Goal: Task Accomplishment & Management: Manage account settings

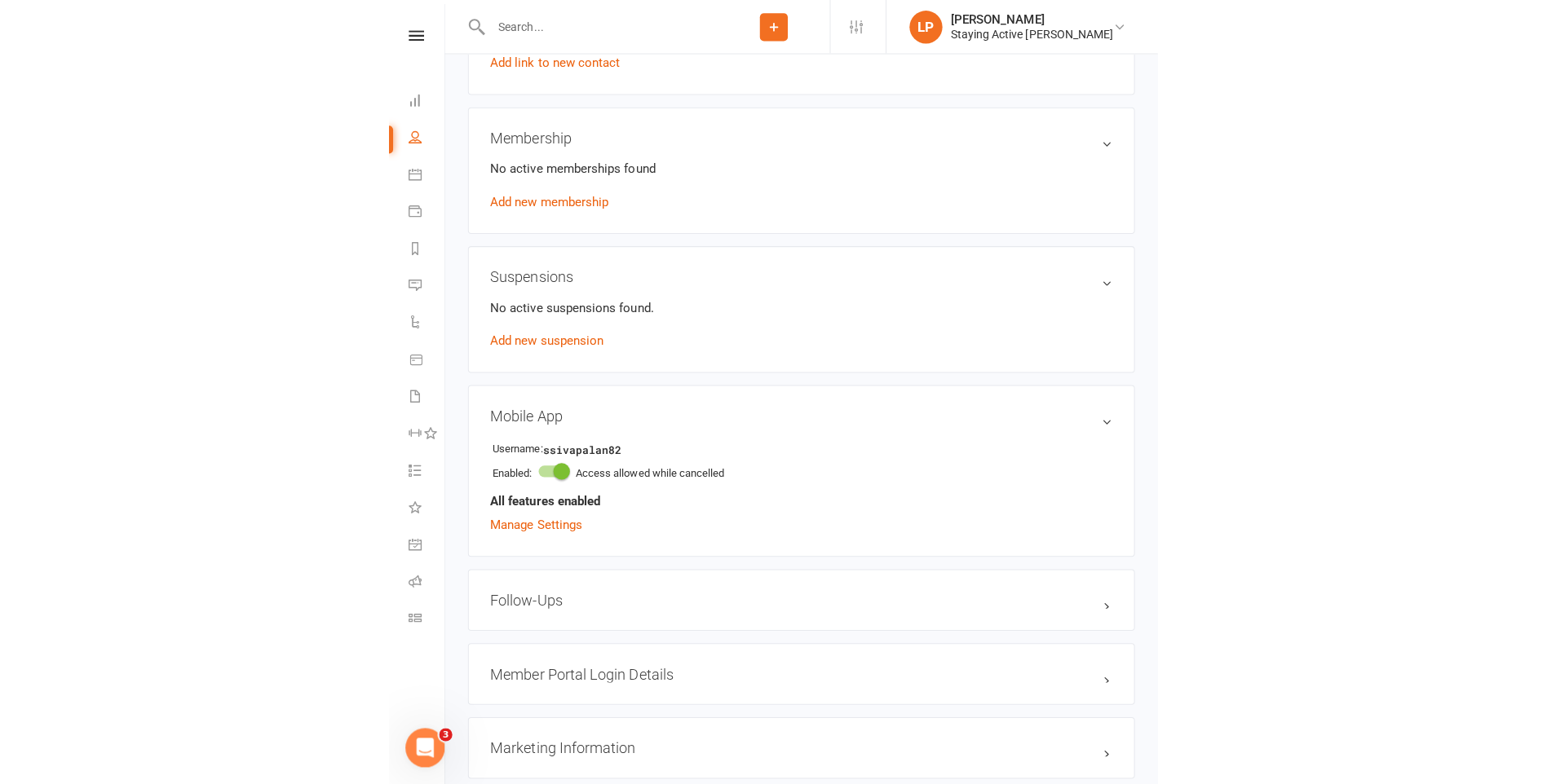
scroll to position [1226, 0]
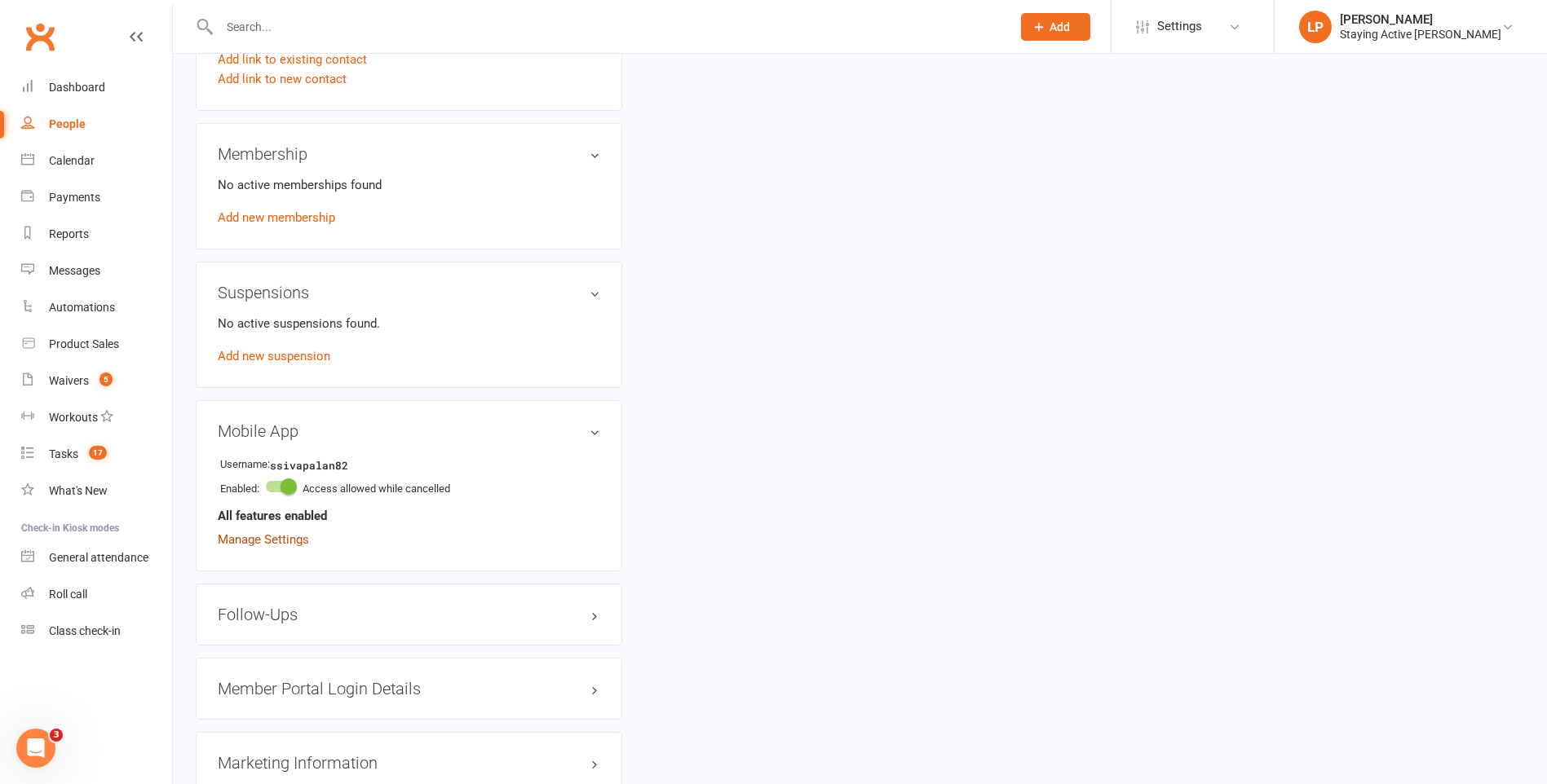
click at [272, 535] on link "Manage Settings" at bounding box center [263, 539] width 91 height 15
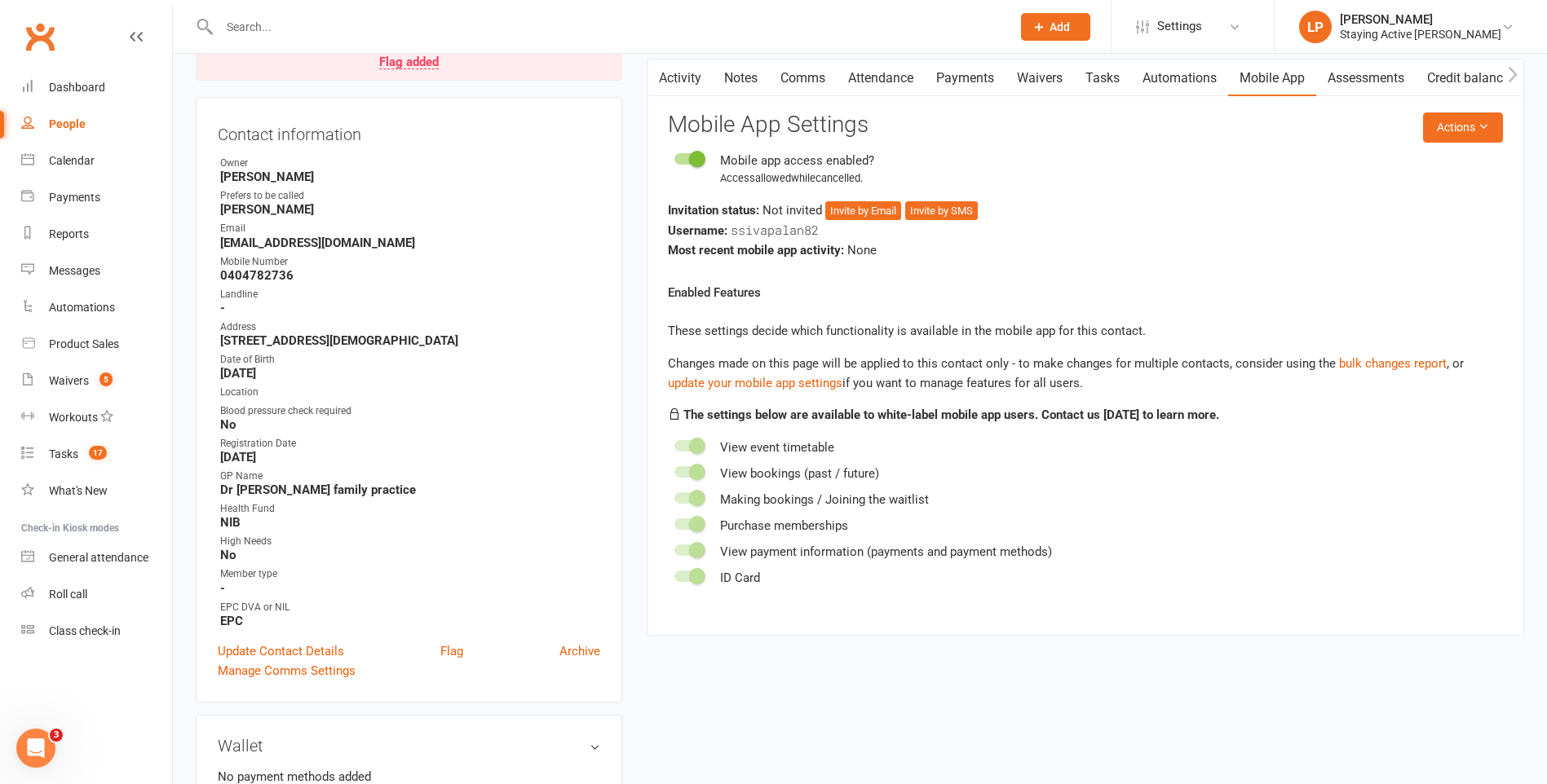
scroll to position [125, 0]
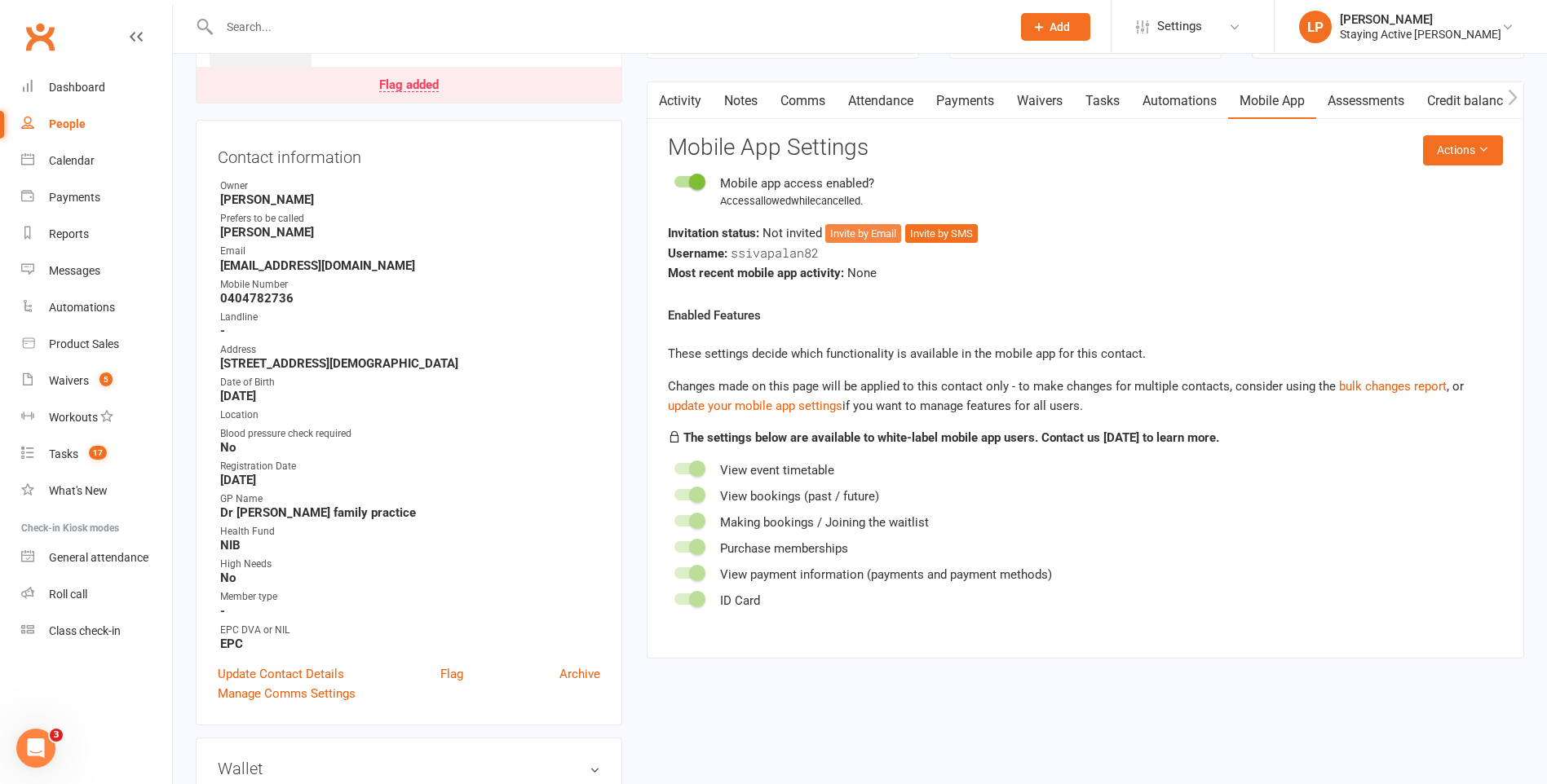
click at [762, 233] on button "Invite by Email" at bounding box center [862, 234] width 76 height 20
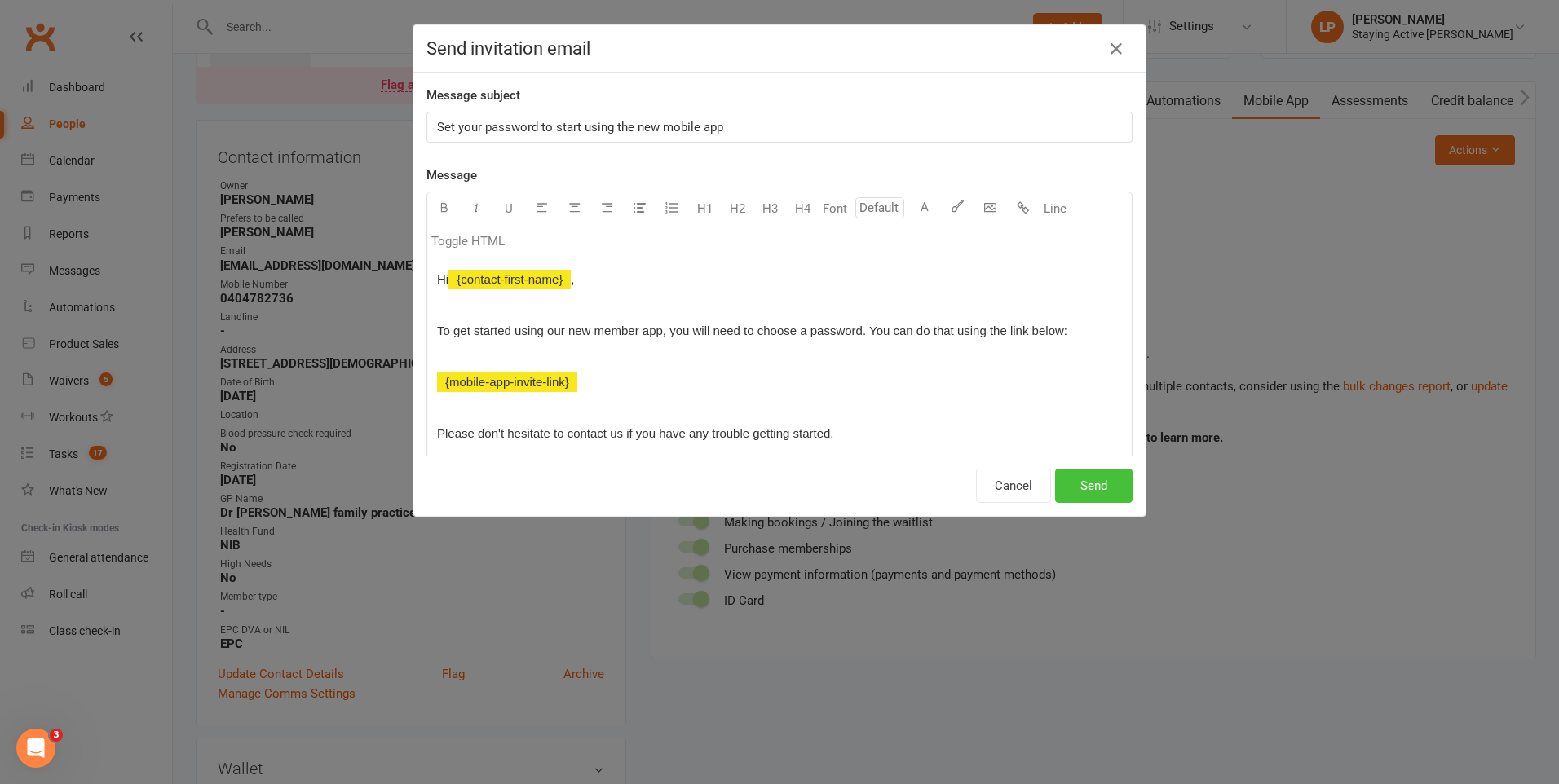
click at [762, 481] on button "Send" at bounding box center [1094, 486] width 77 height 35
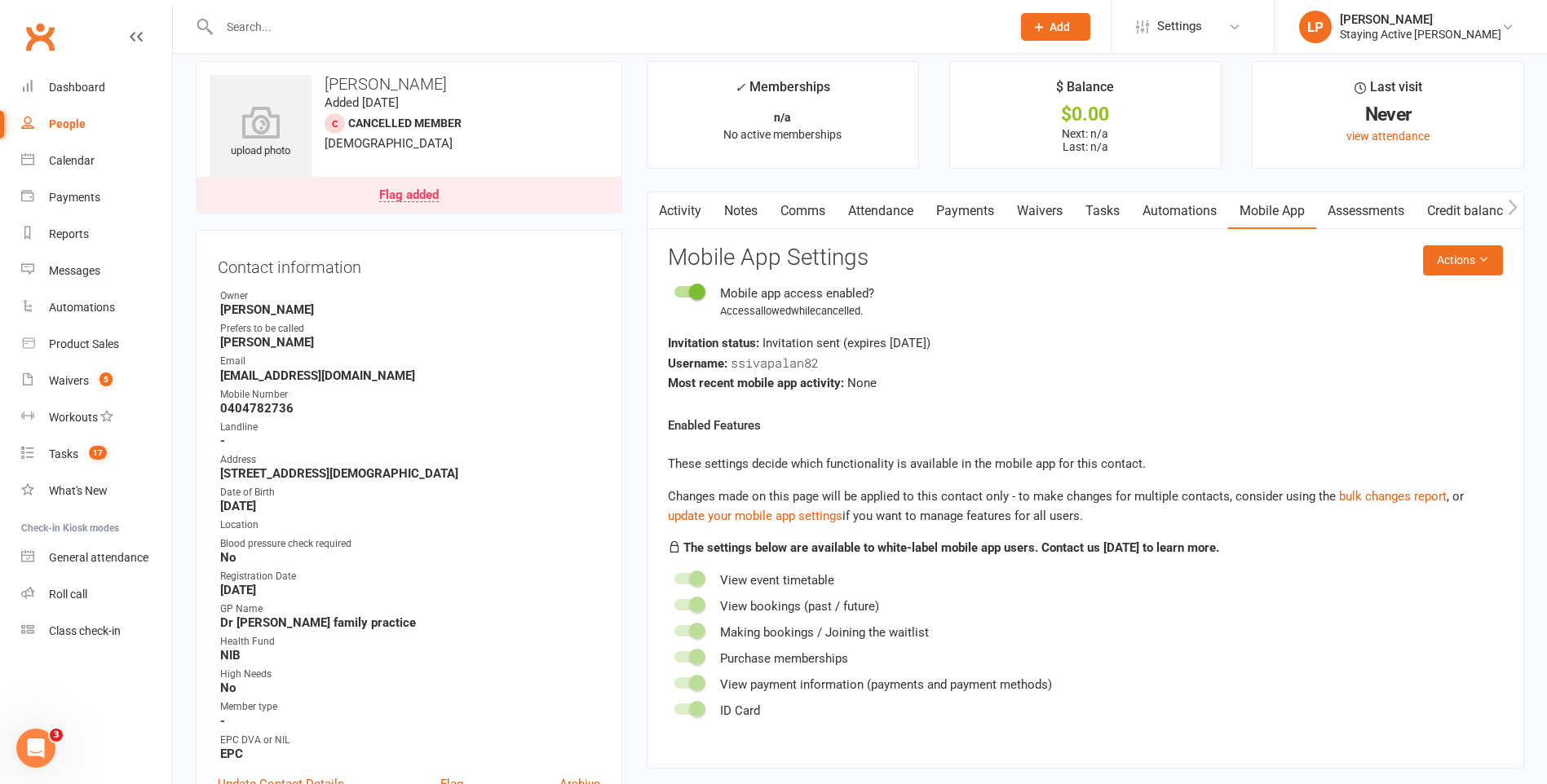
scroll to position [0, 0]
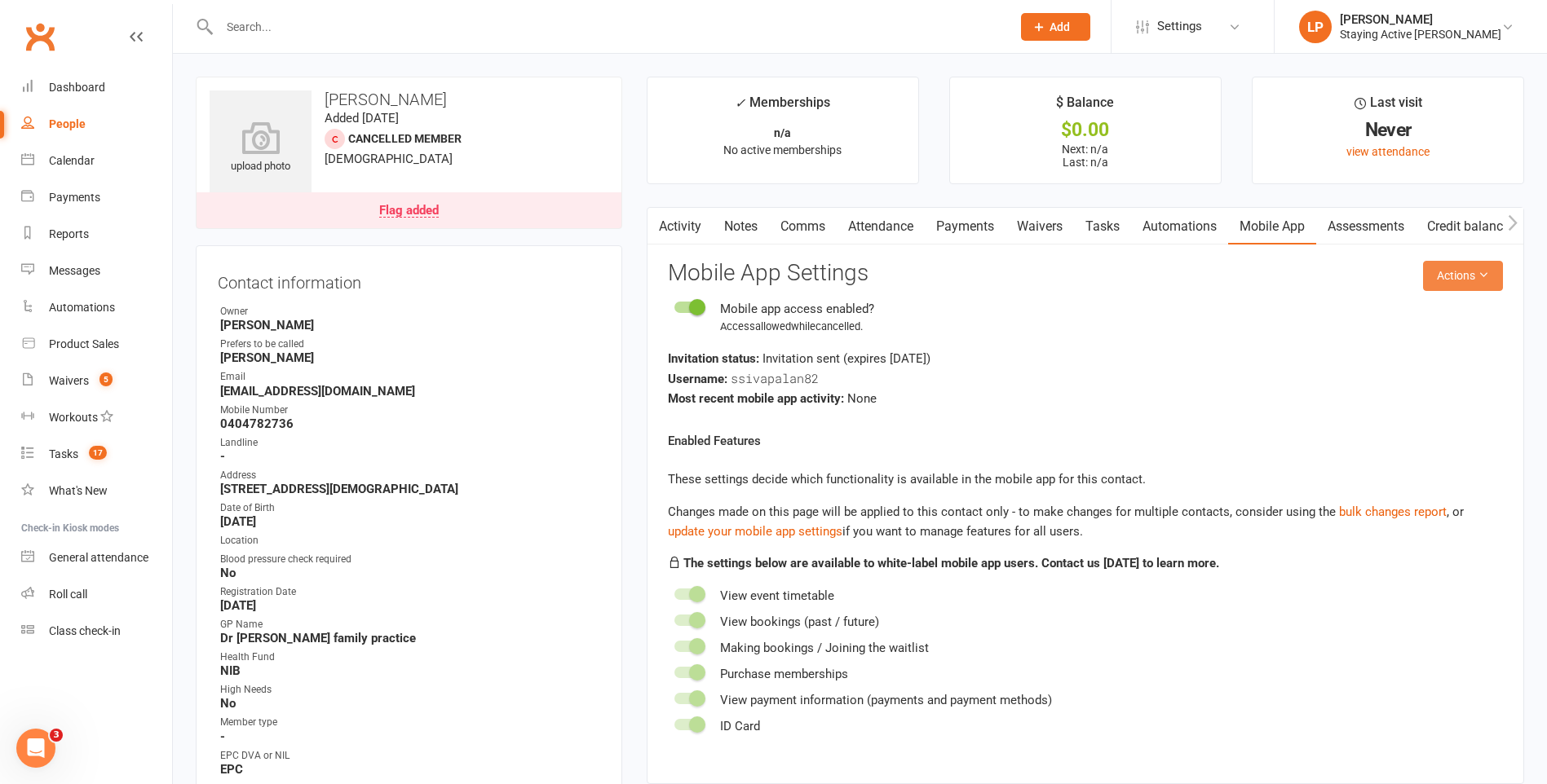
click at [762, 264] on button "Actions" at bounding box center [1462, 275] width 80 height 30
click at [762, 349] on link "Send invitation SMS" at bounding box center [1409, 345] width 161 height 33
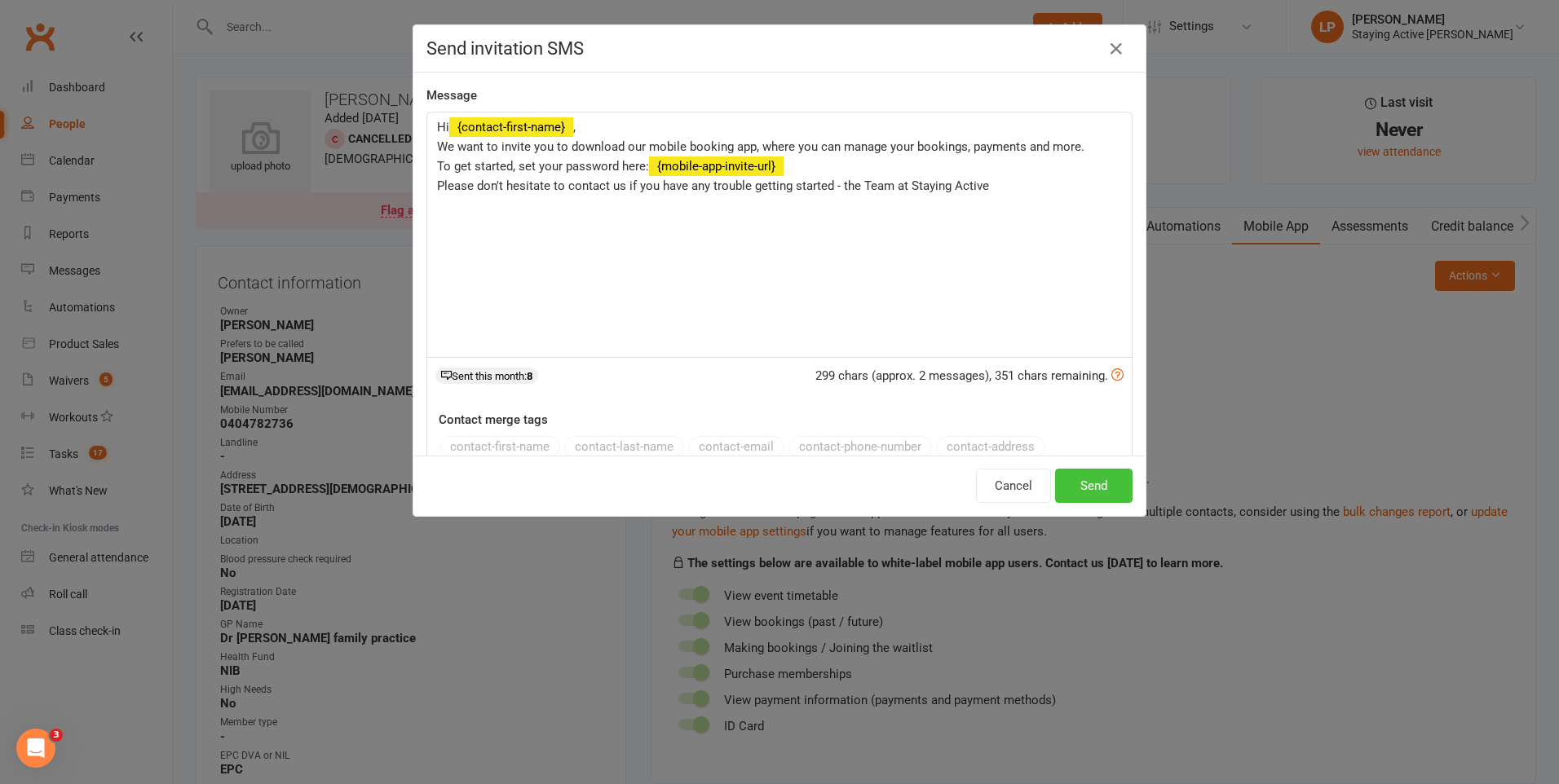
click at [762, 488] on button "Send" at bounding box center [1094, 486] width 77 height 35
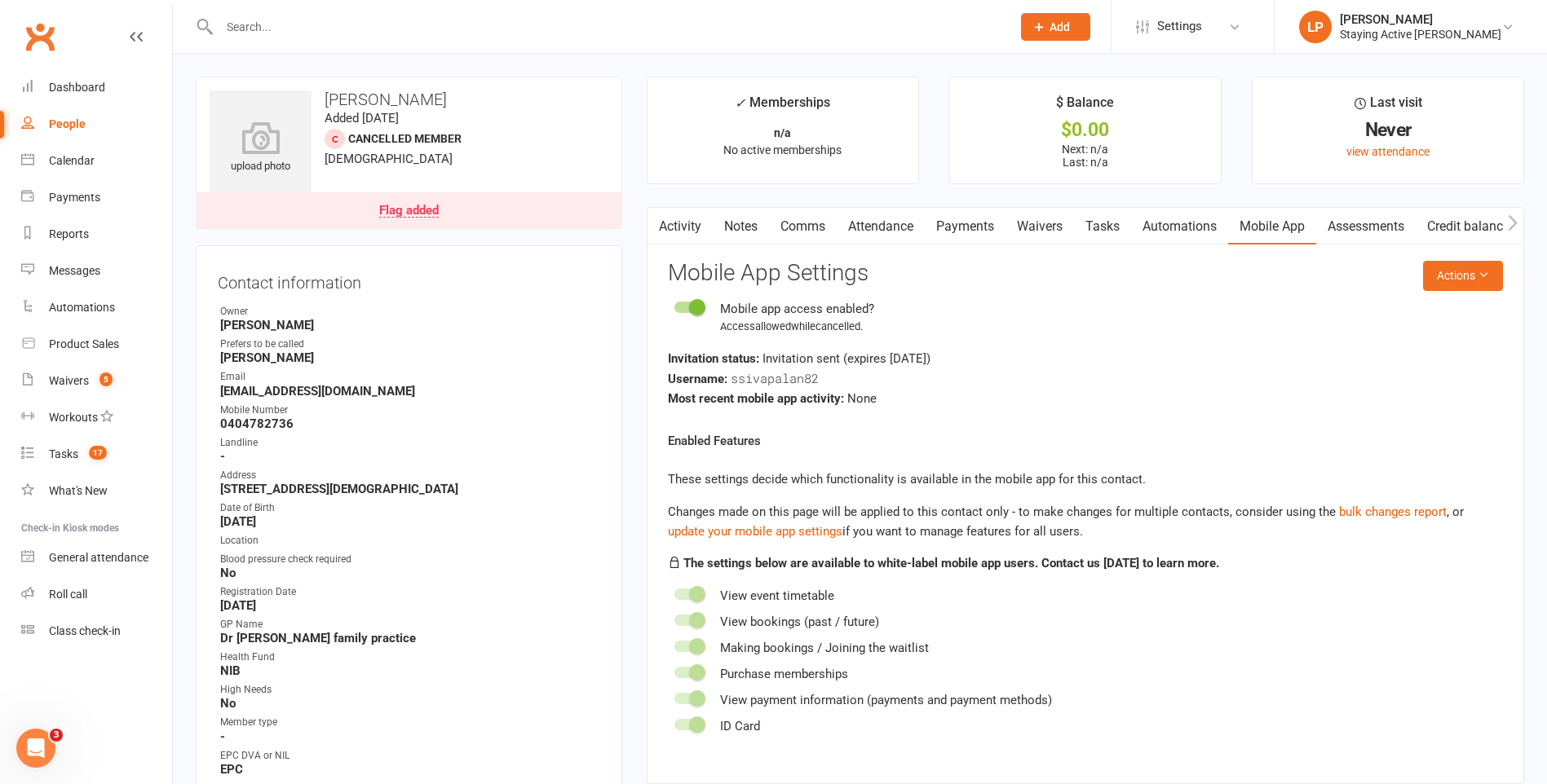
click at [762, 222] on link "Payments" at bounding box center [965, 226] width 81 height 38
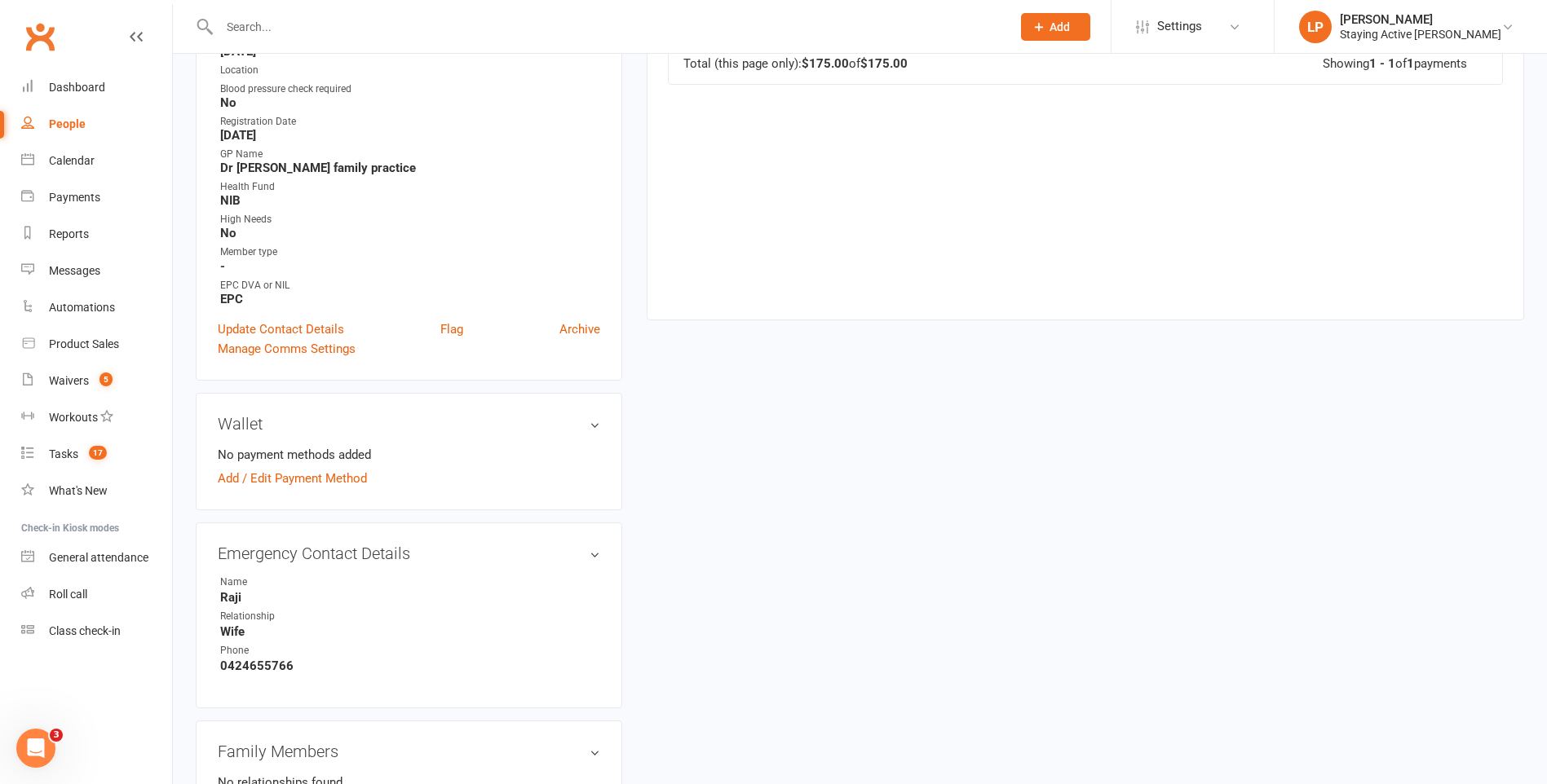
scroll to position [815, 0]
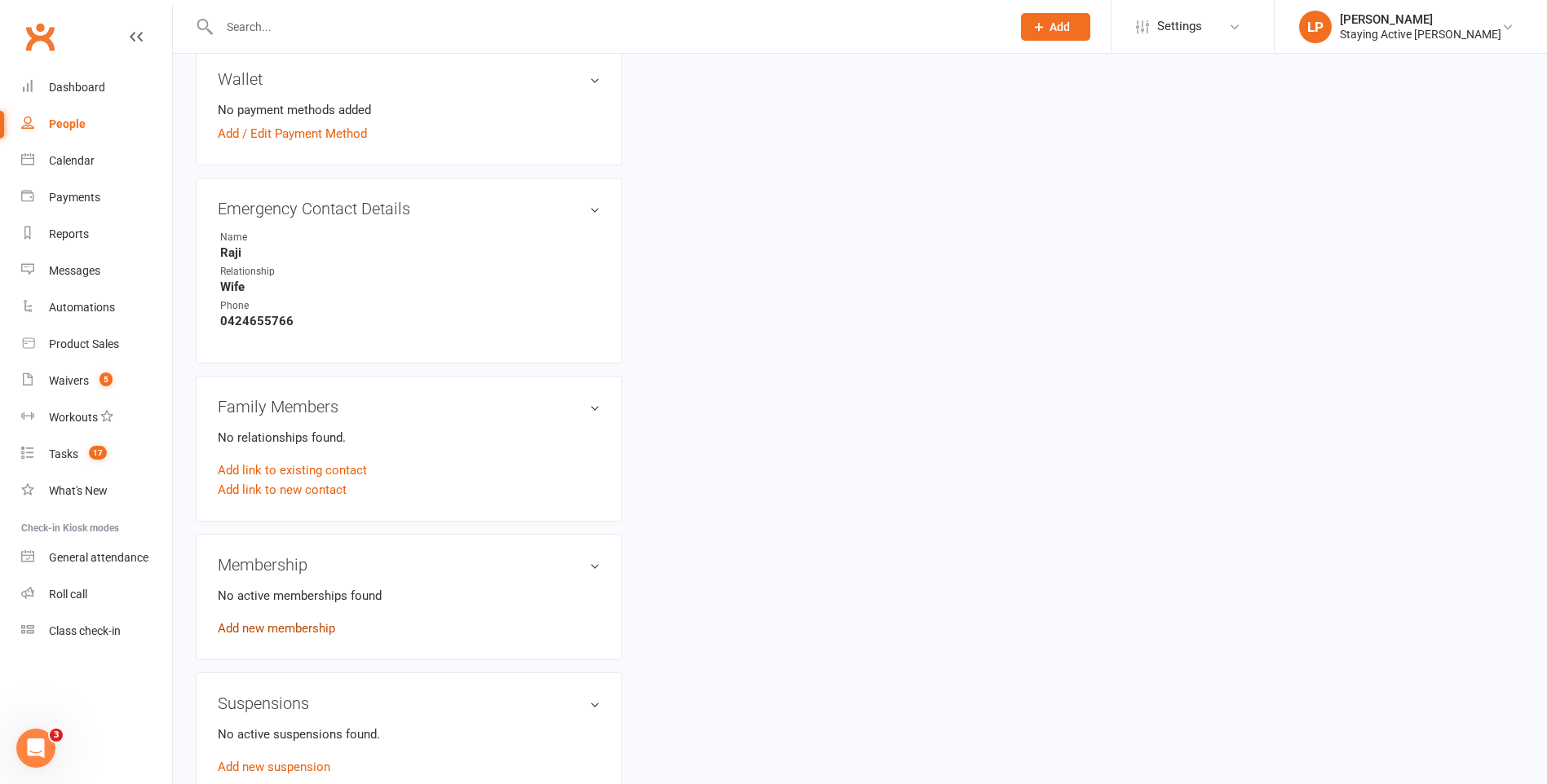
click at [297, 627] on link "Add new membership" at bounding box center [276, 628] width 118 height 15
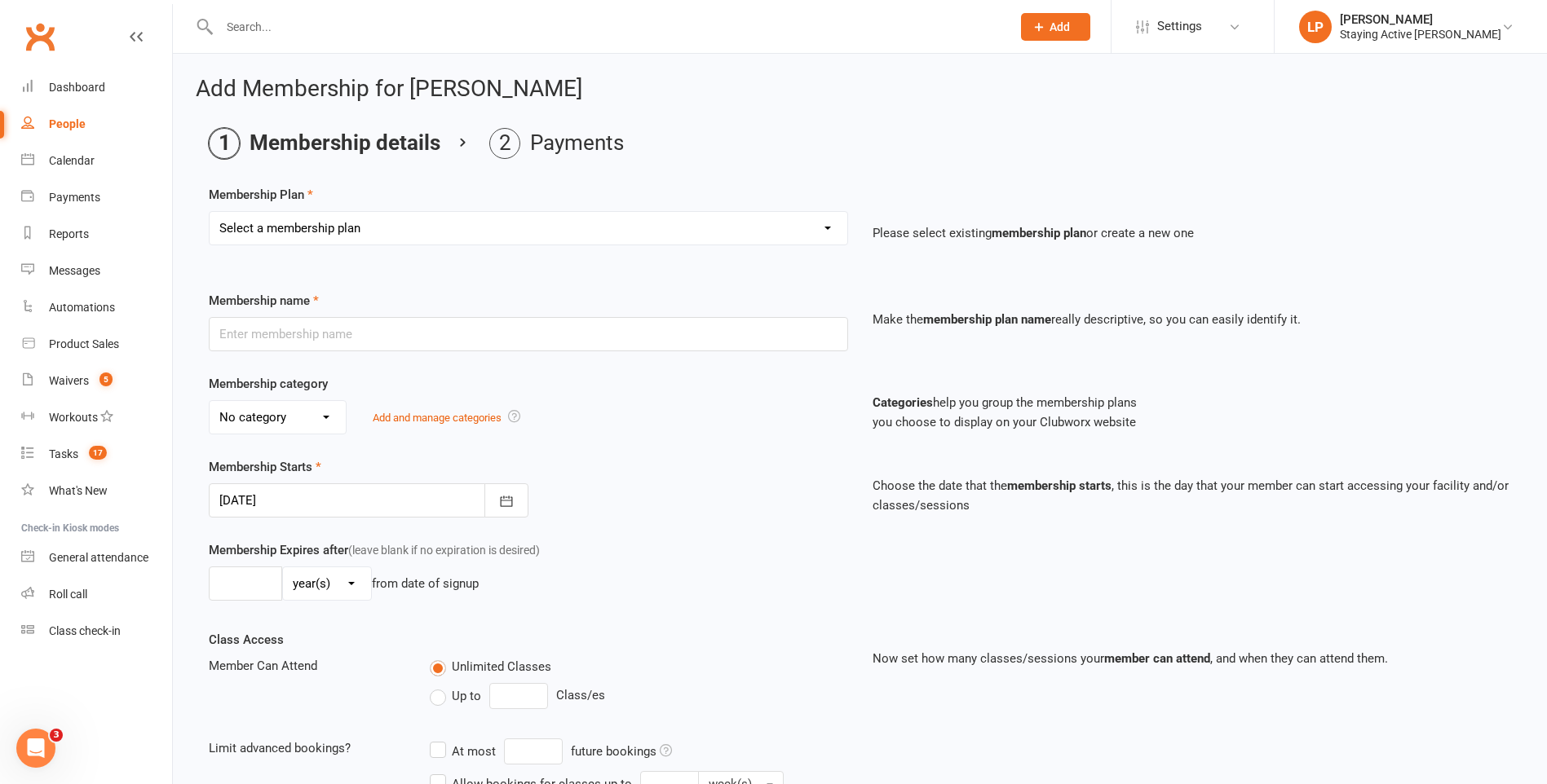
click at [582, 239] on select "Select a membership plan Create new Membership Plan 193000 Telehealth Exercise …" at bounding box center [529, 228] width 638 height 33
select select "2"
click at [209, 212] on select "Select a membership plan Create new Membership Plan 193000 Telehealth Exercise …" at bounding box center [529, 228] width 638 height 33
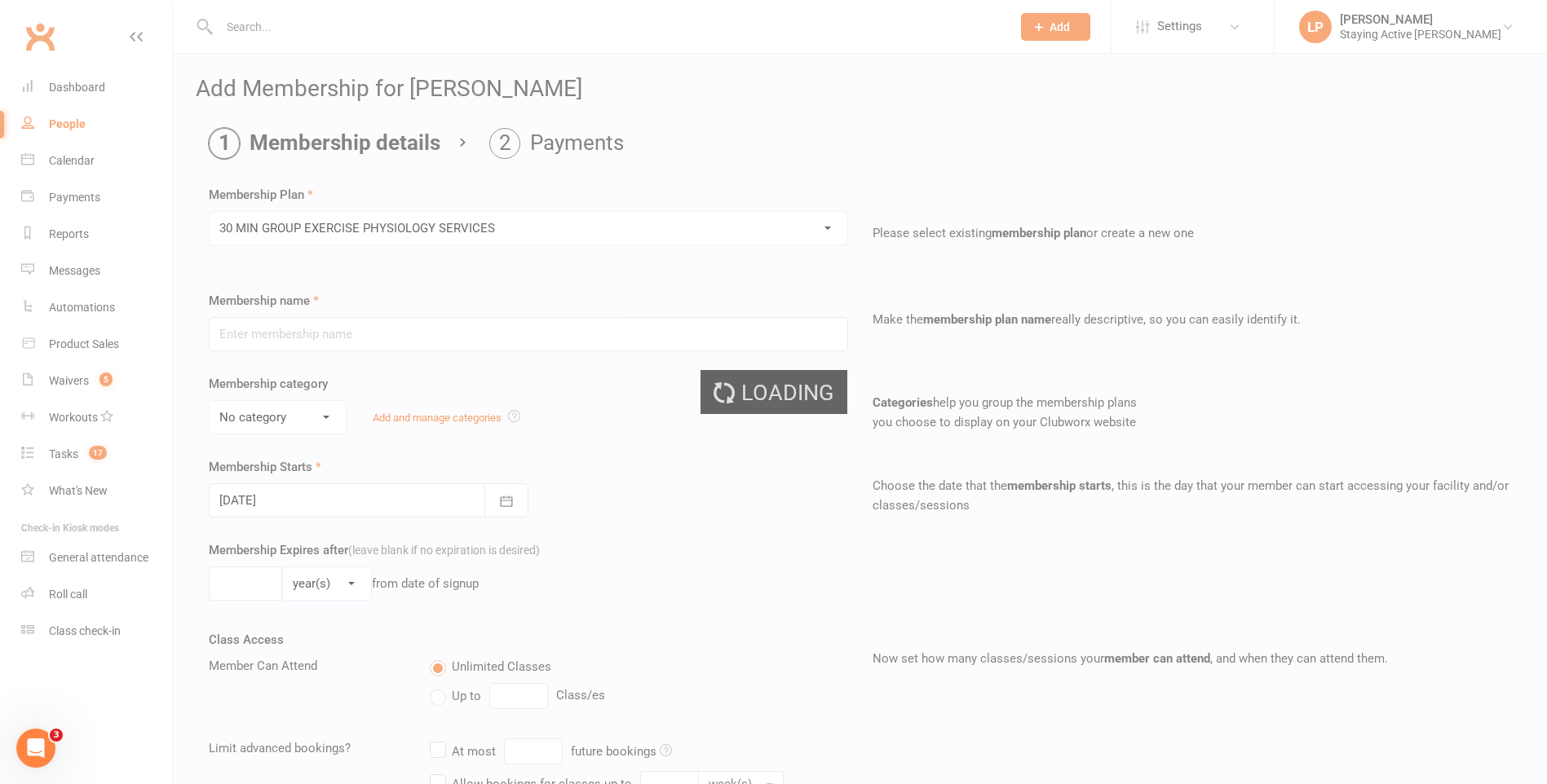
type input "30 MIN GROUP EXERCISE PHYSIOLOGY SERVICES"
select select "2"
type input "3"
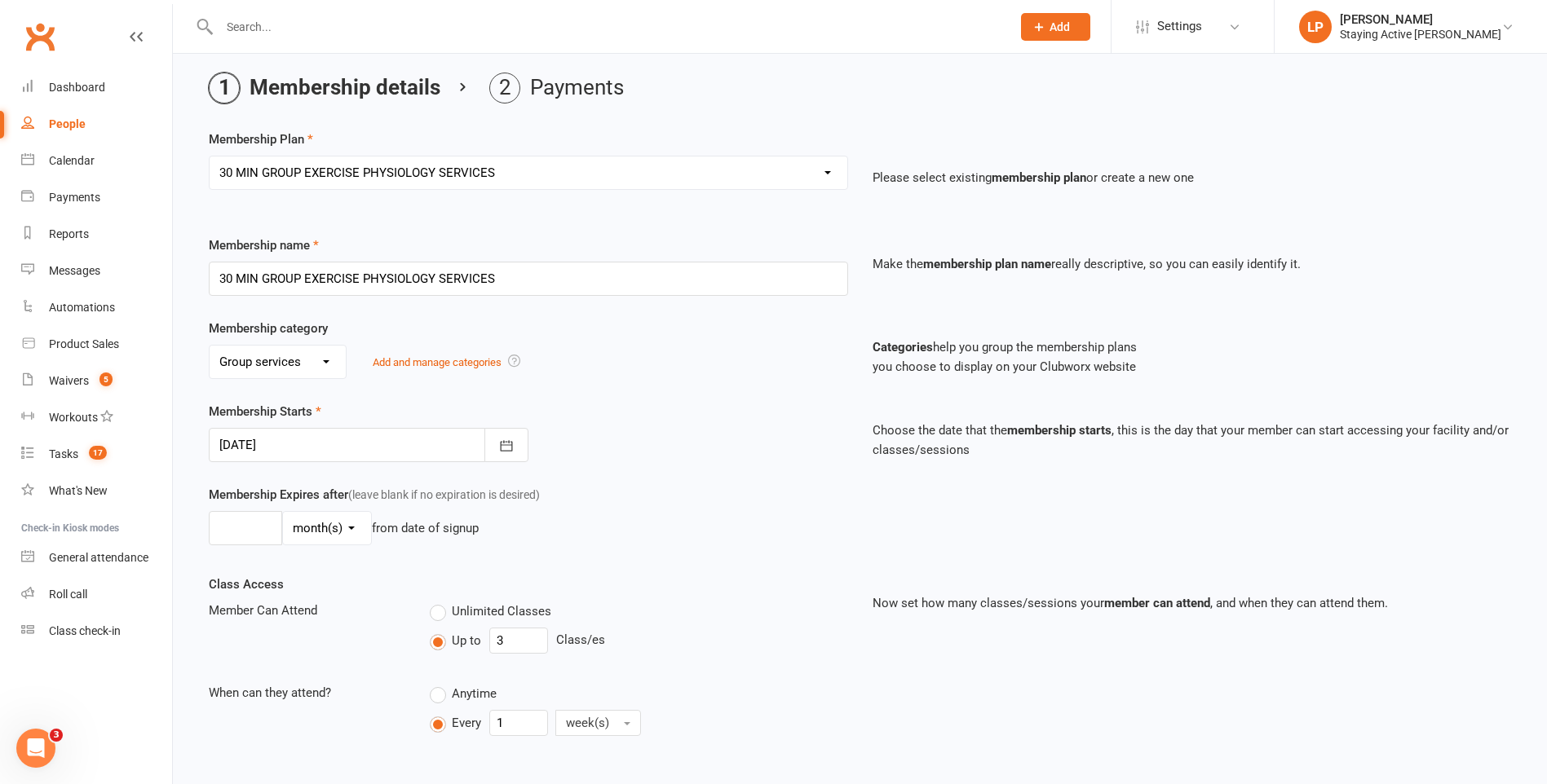
scroll to position [163, 0]
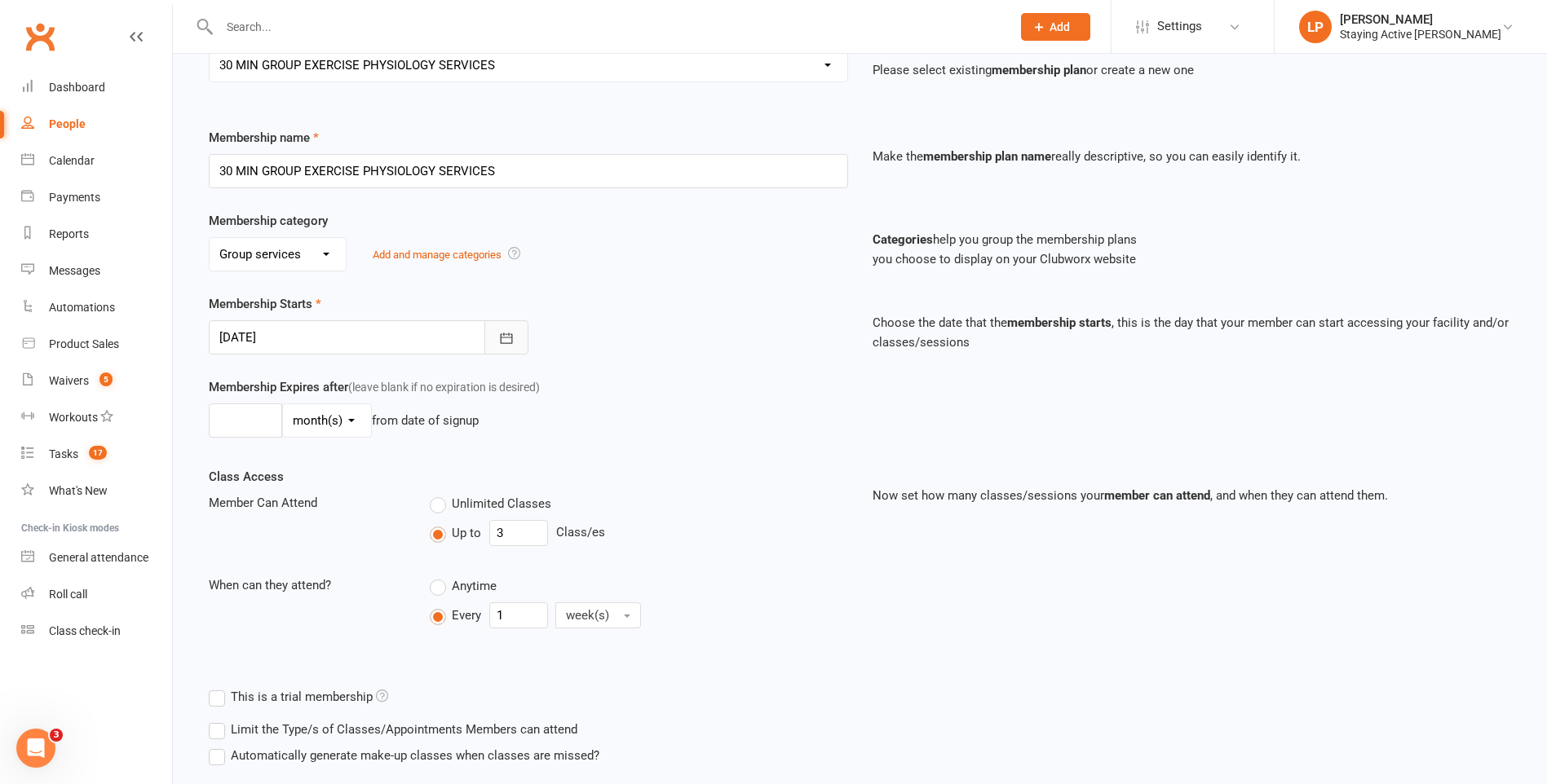
click at [492, 340] on button "button" at bounding box center [506, 337] width 44 height 35
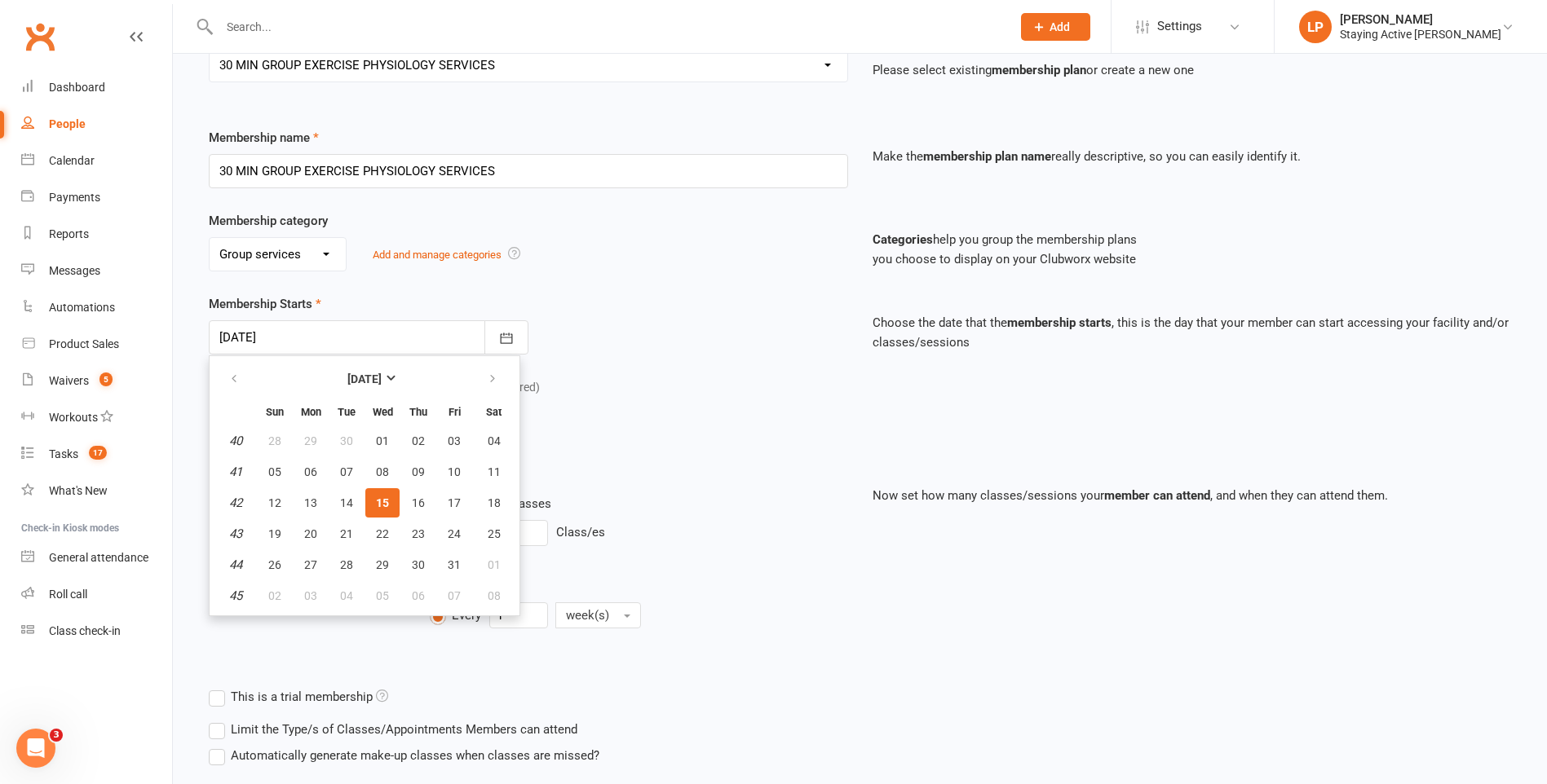
click at [549, 371] on div "Membership Starts [DATE] [DATE] Sun Mon Tue Wed Thu Fri Sat 40 28 29 30 01 02 0…" at bounding box center [859, 336] width 1327 height 83
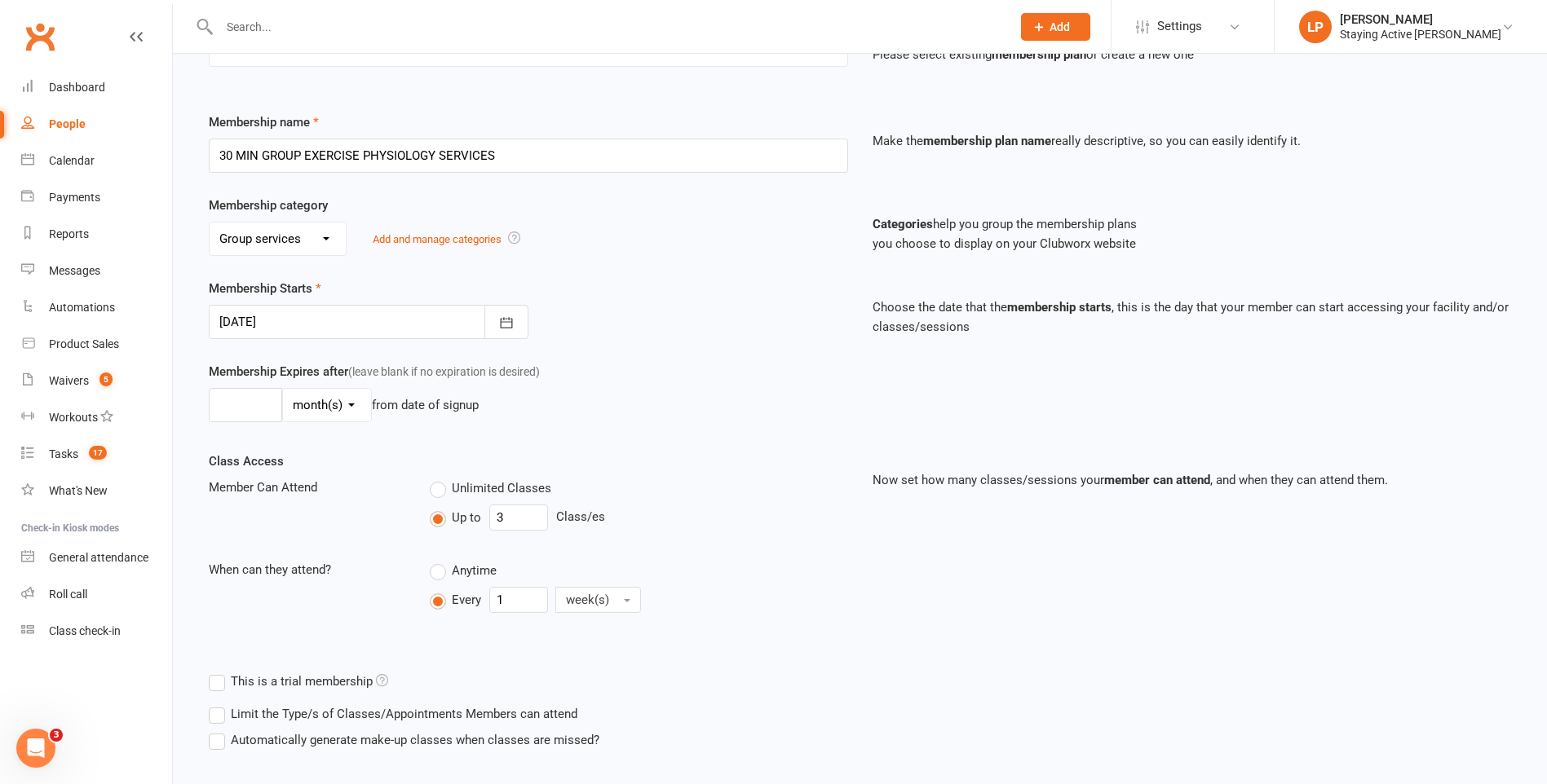
scroll to position [274, 0]
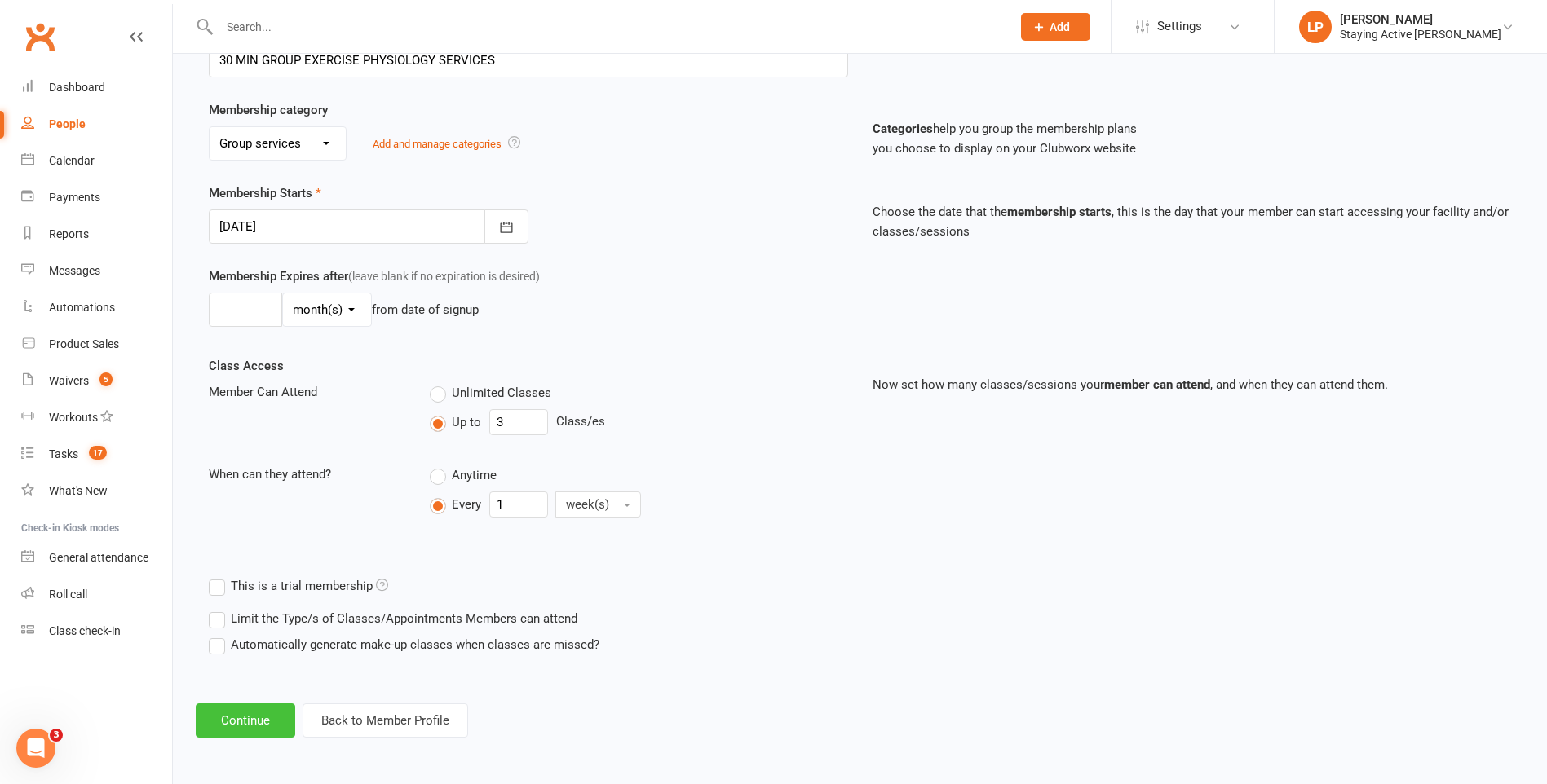
click at [250, 714] on button "Continue" at bounding box center [245, 720] width 100 height 35
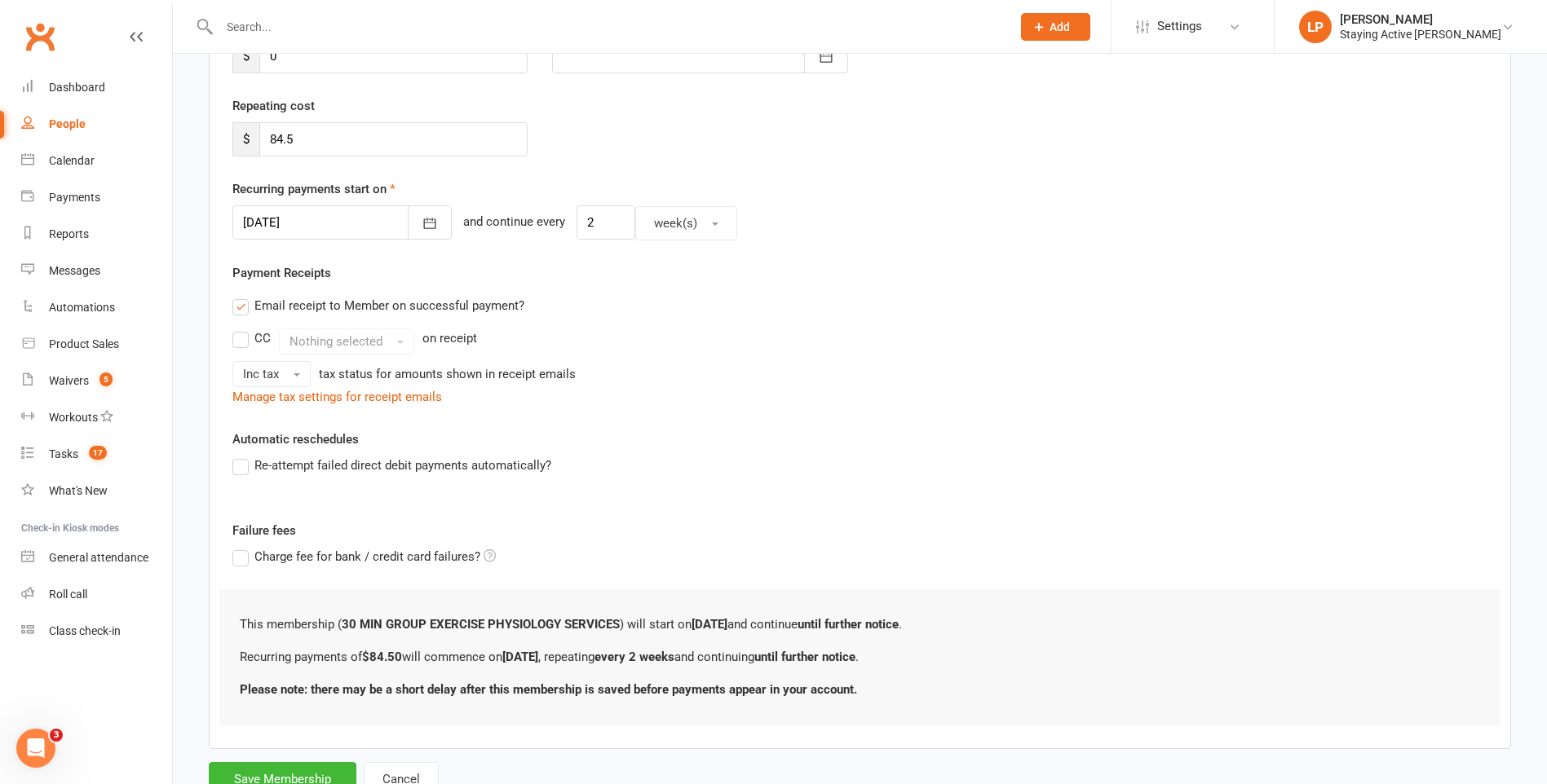
scroll to position [0, 0]
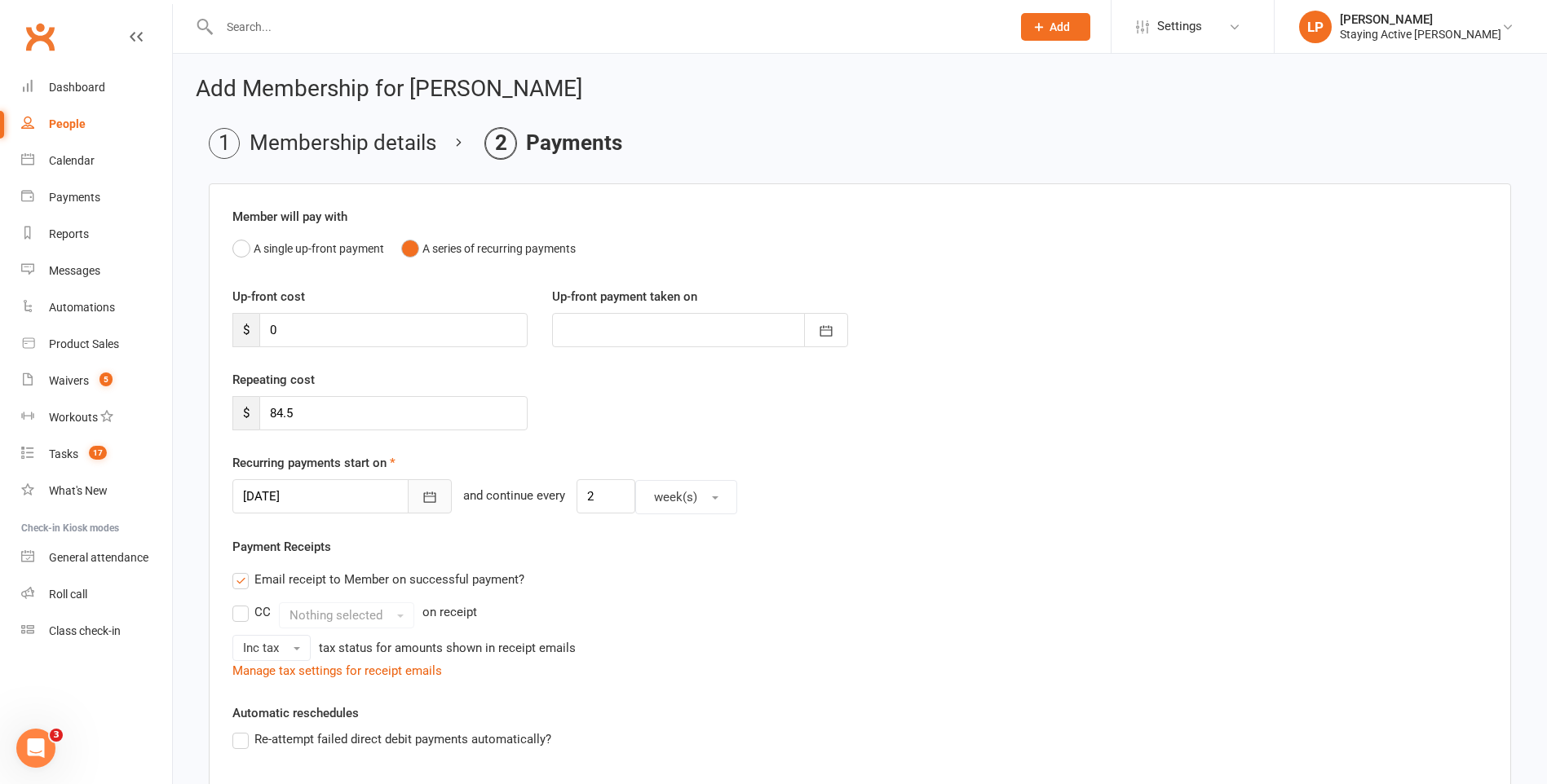
click at [422, 491] on icon "button" at bounding box center [430, 497] width 17 height 17
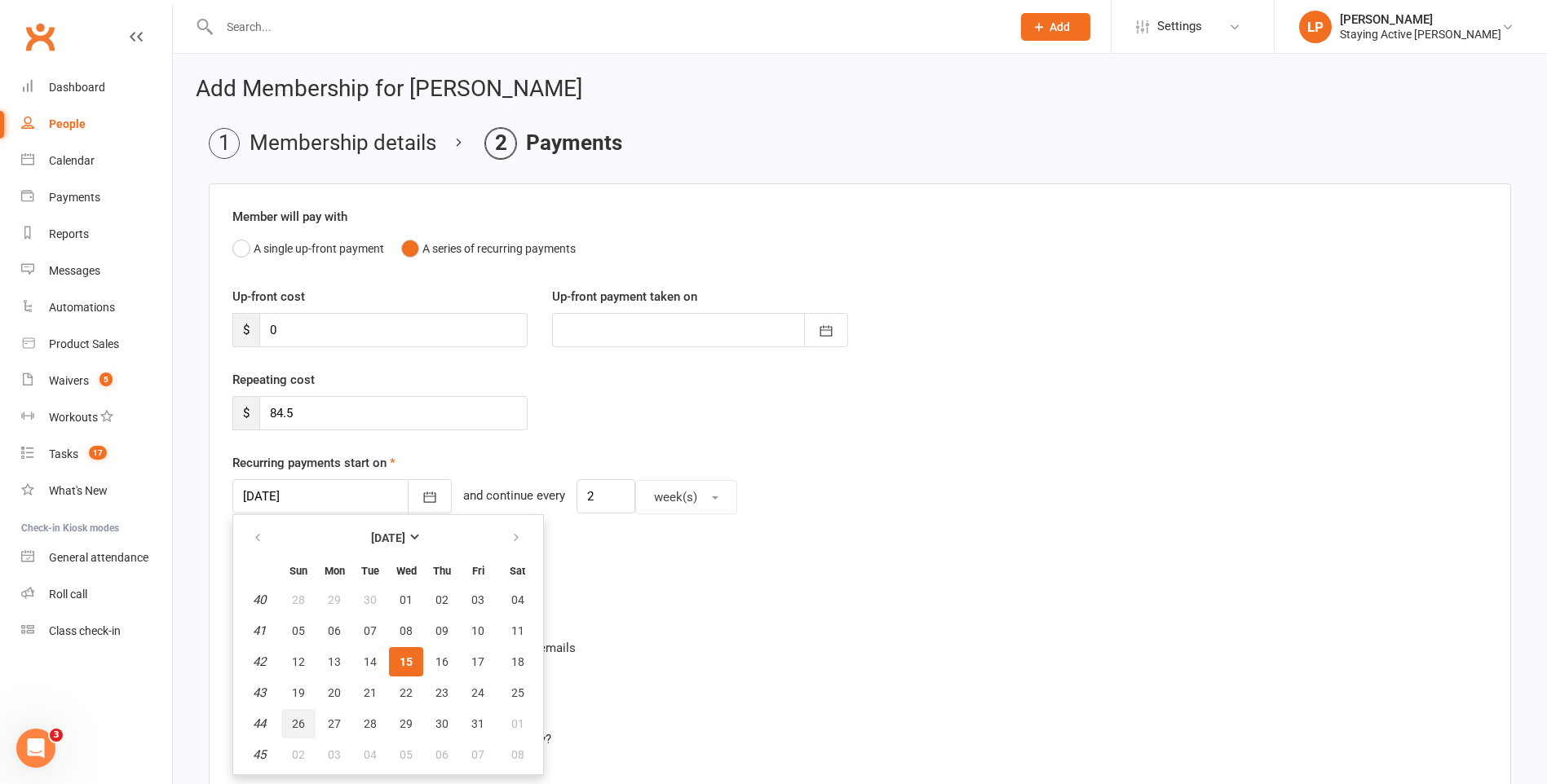
click at [302, 719] on span "26" at bounding box center [298, 723] width 13 height 13
type input "[DATE]"
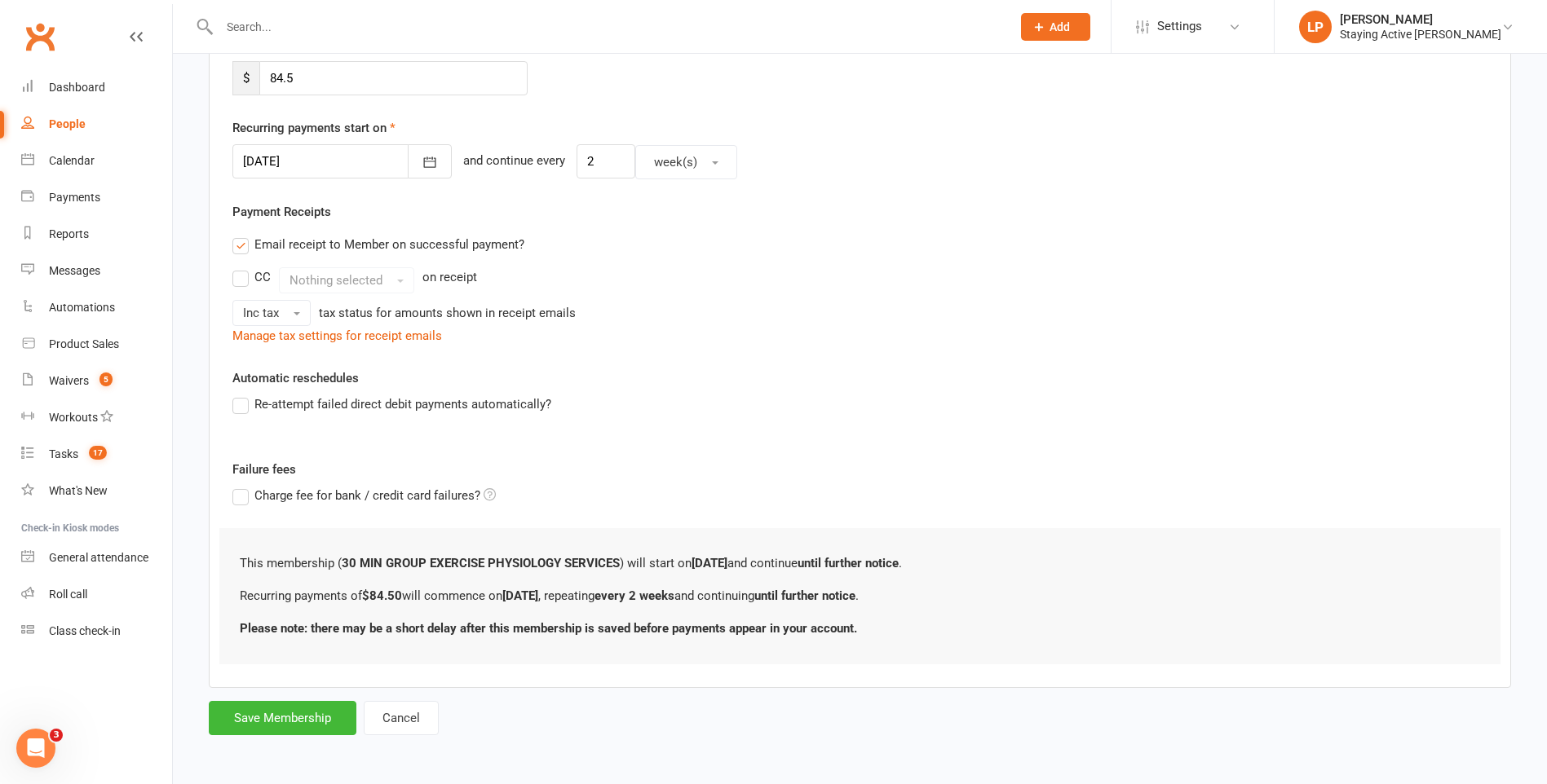
scroll to position [336, 0]
click at [287, 704] on button "Save Membership" at bounding box center [282, 717] width 147 height 35
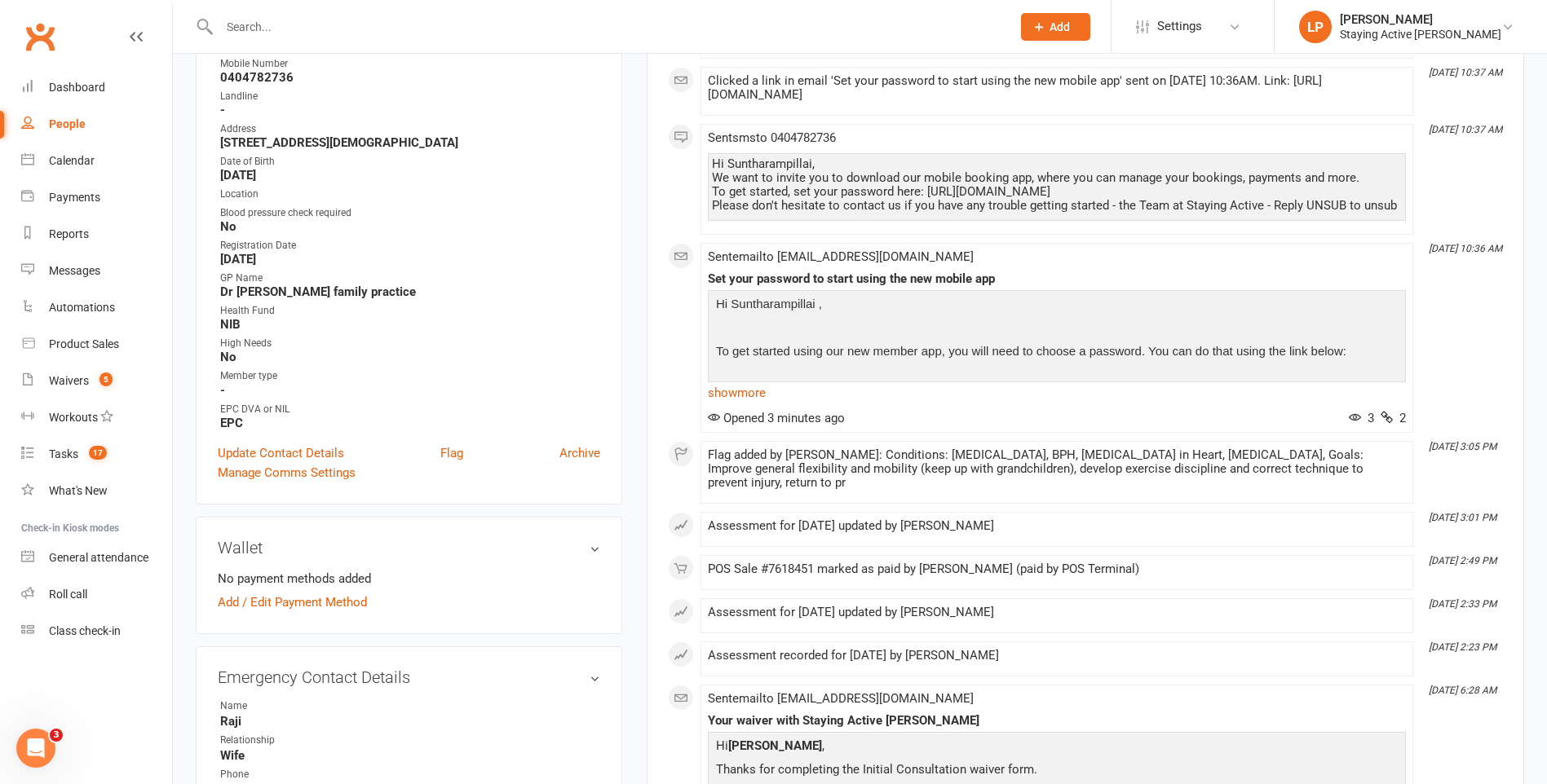
scroll to position [652, 0]
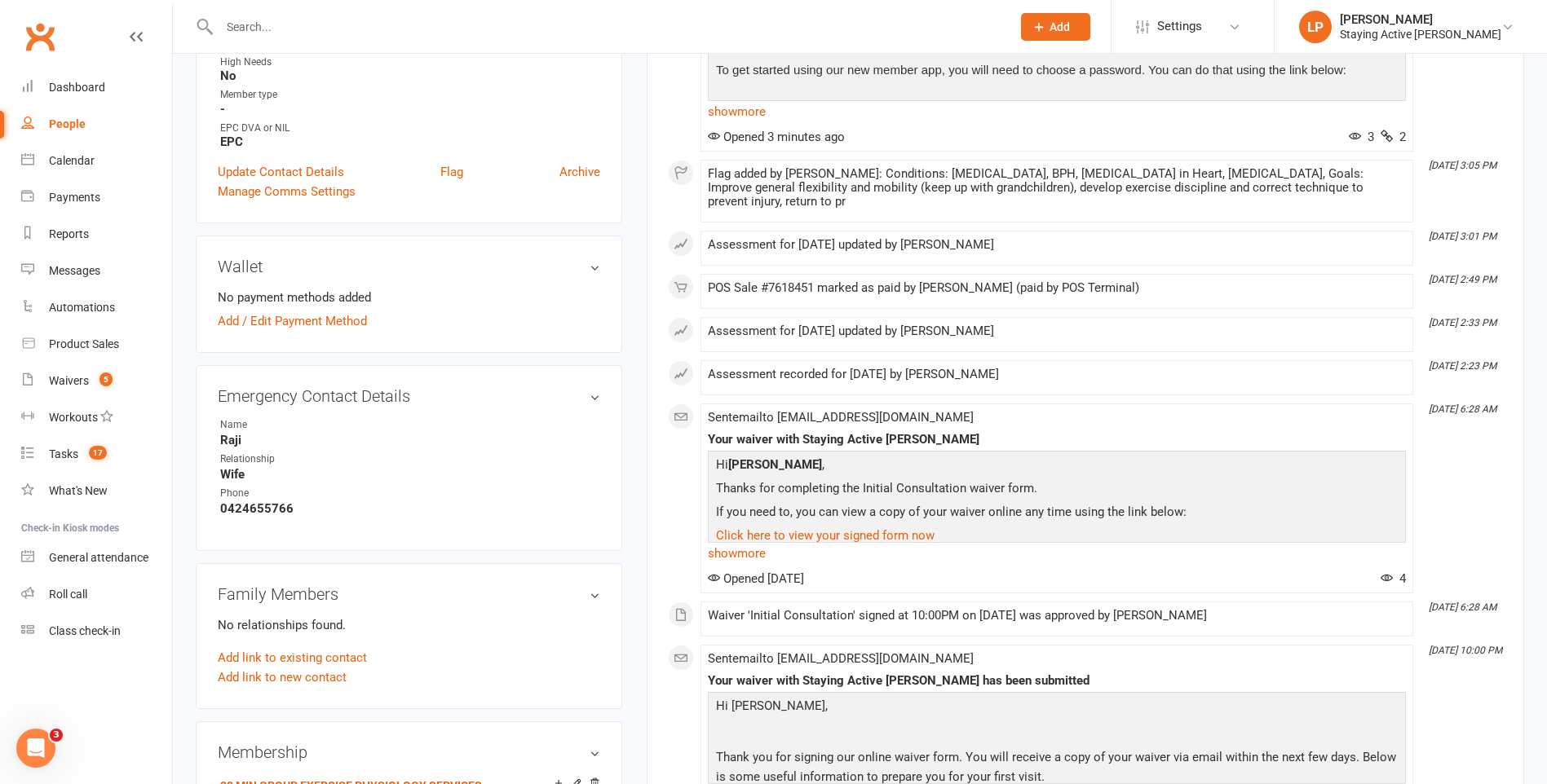
click at [762, 380] on div "Activity Notes Comms Attendance Payments Waivers Tasks Automations Mobile App A…" at bounding box center [1086, 257] width 877 height 1405
click at [283, 316] on link "Add / Edit Payment Method" at bounding box center [291, 321] width 149 height 20
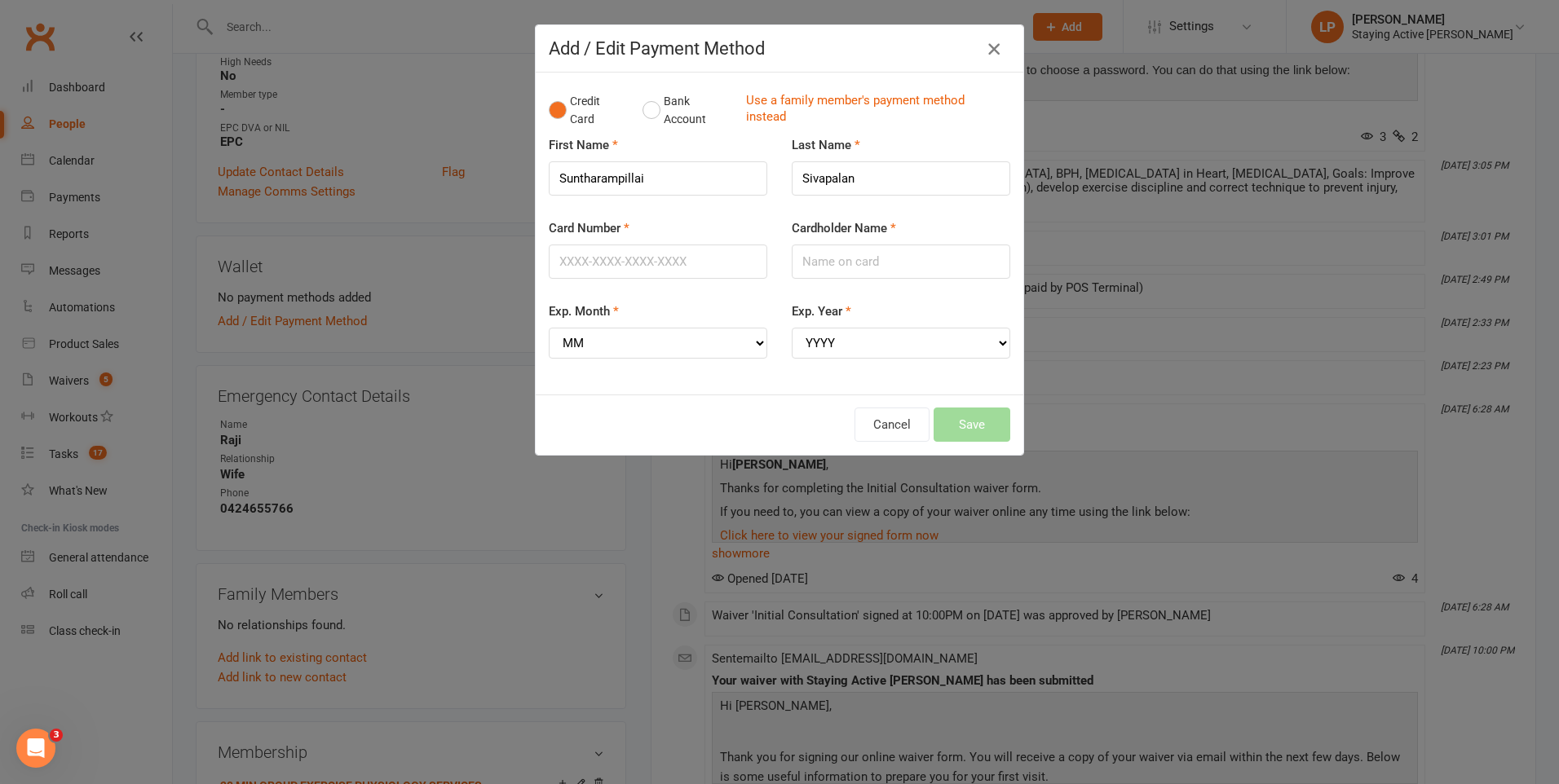
click at [762, 47] on icon "button" at bounding box center [994, 49] width 20 height 20
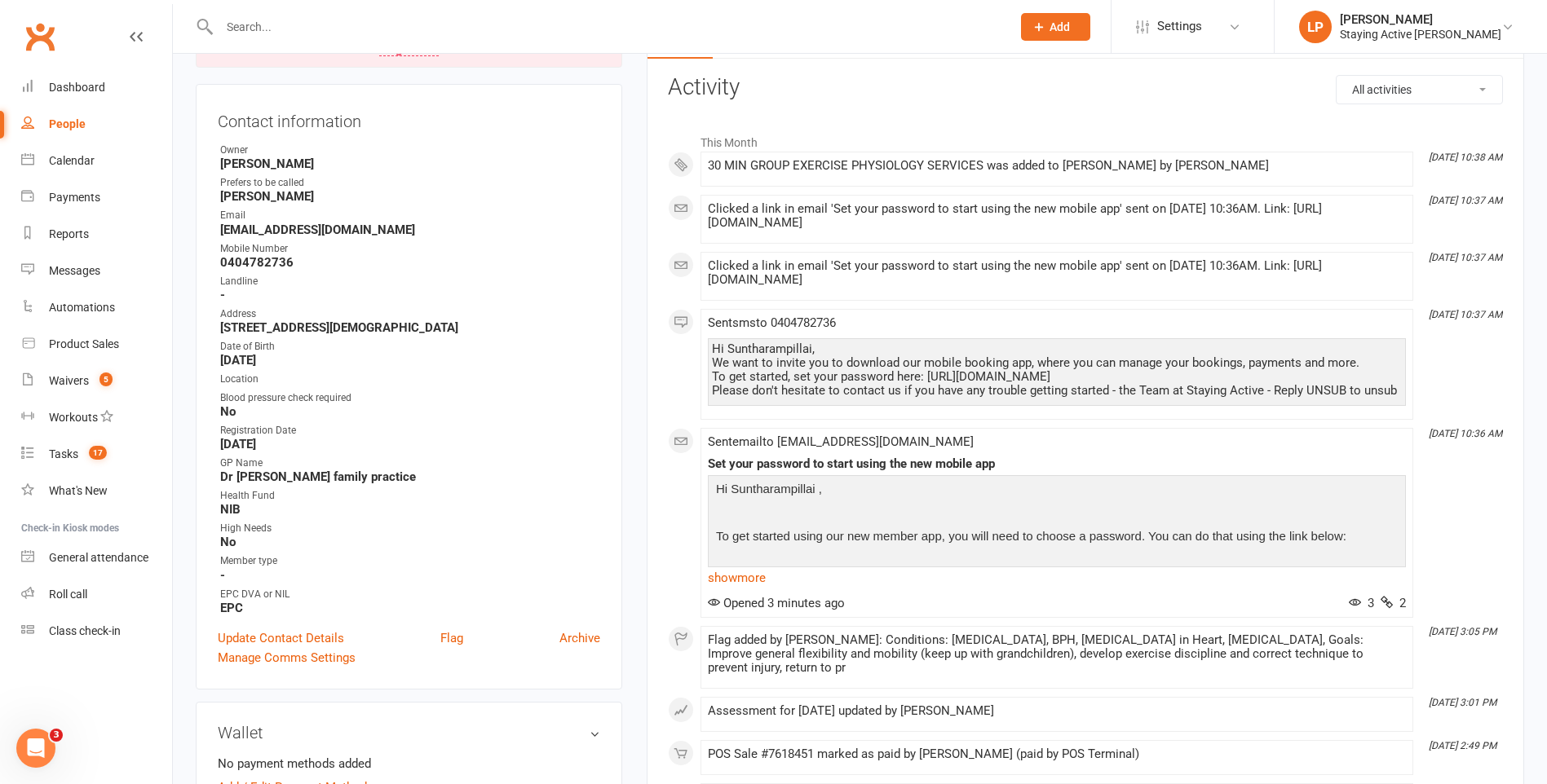
scroll to position [0, 0]
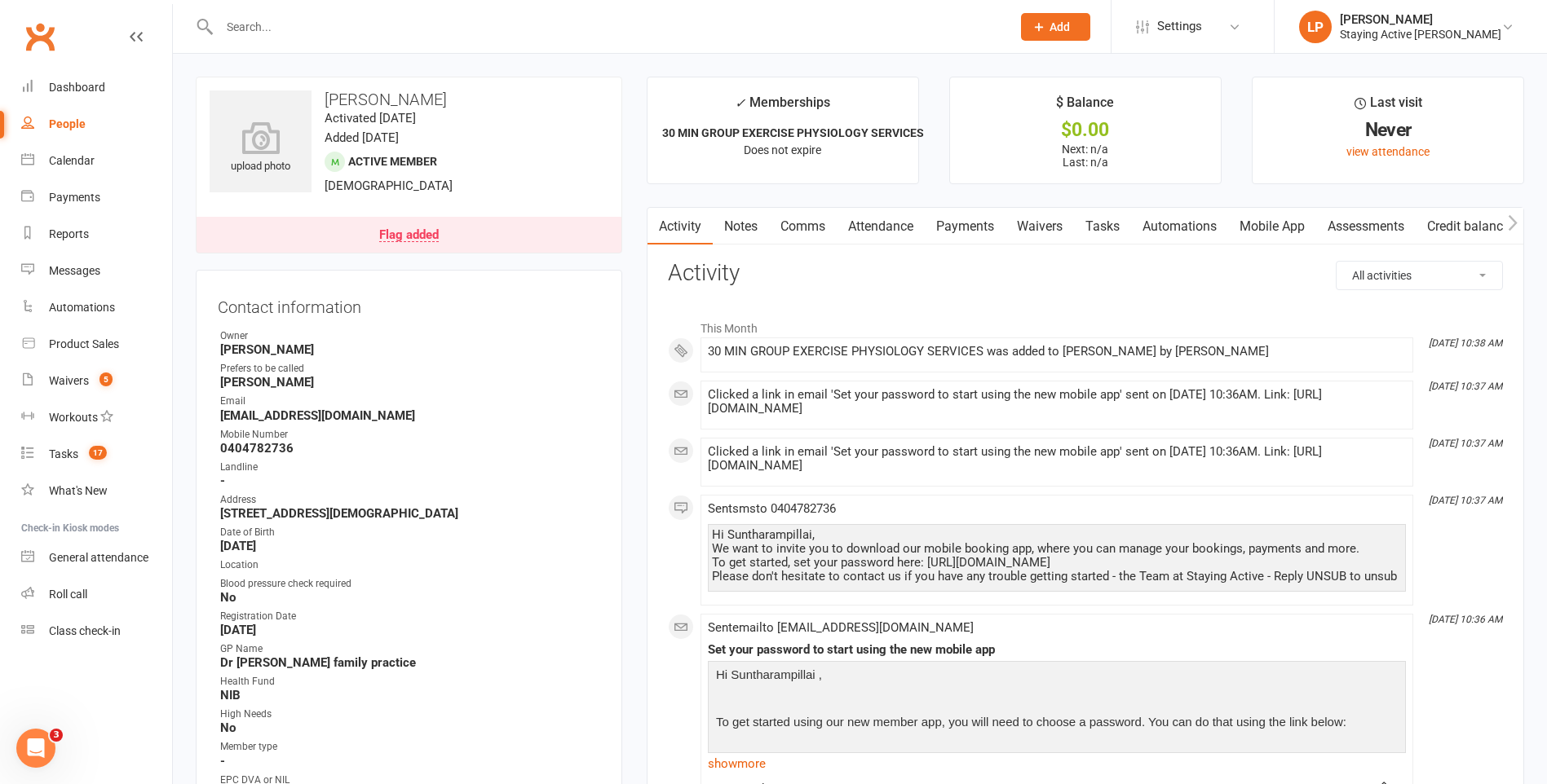
click at [762, 231] on link "Payments" at bounding box center [965, 226] width 81 height 38
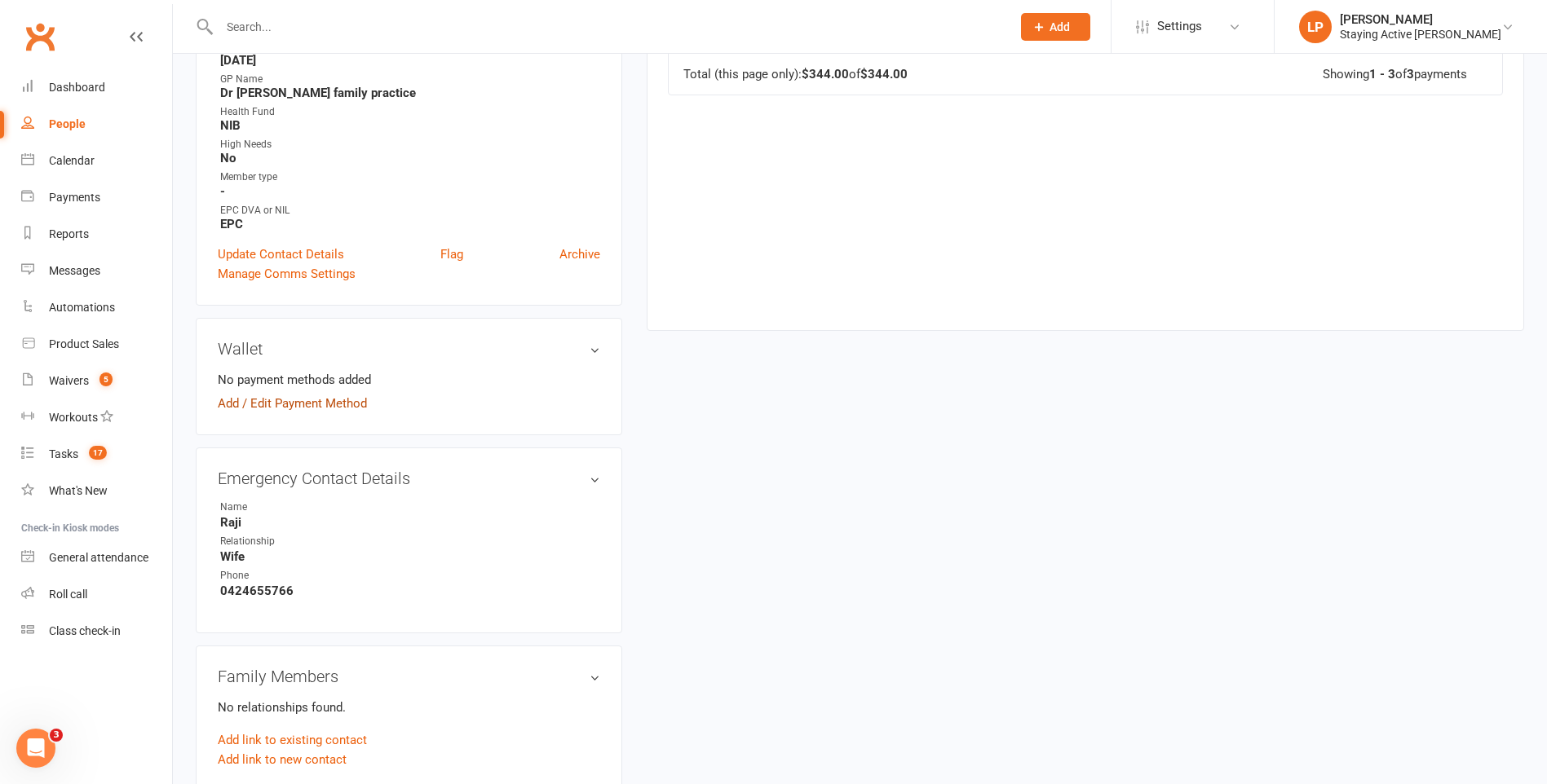
scroll to position [571, 0]
click at [274, 405] on link "Add / Edit Payment Method" at bounding box center [291, 403] width 149 height 20
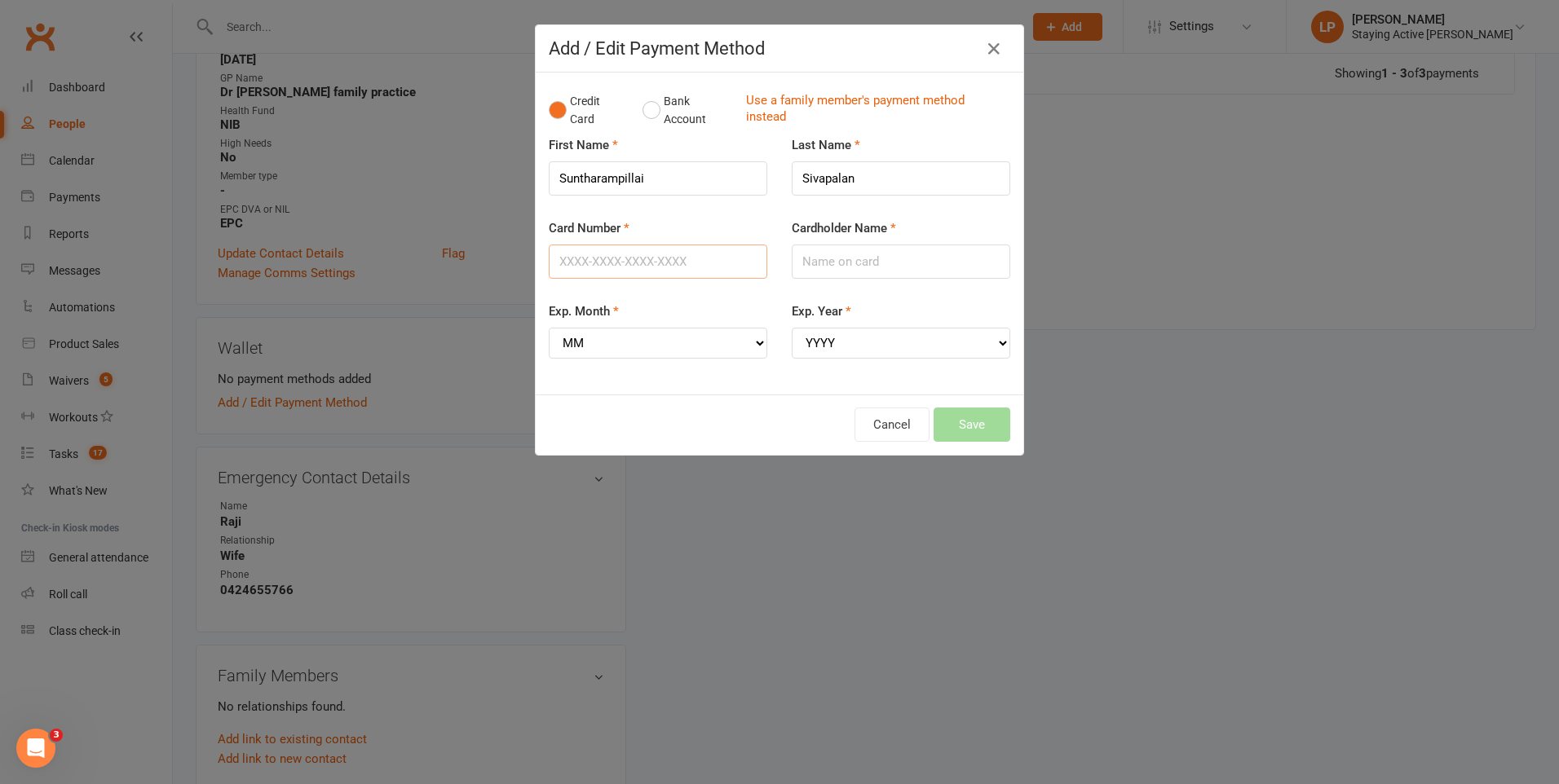
click at [625, 271] on input "Card Number" at bounding box center [658, 262] width 218 height 35
type input "[CREDIT_CARD_NUMBER]"
type input "Mr [PERSON_NAME]"
click at [618, 343] on select "MM 01 02 03 04 05 06 07 08 09 10 11 12" at bounding box center [658, 343] width 218 height 31
select select "08"
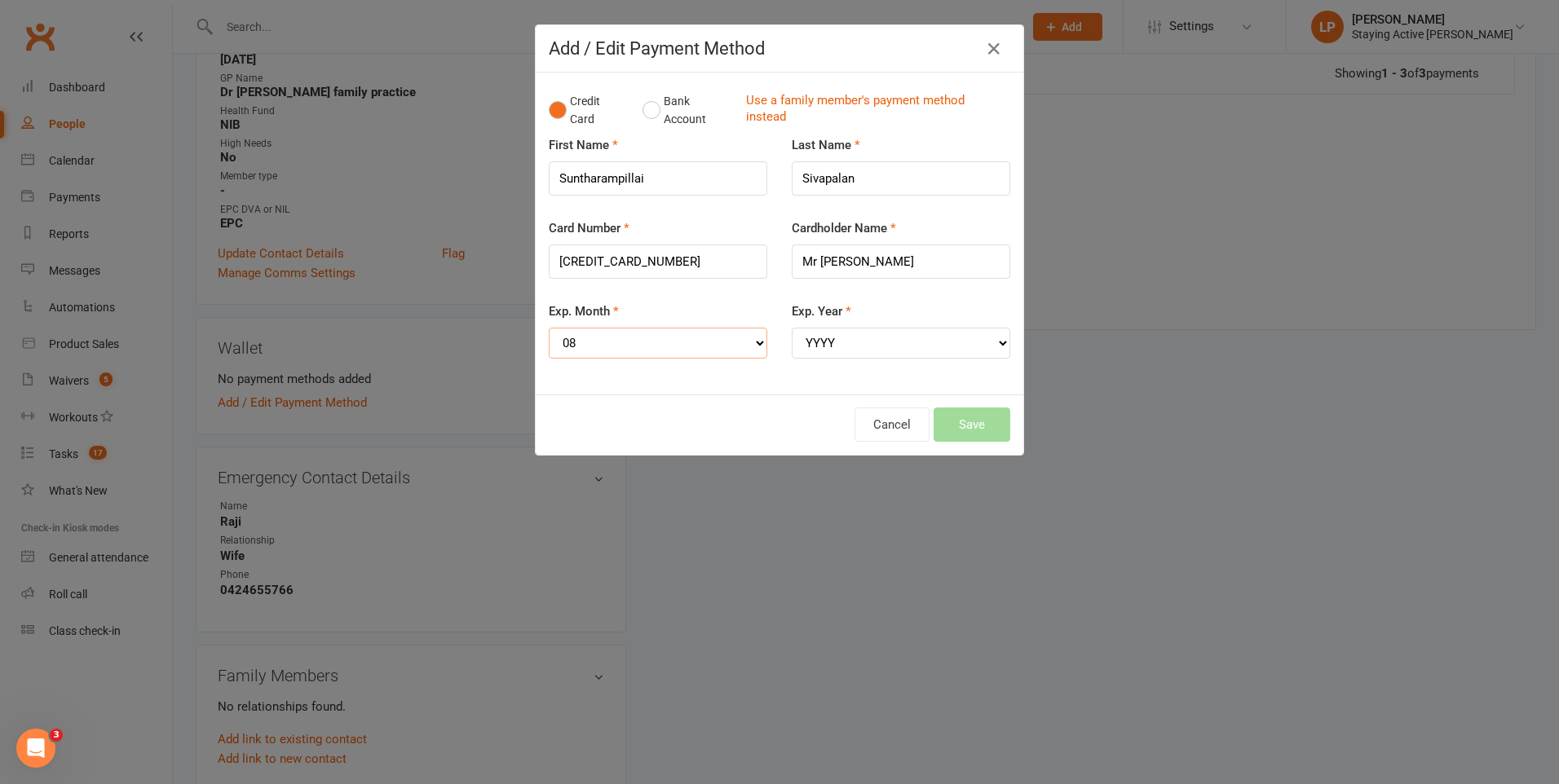
click at [549, 328] on select "MM 01 02 03 04 05 06 07 08 09 10 11 12" at bounding box center [658, 343] width 218 height 31
click at [762, 354] on select "YYYY 2025 2026 2027 2028 2029 2030 2031 2032 2033 2034" at bounding box center [901, 343] width 218 height 31
select select "2028"
click at [762, 328] on select "YYYY 2025 2026 2027 2028 2029 2030 2031 2032 2033 2034" at bounding box center [901, 343] width 218 height 31
click at [762, 423] on button "Save" at bounding box center [972, 425] width 77 height 35
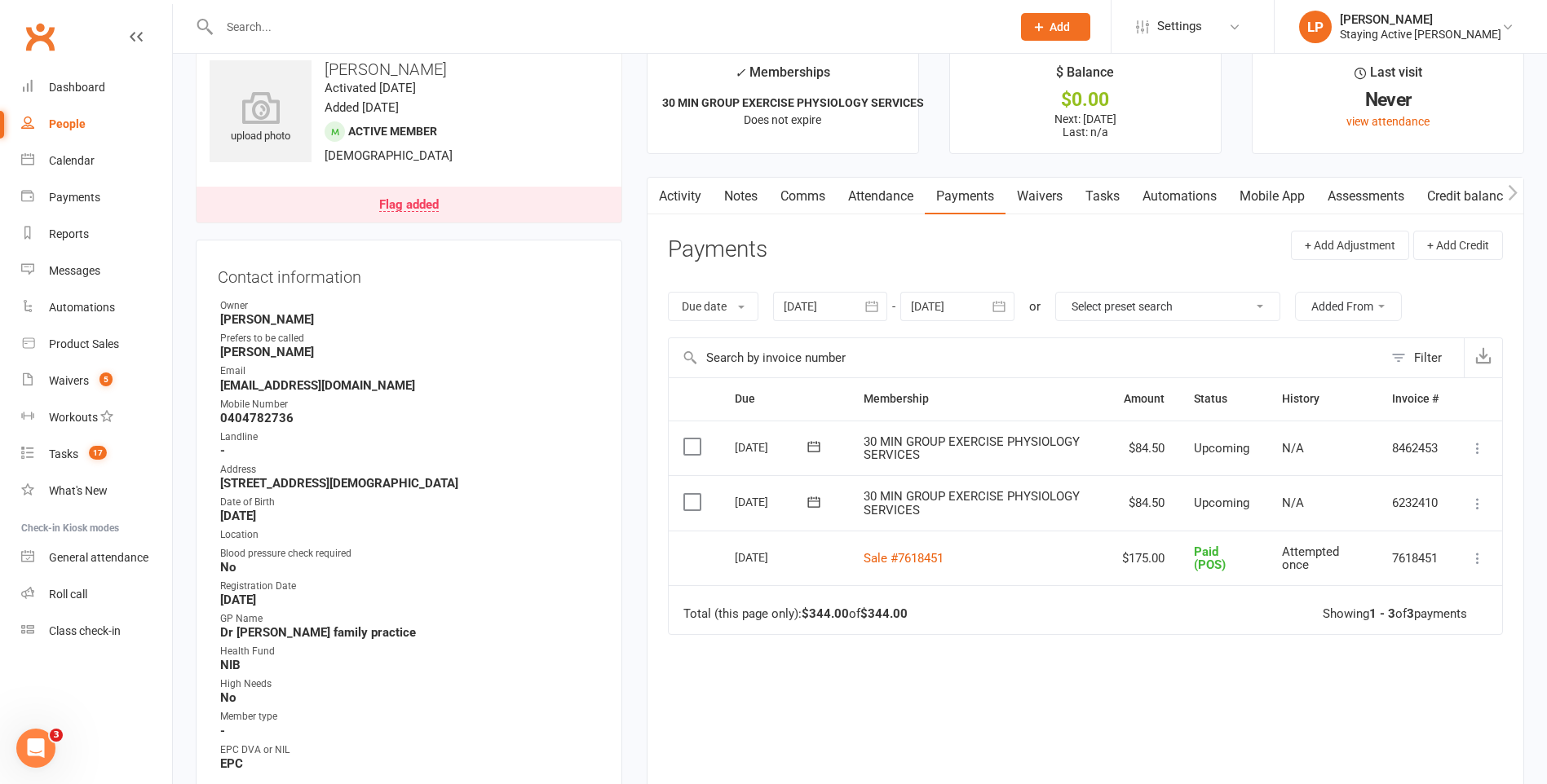
scroll to position [0, 0]
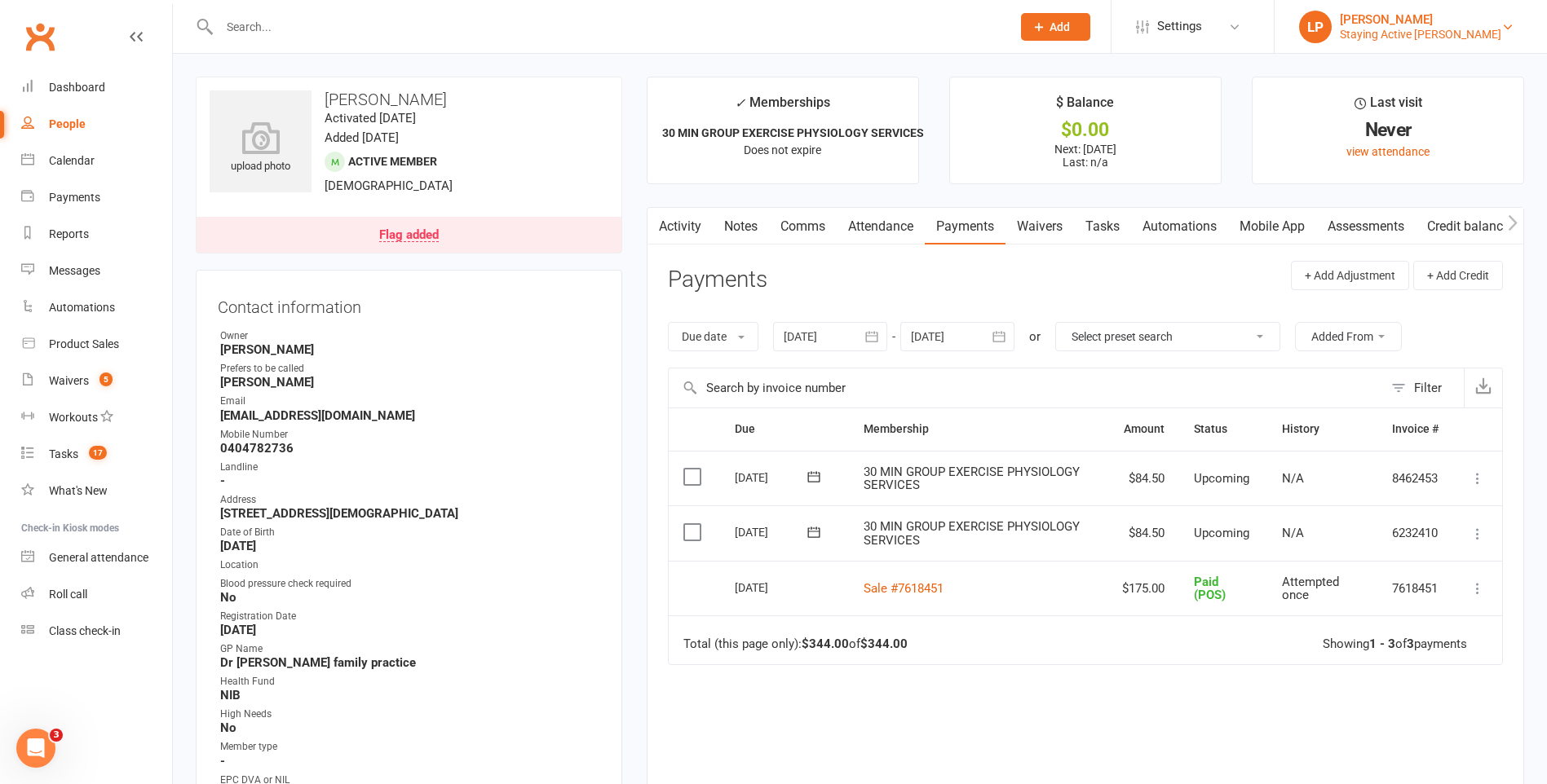
click at [762, 38] on link "[PERSON_NAME] [PERSON_NAME] Staying Active [PERSON_NAME]" at bounding box center [1411, 27] width 223 height 33
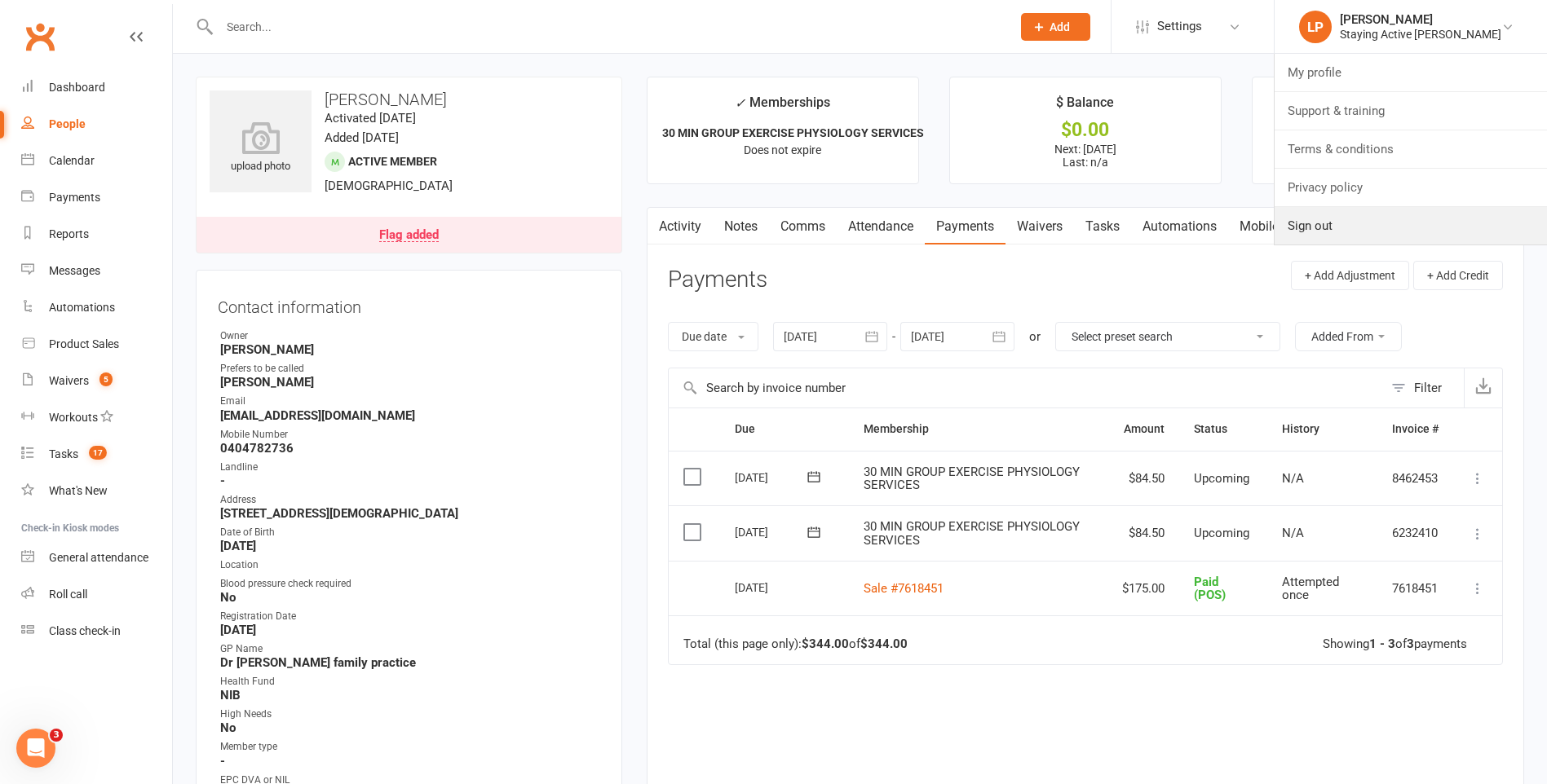
click at [762, 231] on link "Sign out" at bounding box center [1411, 226] width 273 height 38
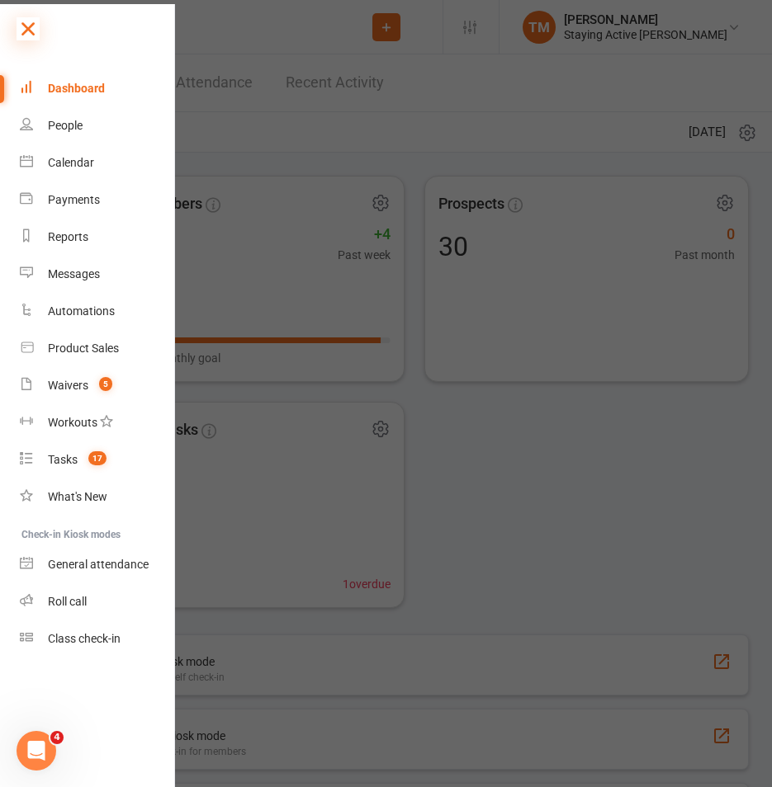
click at [33, 32] on icon at bounding box center [28, 28] width 23 height 23
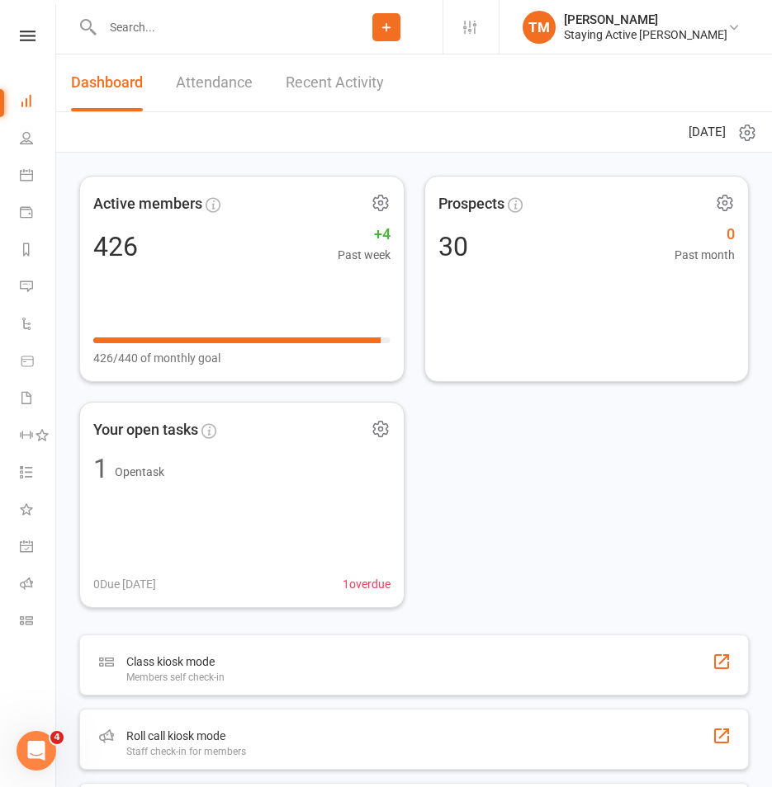
click at [156, 25] on input "text" at bounding box center [213, 27] width 233 height 23
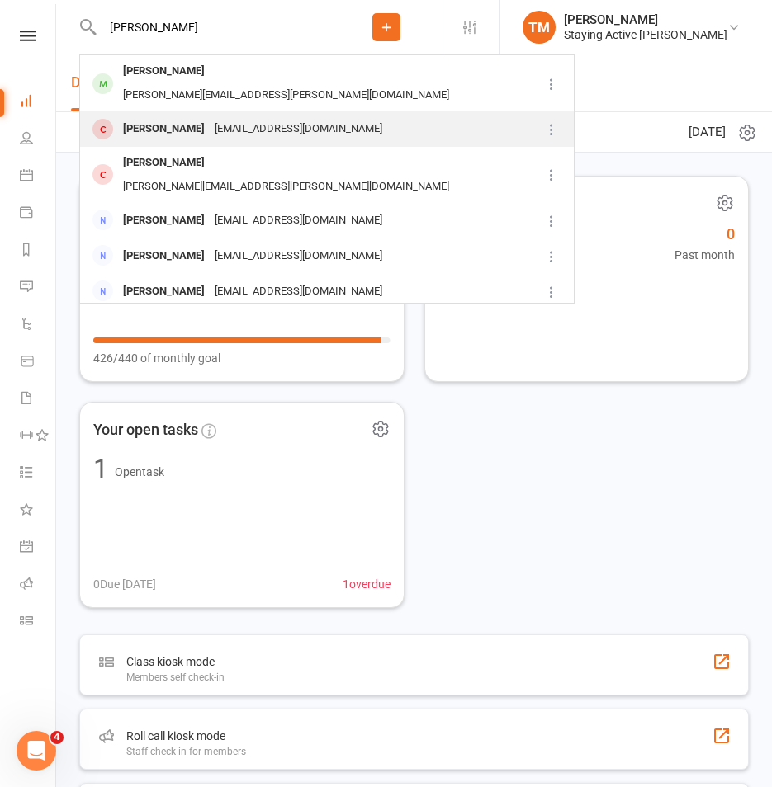
type input "gail th"
click at [184, 117] on div "Gail Thompson" at bounding box center [164, 129] width 92 height 24
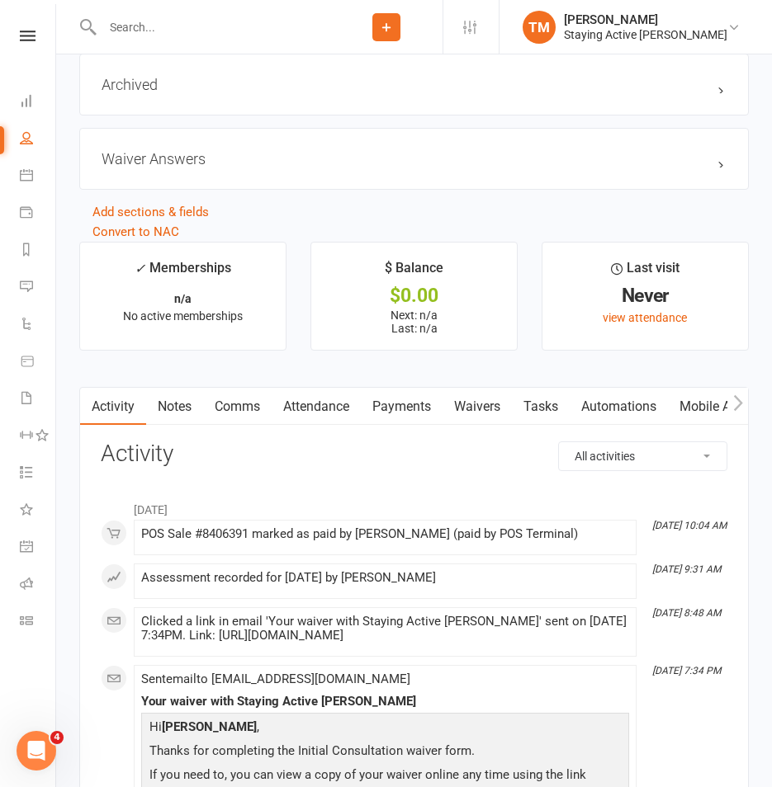
scroll to position [2146, 0]
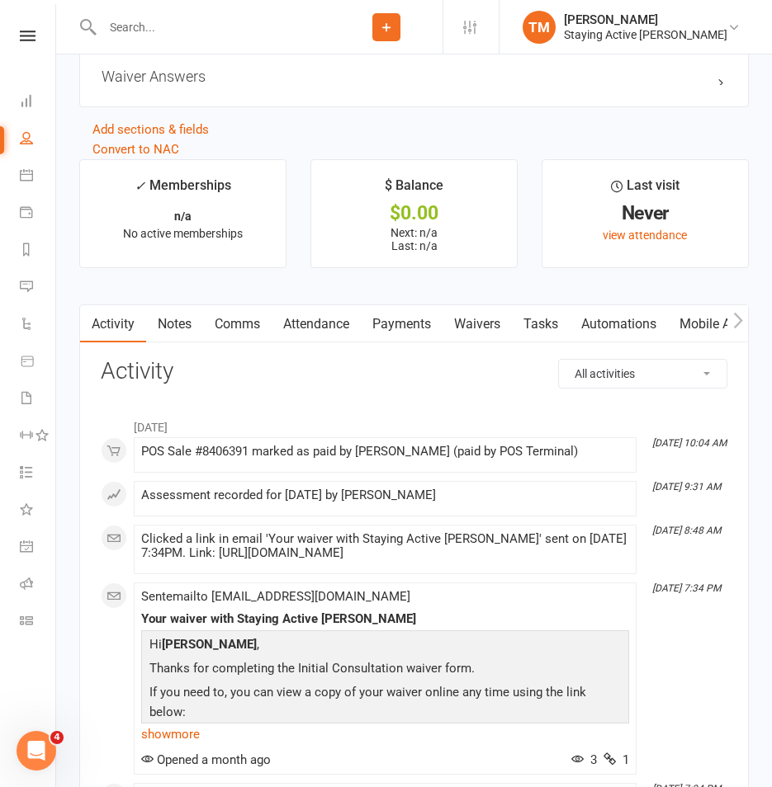
click at [392, 340] on link "Payments" at bounding box center [402, 324] width 82 height 38
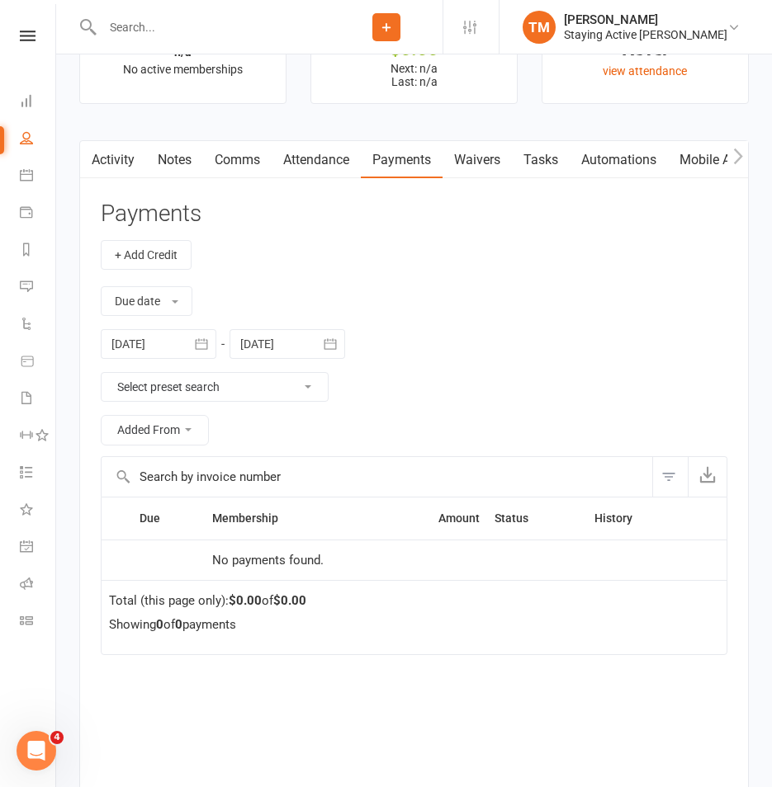
scroll to position [2311, 0]
click at [152, 358] on div at bounding box center [159, 344] width 116 height 30
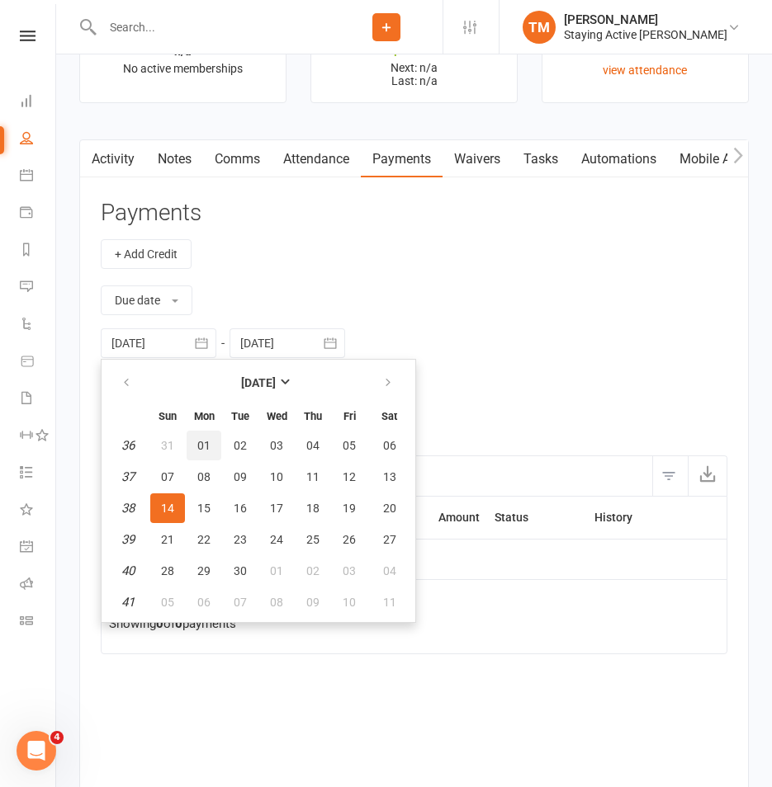
click at [212, 451] on button "01" at bounding box center [204, 446] width 35 height 30
type input "01 Sep 2025"
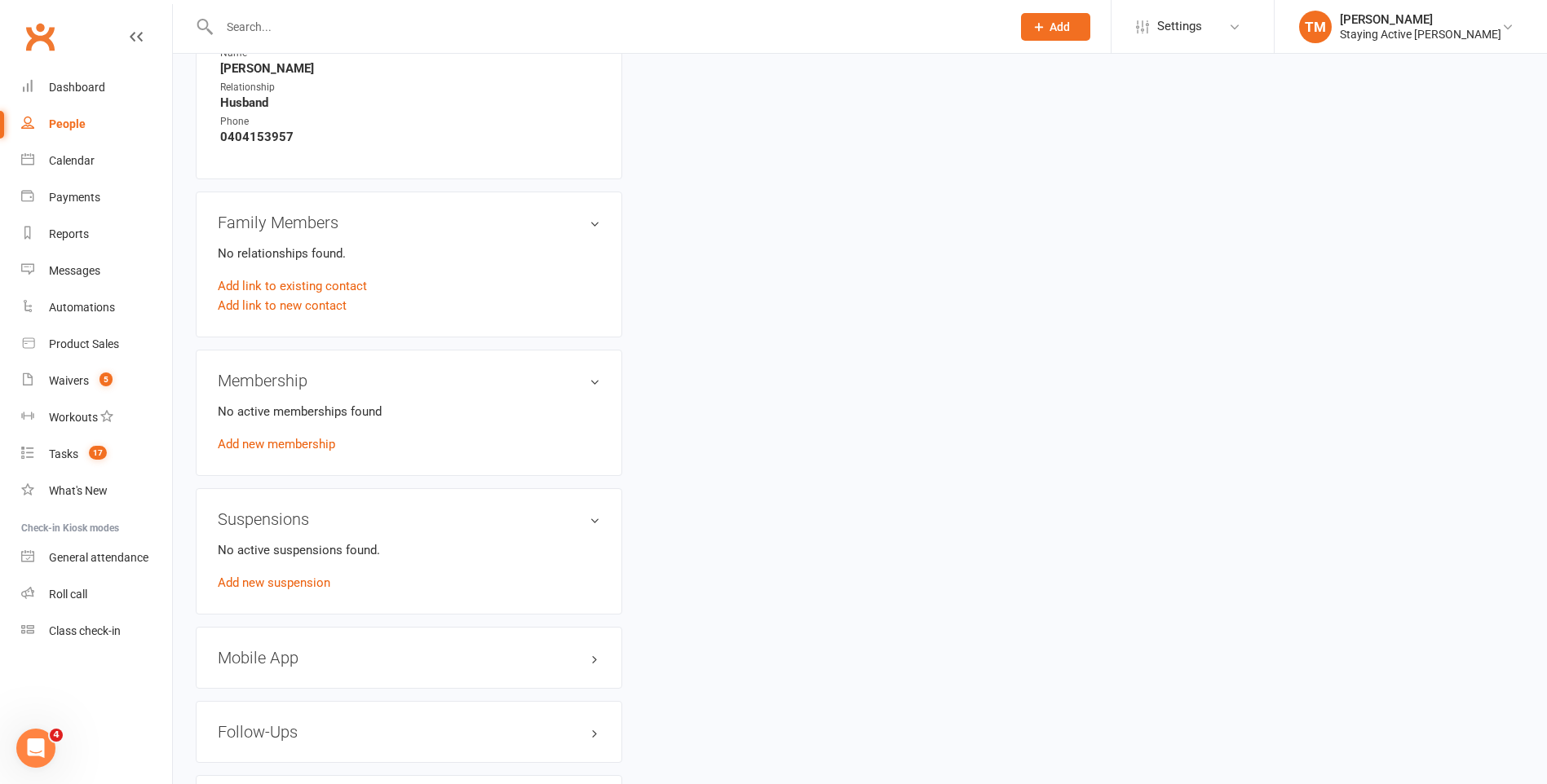
scroll to position [979, 0]
click at [292, 444] on link "Add new membership" at bounding box center [276, 442] width 118 height 15
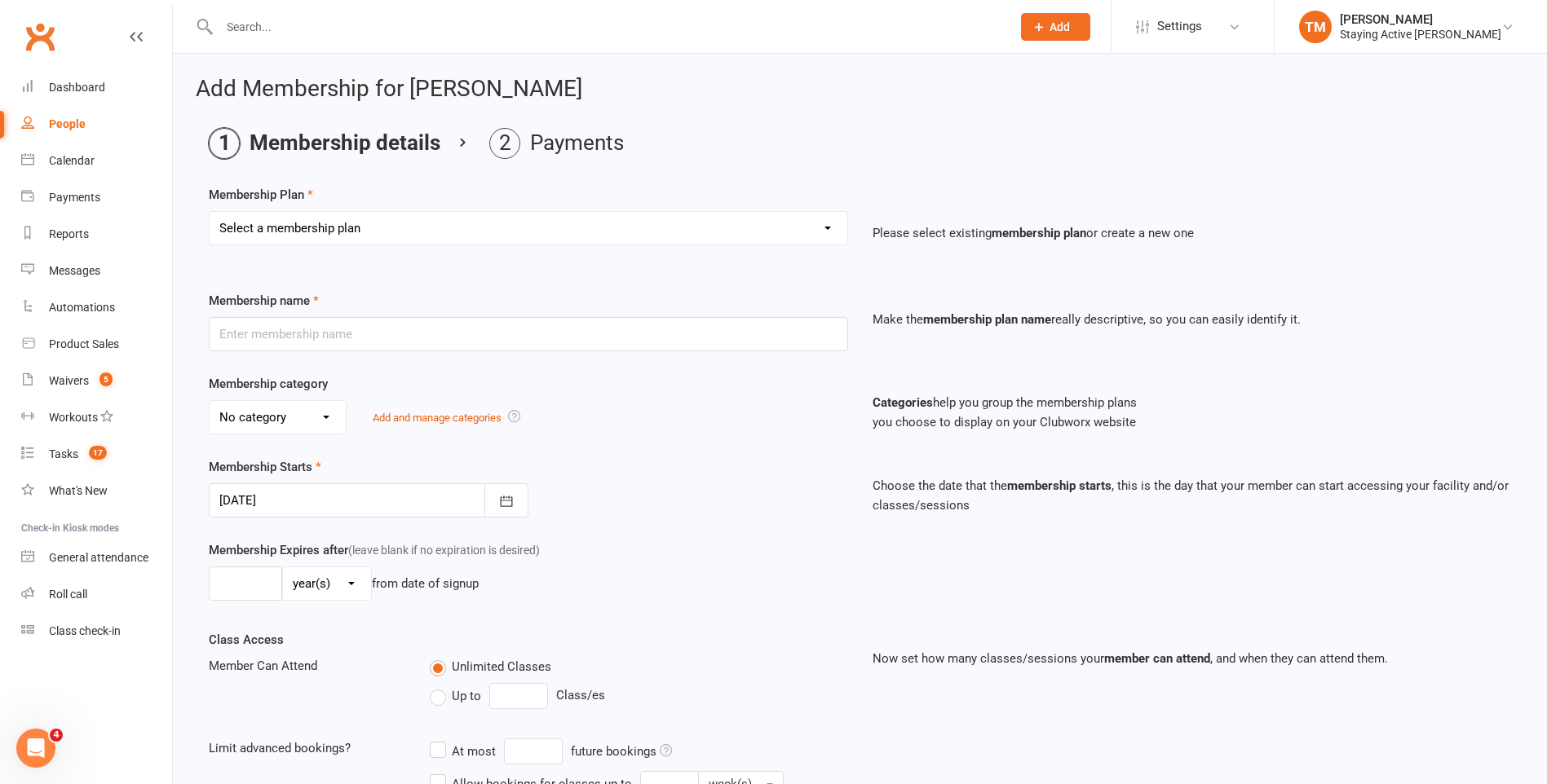
click at [432, 224] on select "Select a membership plan Create new Membership Plan 193000 Telehealth Exercise …" at bounding box center [529, 228] width 638 height 33
select select "2"
click at [209, 212] on select "Select a membership plan Create new Membership Plan 193000 Telehealth Exercise …" at bounding box center [529, 228] width 638 height 33
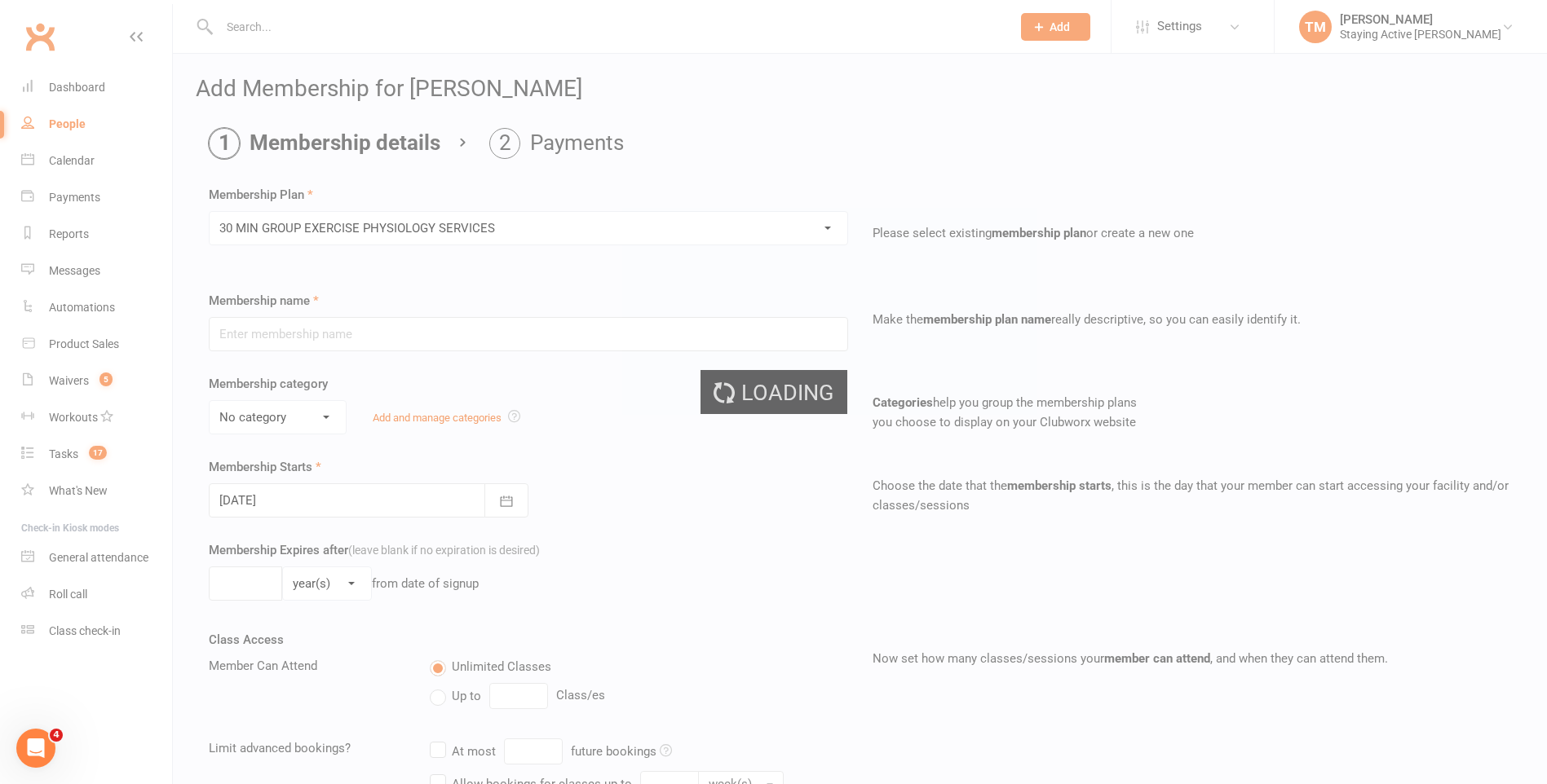
type input "30 MIN GROUP EXERCISE PHYSIOLOGY SERVICES"
select select "2"
type input "3"
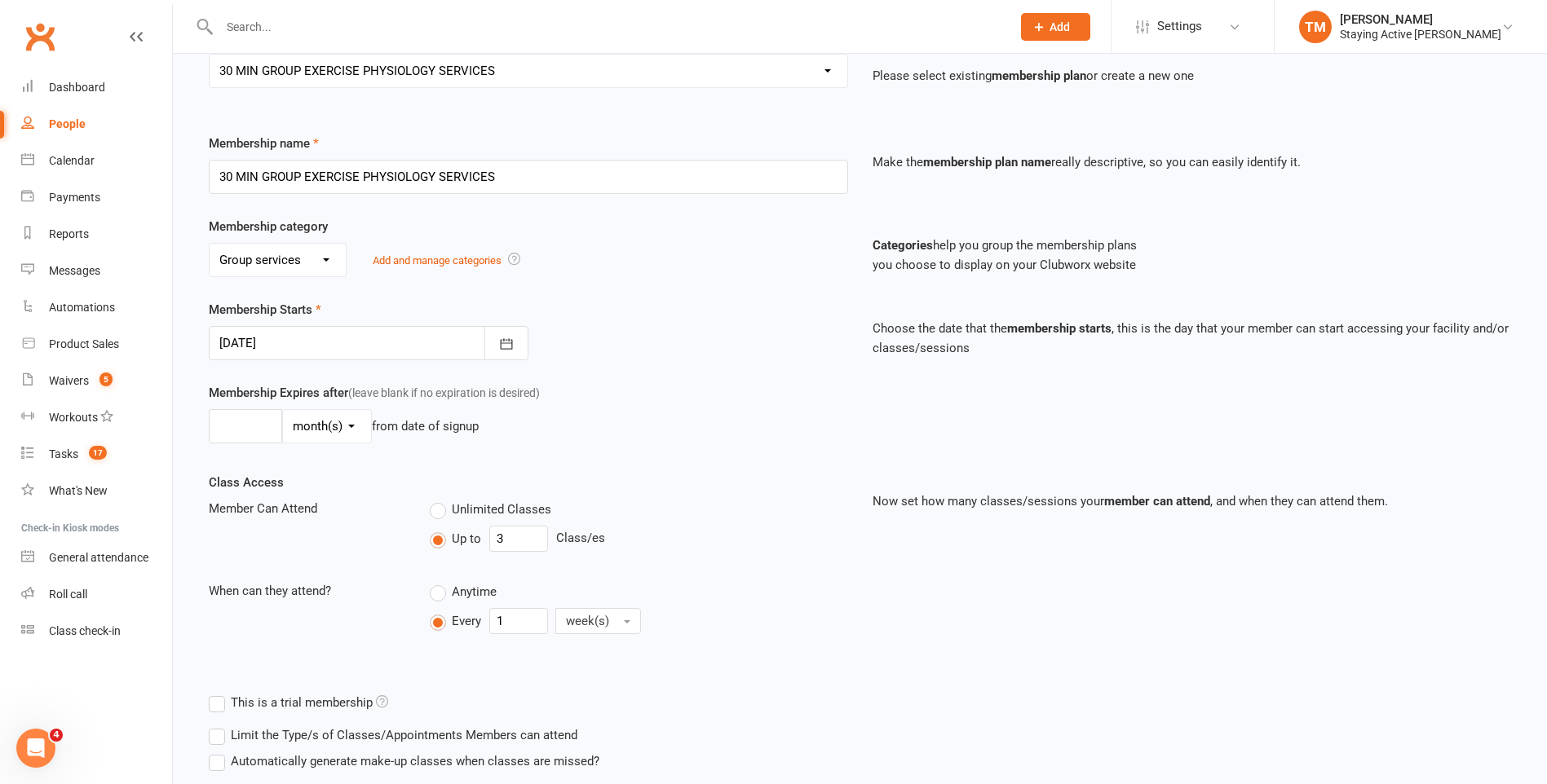
scroll to position [163, 0]
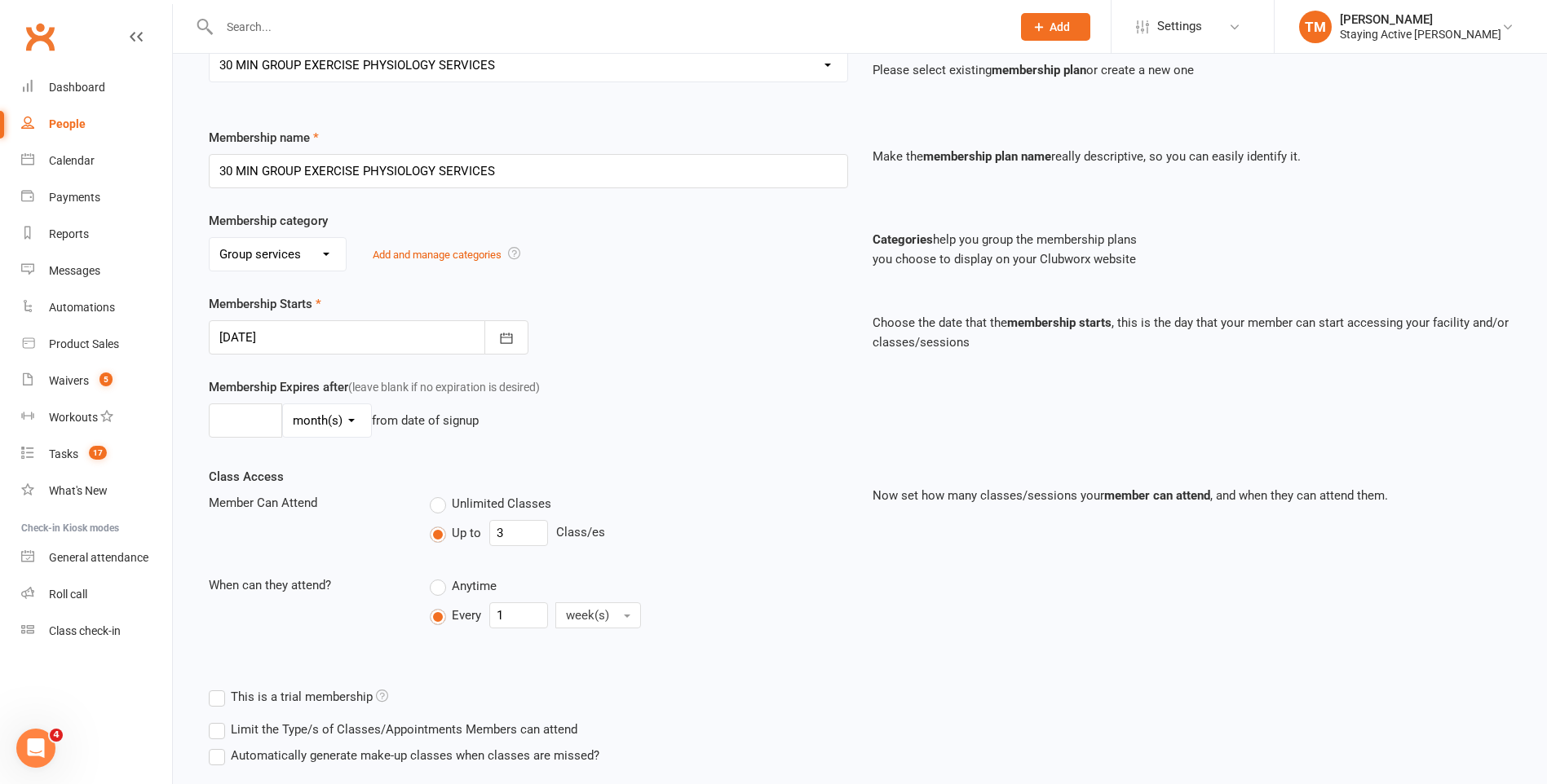
click at [433, 340] on div at bounding box center [368, 337] width 320 height 35
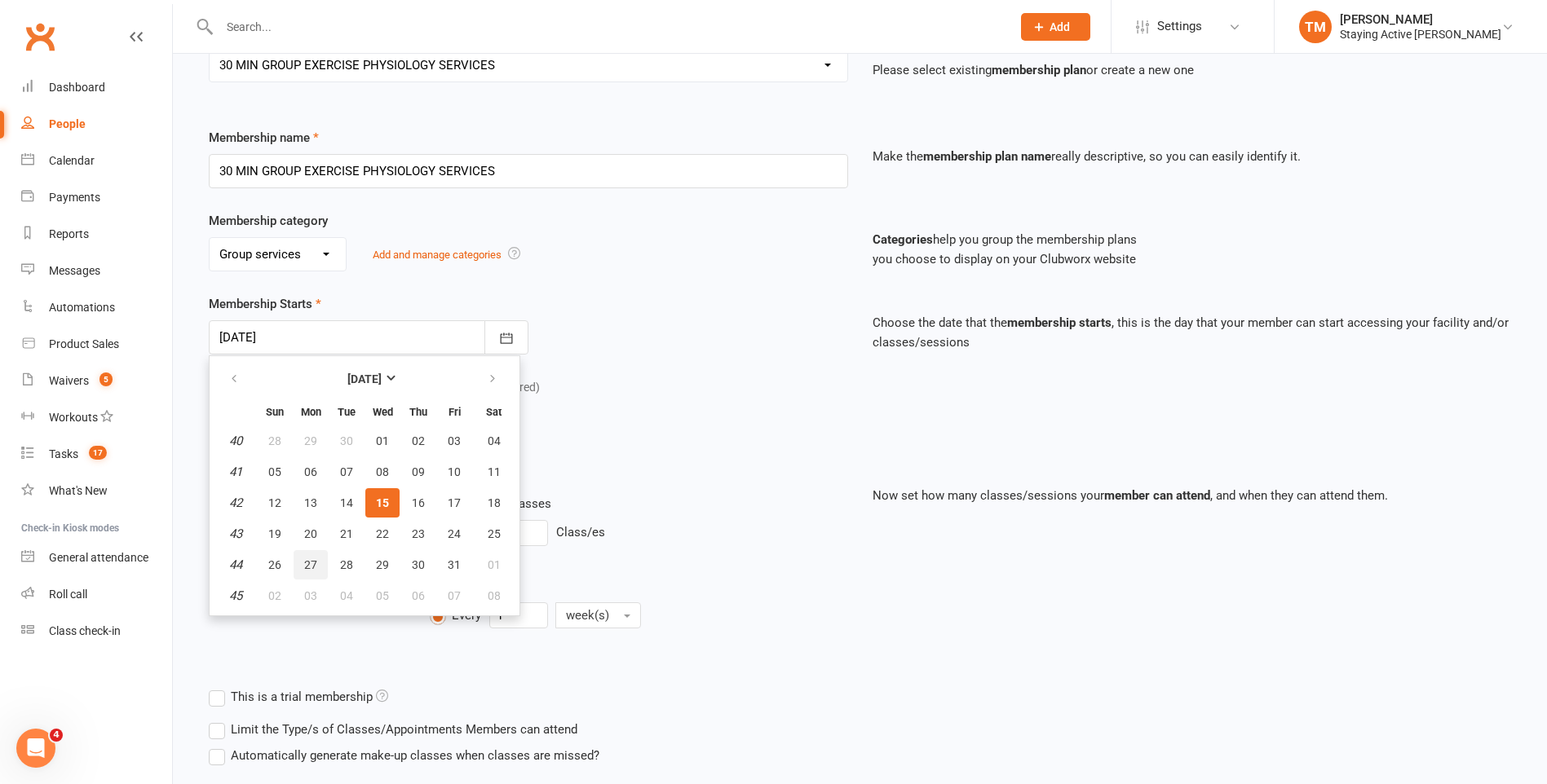
click at [314, 563] on span "27" at bounding box center [310, 564] width 13 height 13
type input "27 Oct 2025"
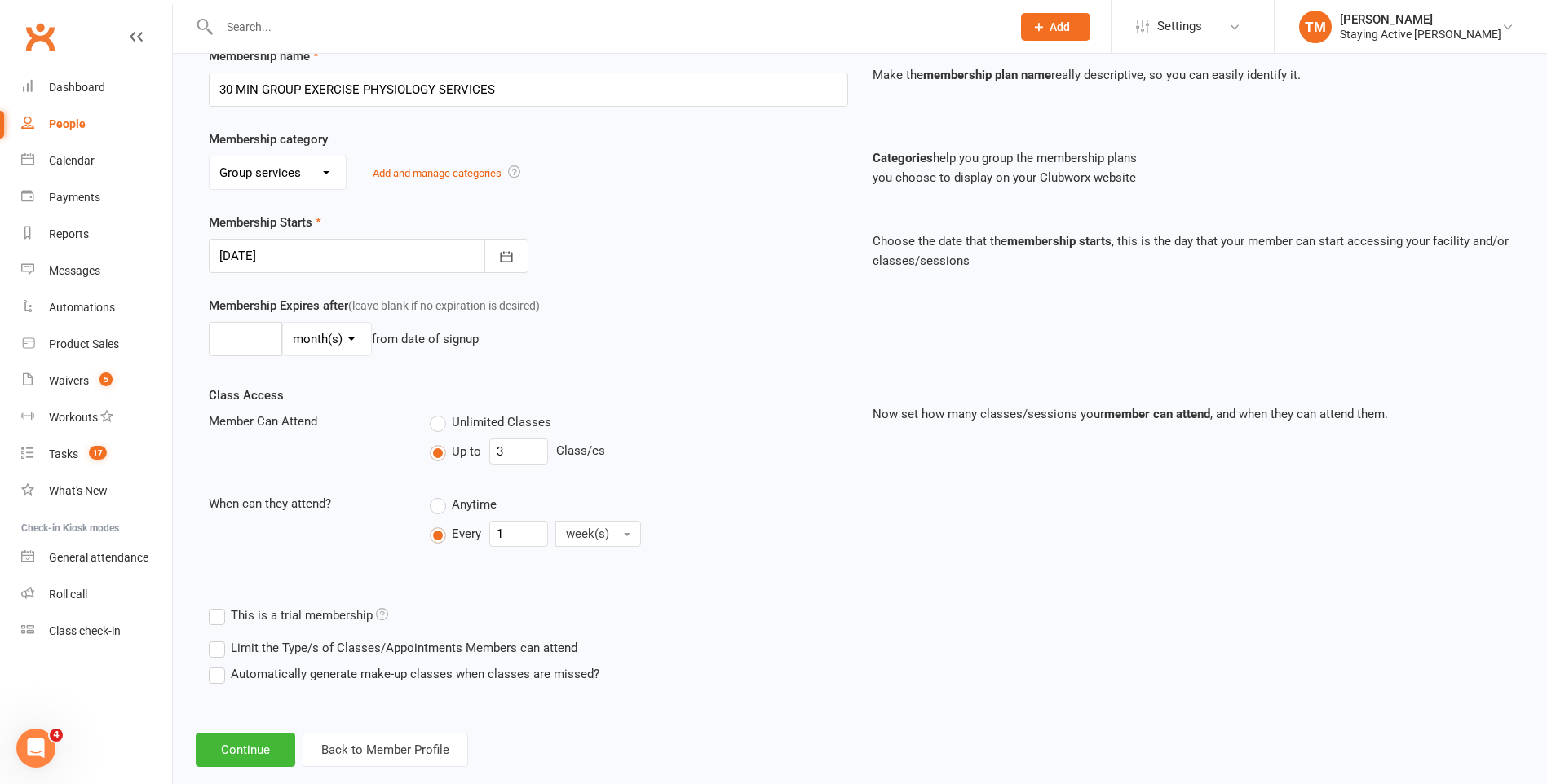
scroll to position [274, 0]
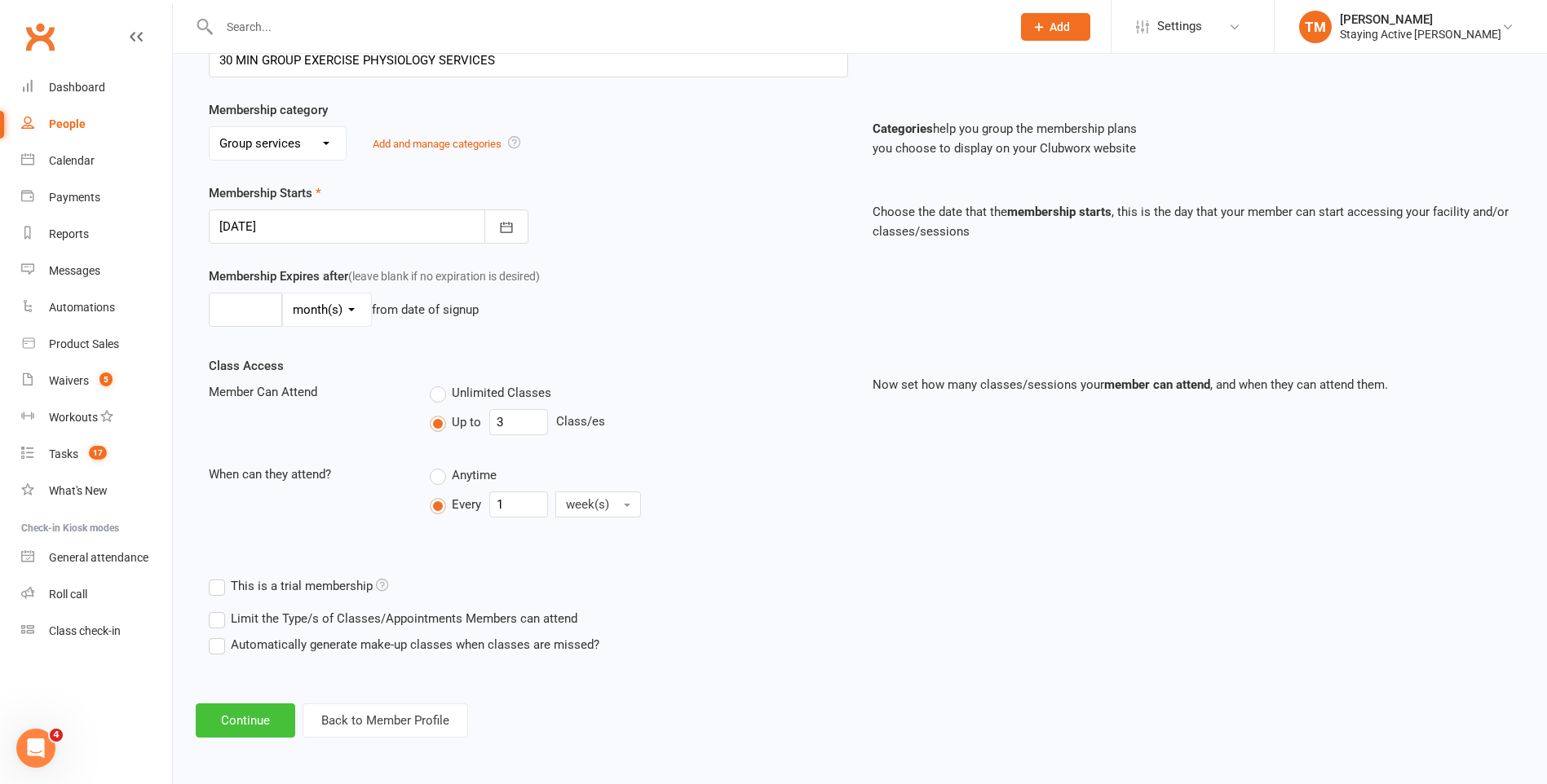
click at [264, 711] on button "Continue" at bounding box center [245, 720] width 100 height 35
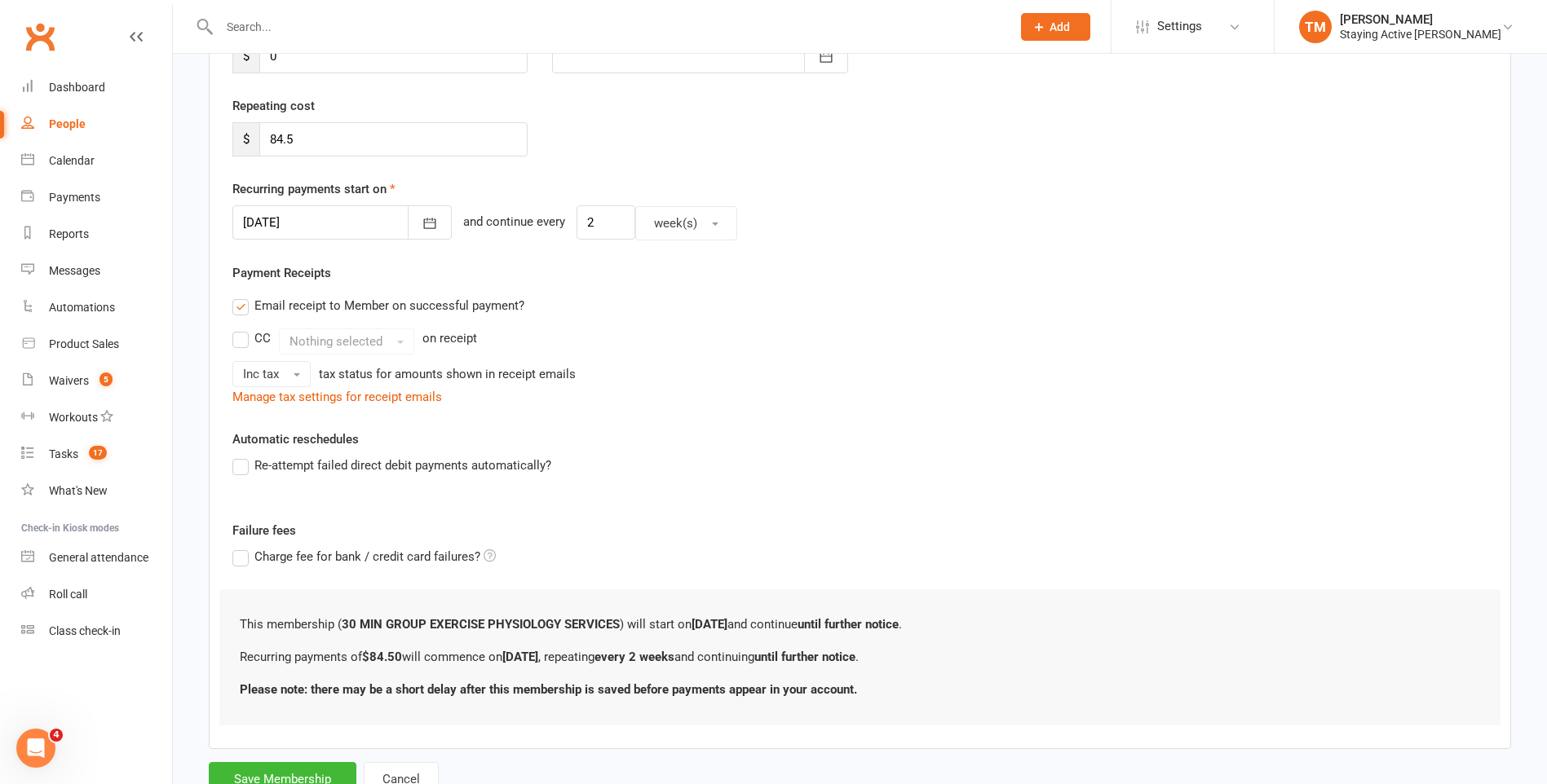
scroll to position [0, 0]
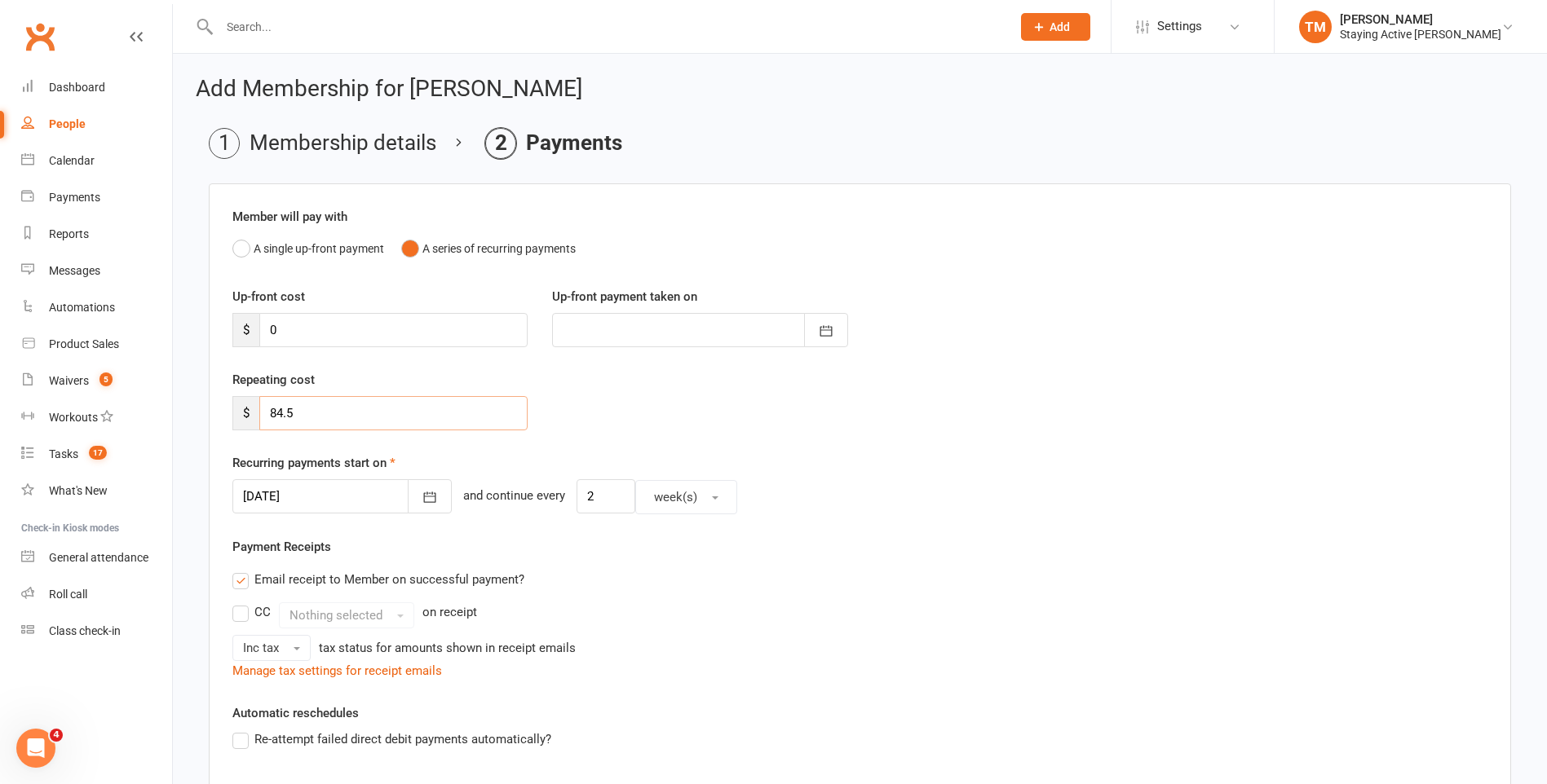
click at [353, 415] on input "84.5" at bounding box center [393, 413] width 269 height 35
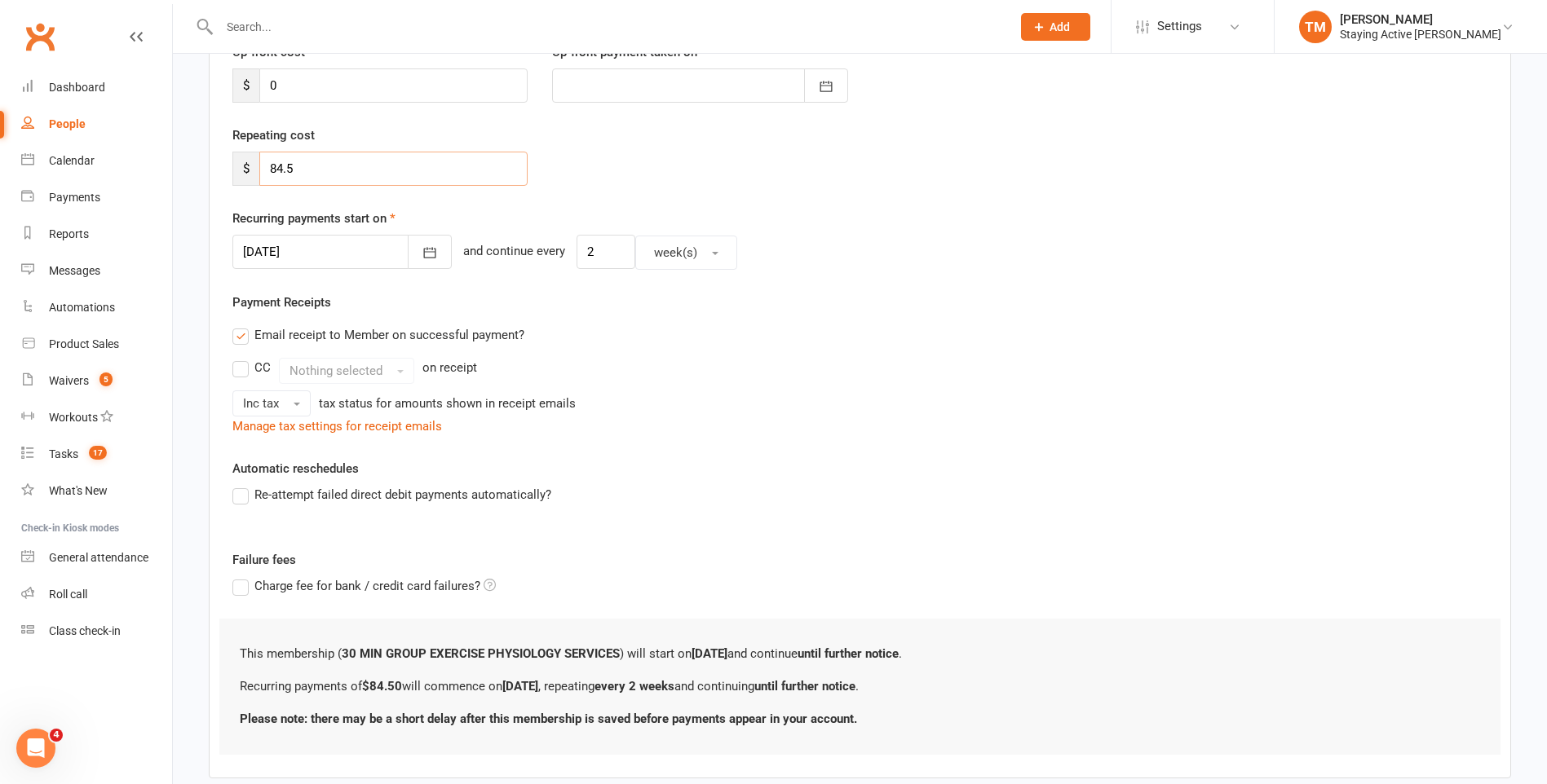
scroll to position [336, 0]
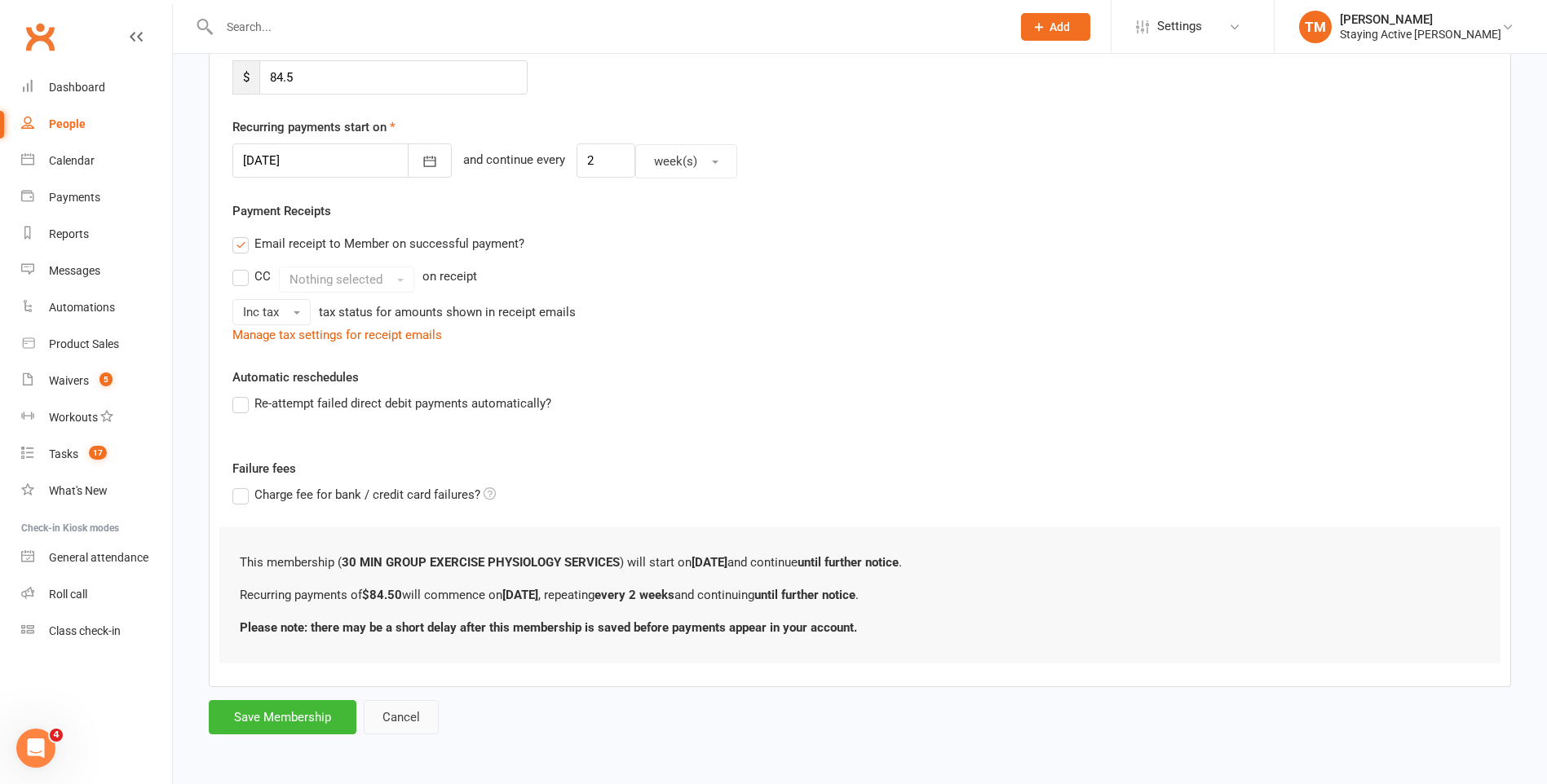
click at [429, 715] on button "Cancel" at bounding box center [401, 717] width 75 height 35
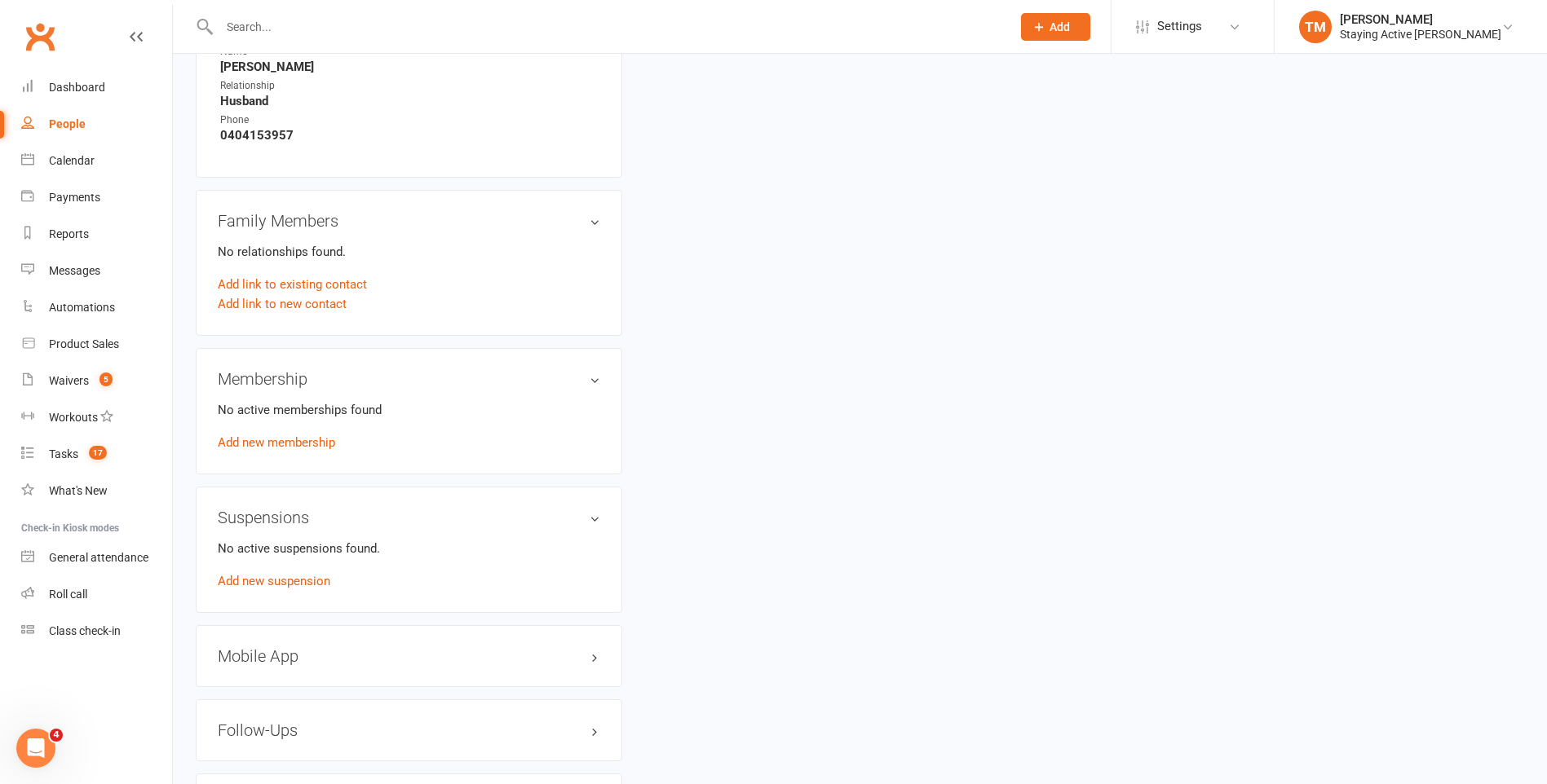
scroll to position [1141, 0]
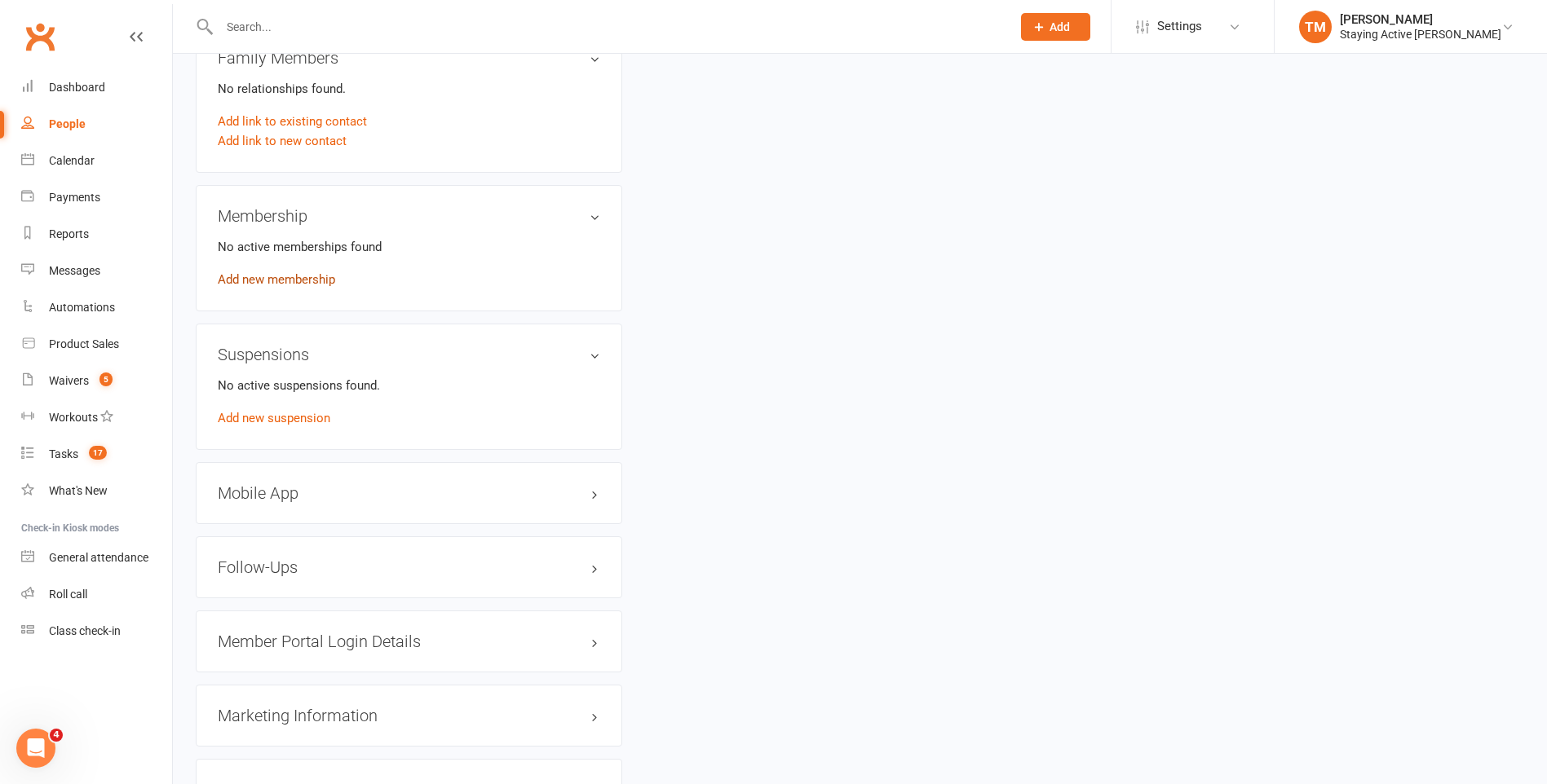
click at [274, 279] on link "Add new membership" at bounding box center [276, 279] width 118 height 15
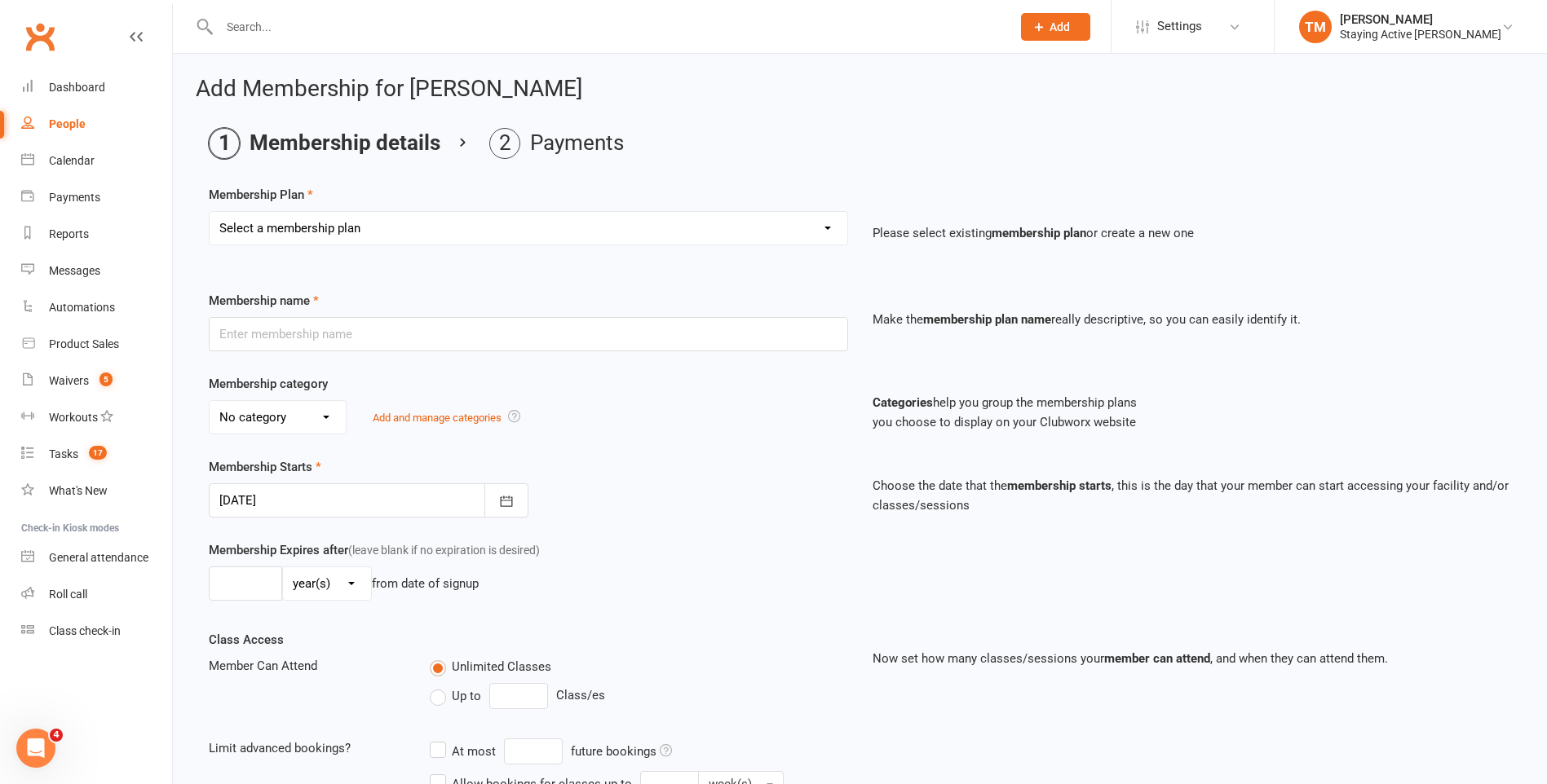
click at [436, 228] on select "Select a membership plan Create new Membership Plan 193000 Telehealth Exercise …" at bounding box center [529, 228] width 638 height 33
select select "2"
click at [209, 212] on select "Select a membership plan Create new Membership Plan 193000 Telehealth Exercise …" at bounding box center [529, 228] width 638 height 33
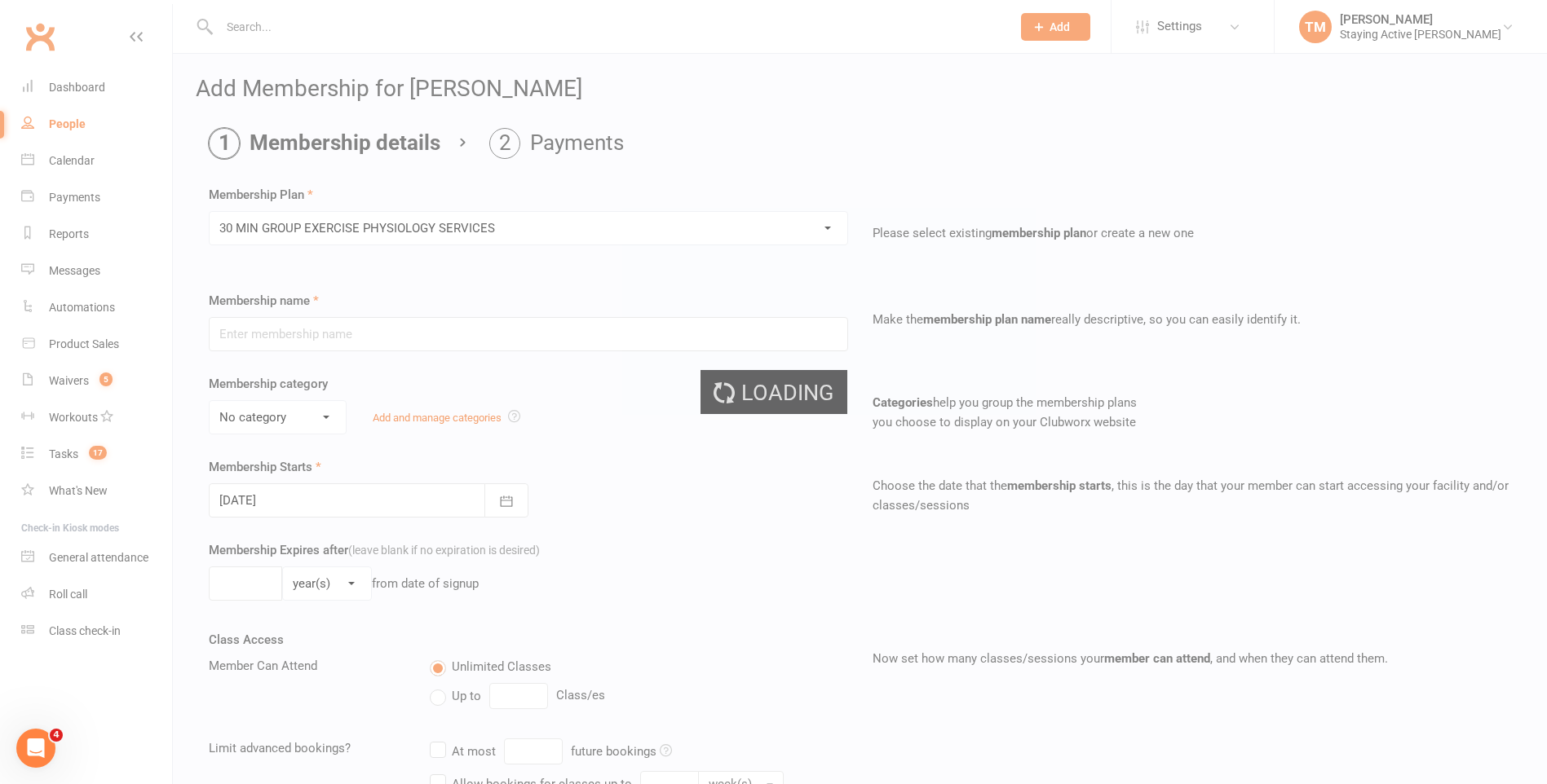
type input "30 MIN GROUP EXERCISE PHYSIOLOGY SERVICES"
select select "2"
type input "3"
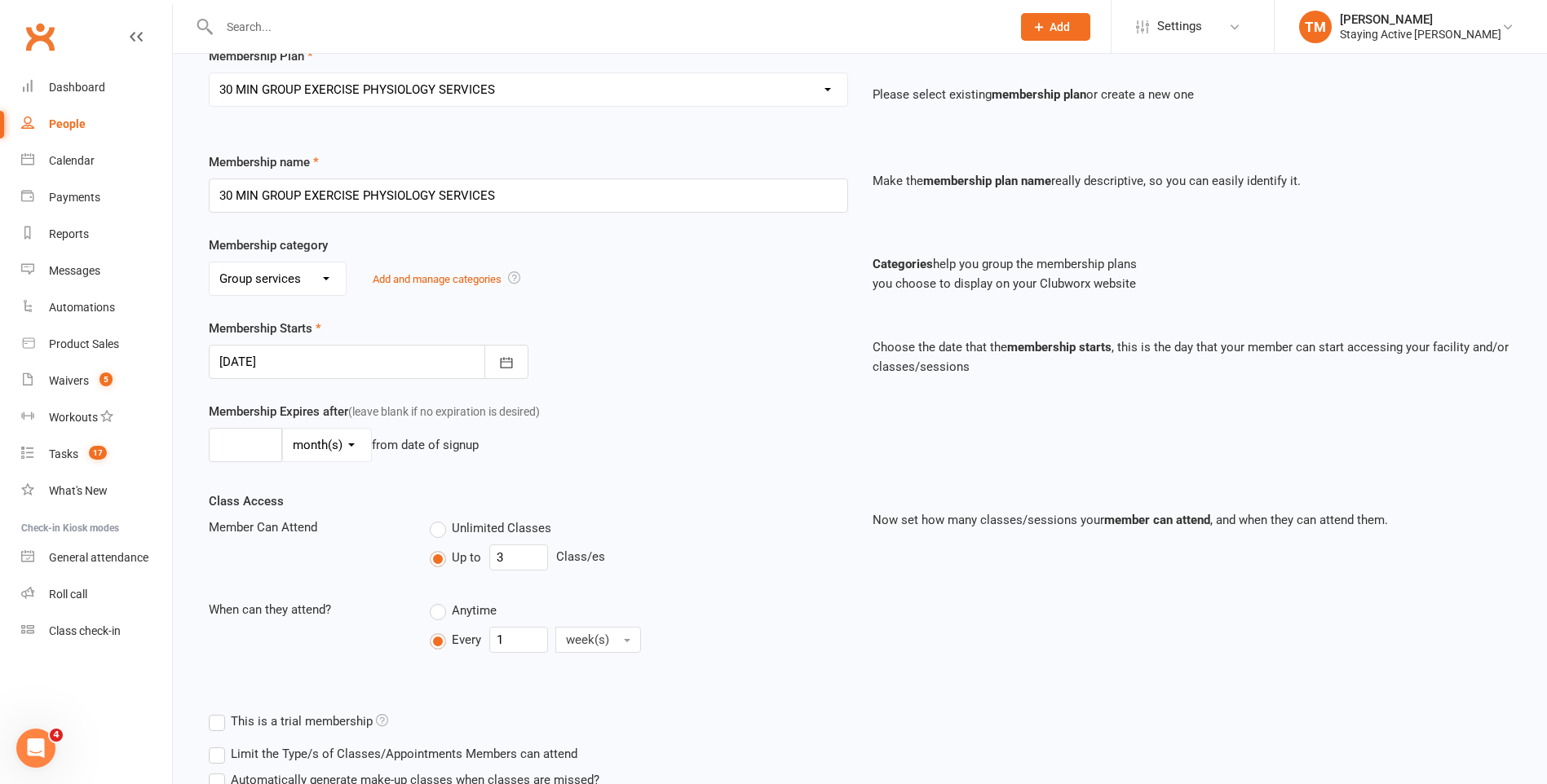
scroll to position [163, 0]
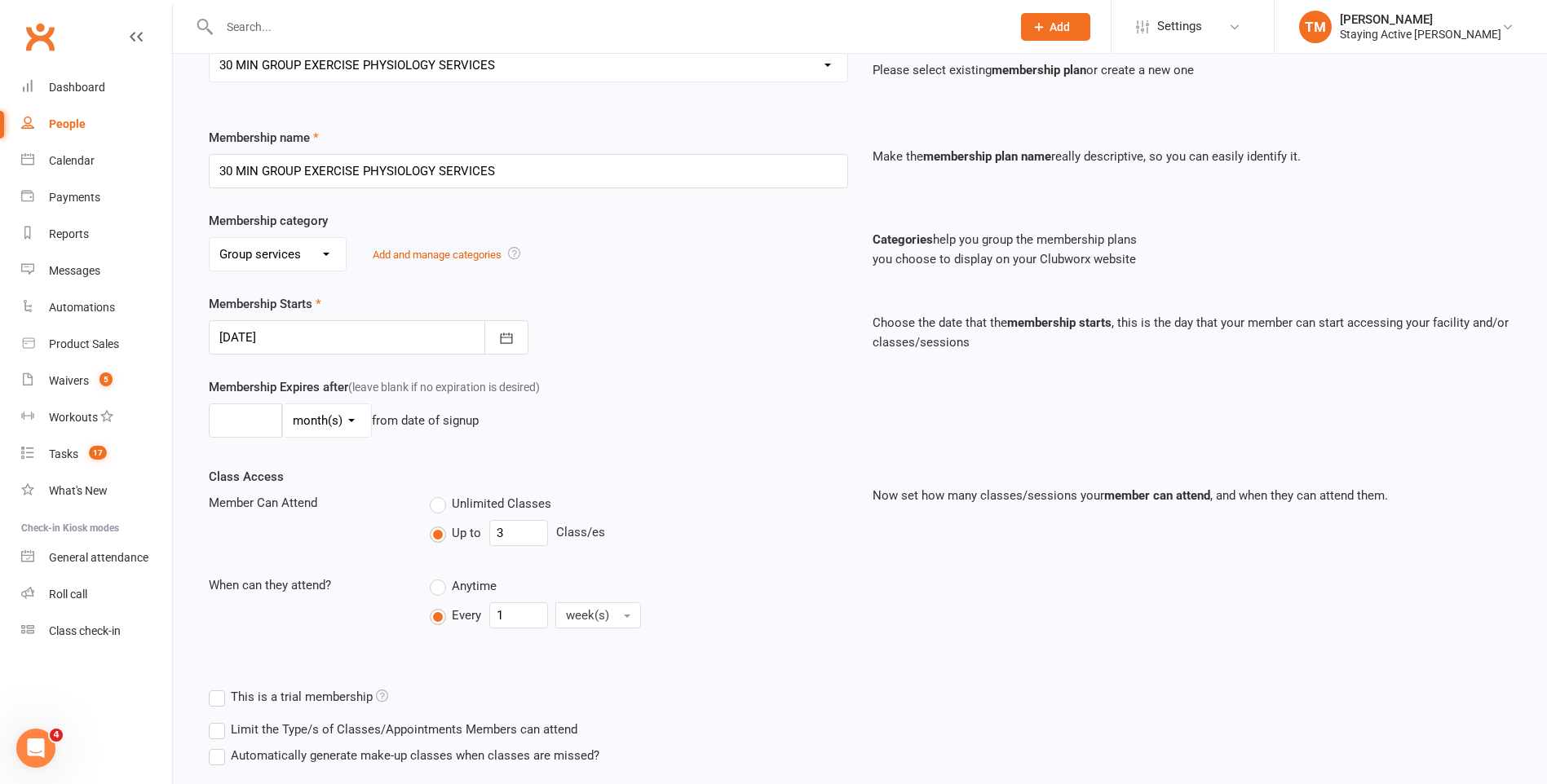
click at [289, 336] on div at bounding box center [368, 337] width 320 height 35
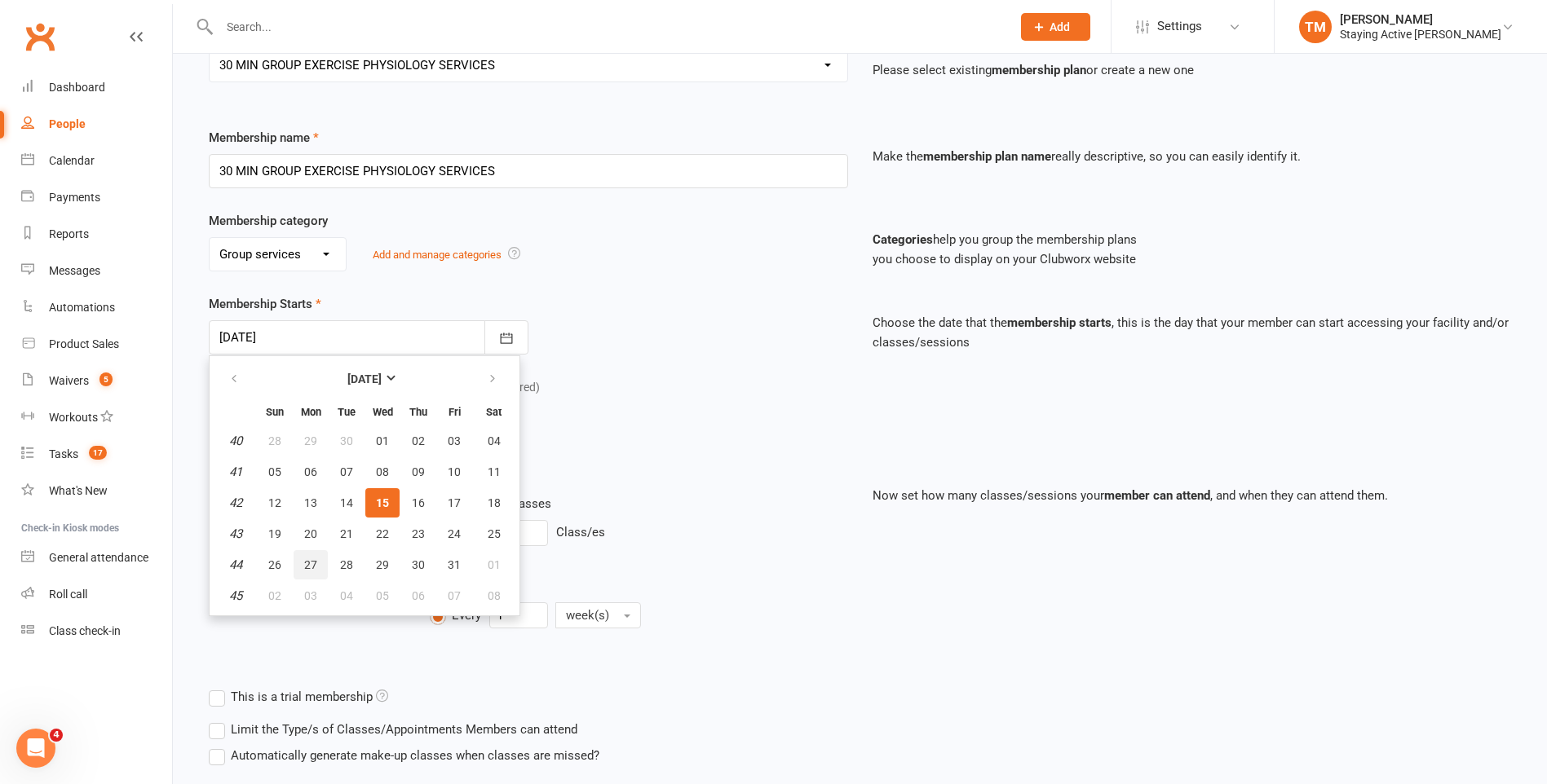
click at [310, 567] on span "27" at bounding box center [310, 564] width 13 height 13
type input "27 Oct 2025"
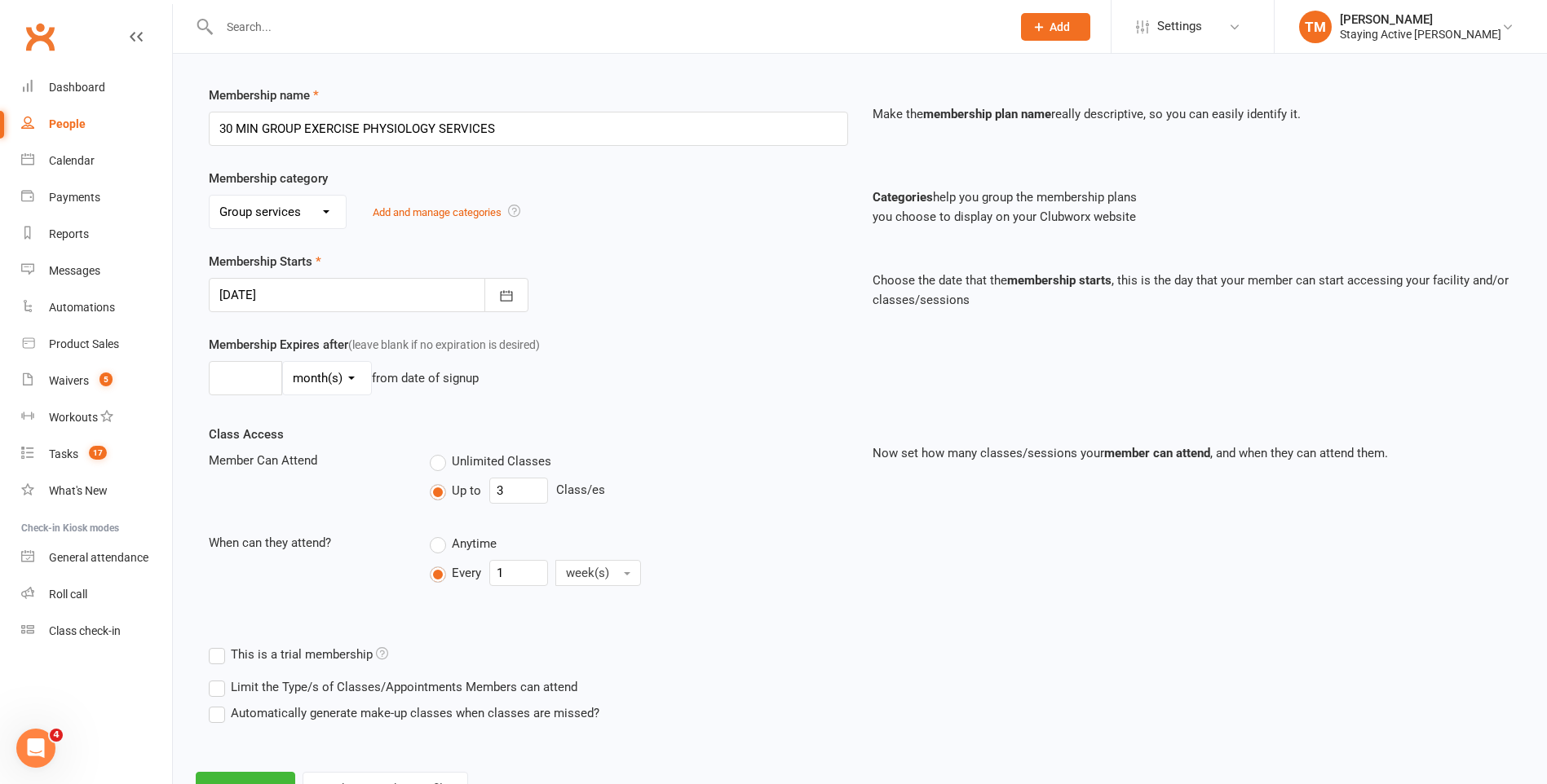
scroll to position [274, 0]
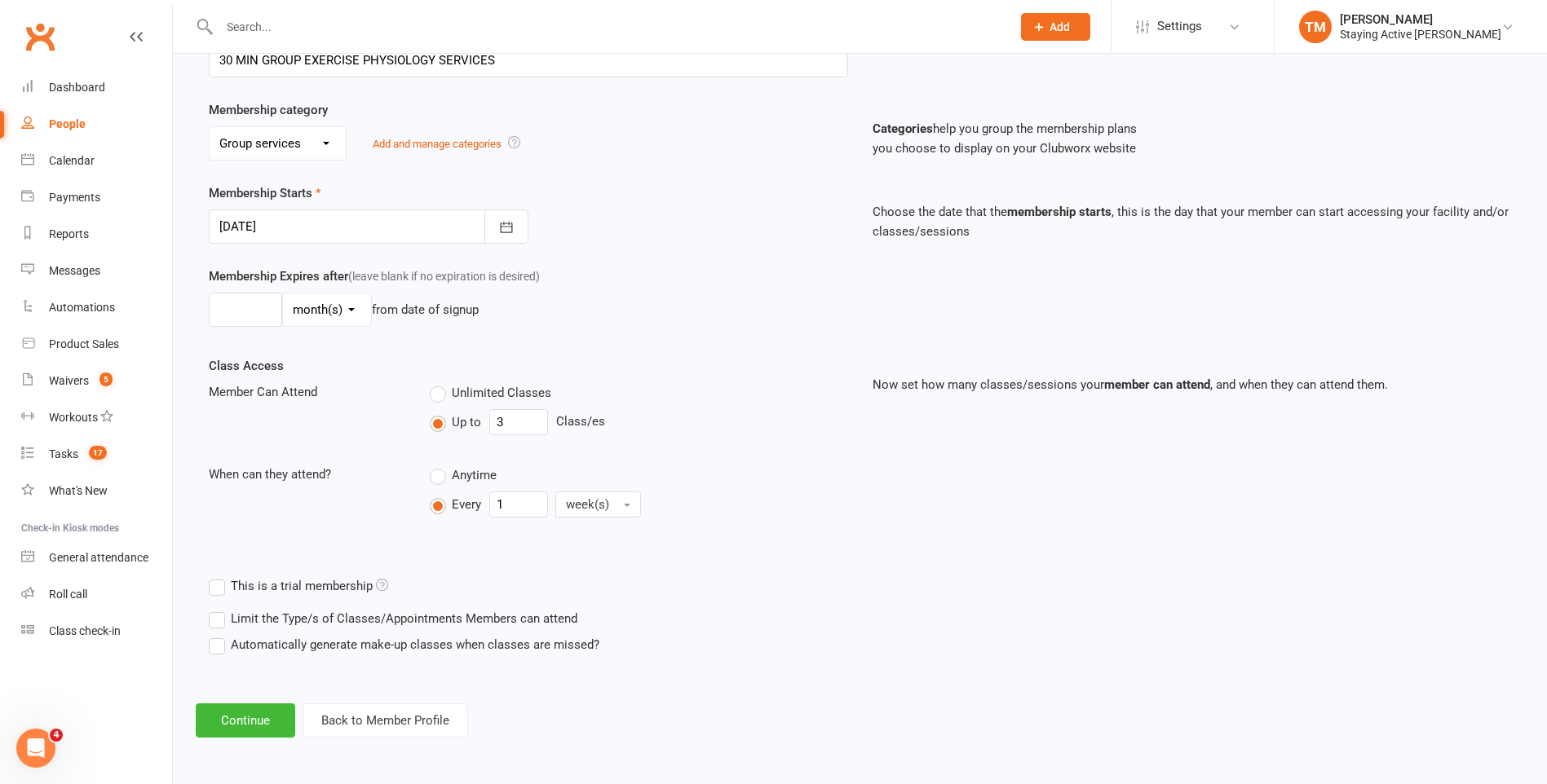
click at [220, 587] on label "This is a trial membership" at bounding box center [298, 587] width 180 height 20
click at [219, 577] on input "This is a trial membership" at bounding box center [213, 577] width 11 height 0
click at [381, 587] on icon at bounding box center [382, 585] width 12 height 12
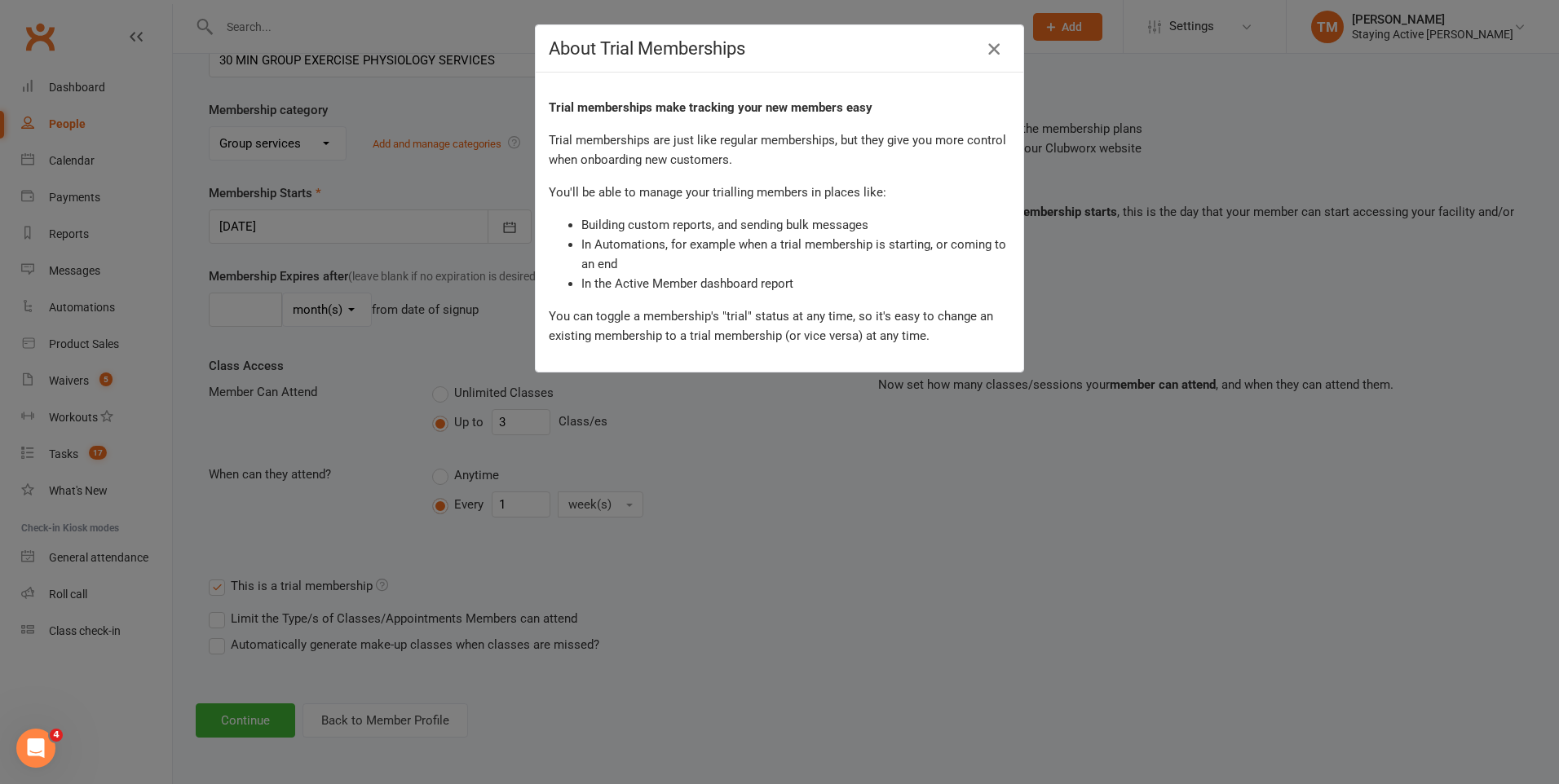
click at [985, 43] on icon "button" at bounding box center [994, 49] width 20 height 20
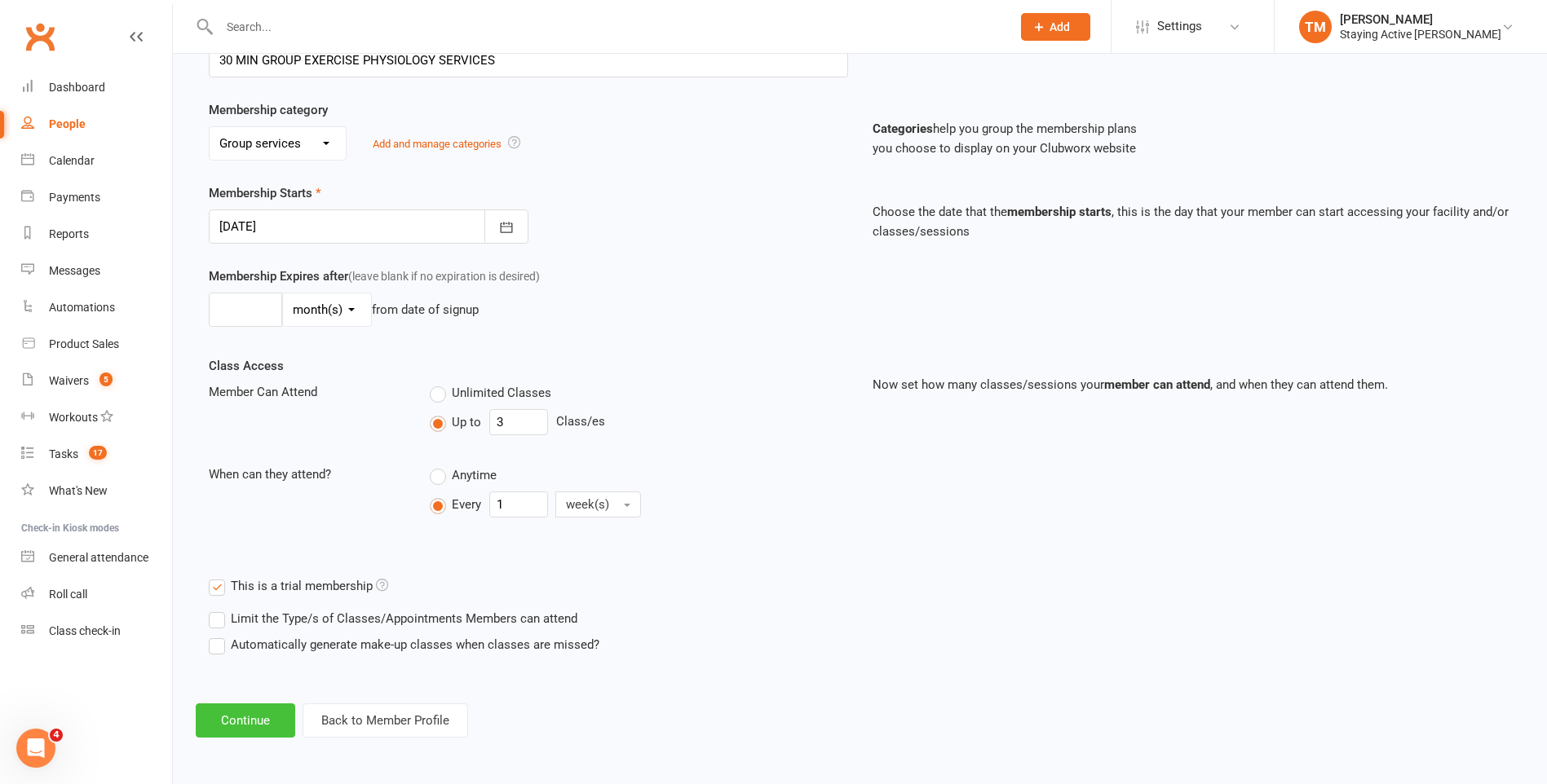
click at [256, 705] on button "Continue" at bounding box center [245, 720] width 100 height 35
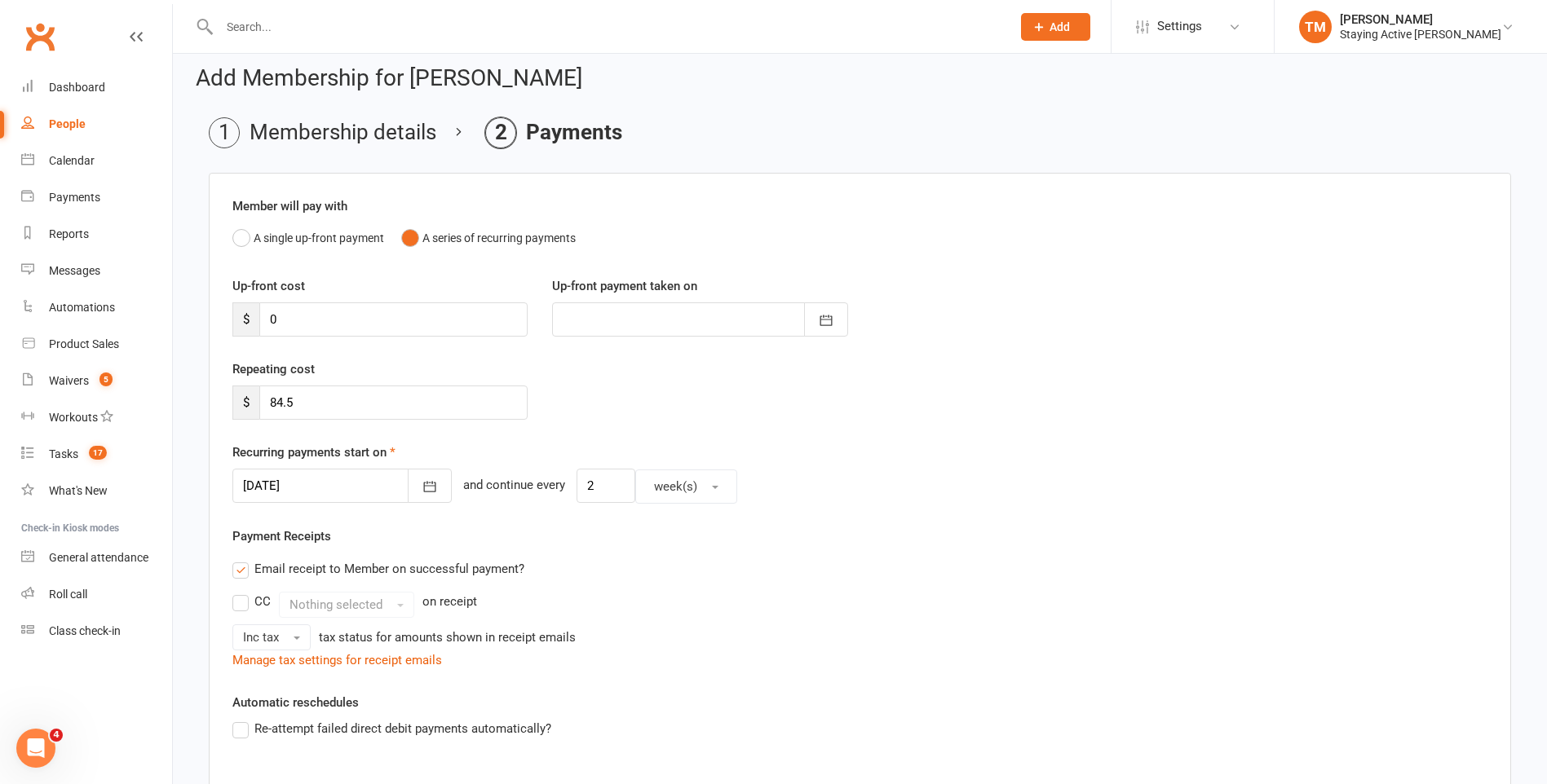
scroll to position [82, 0]
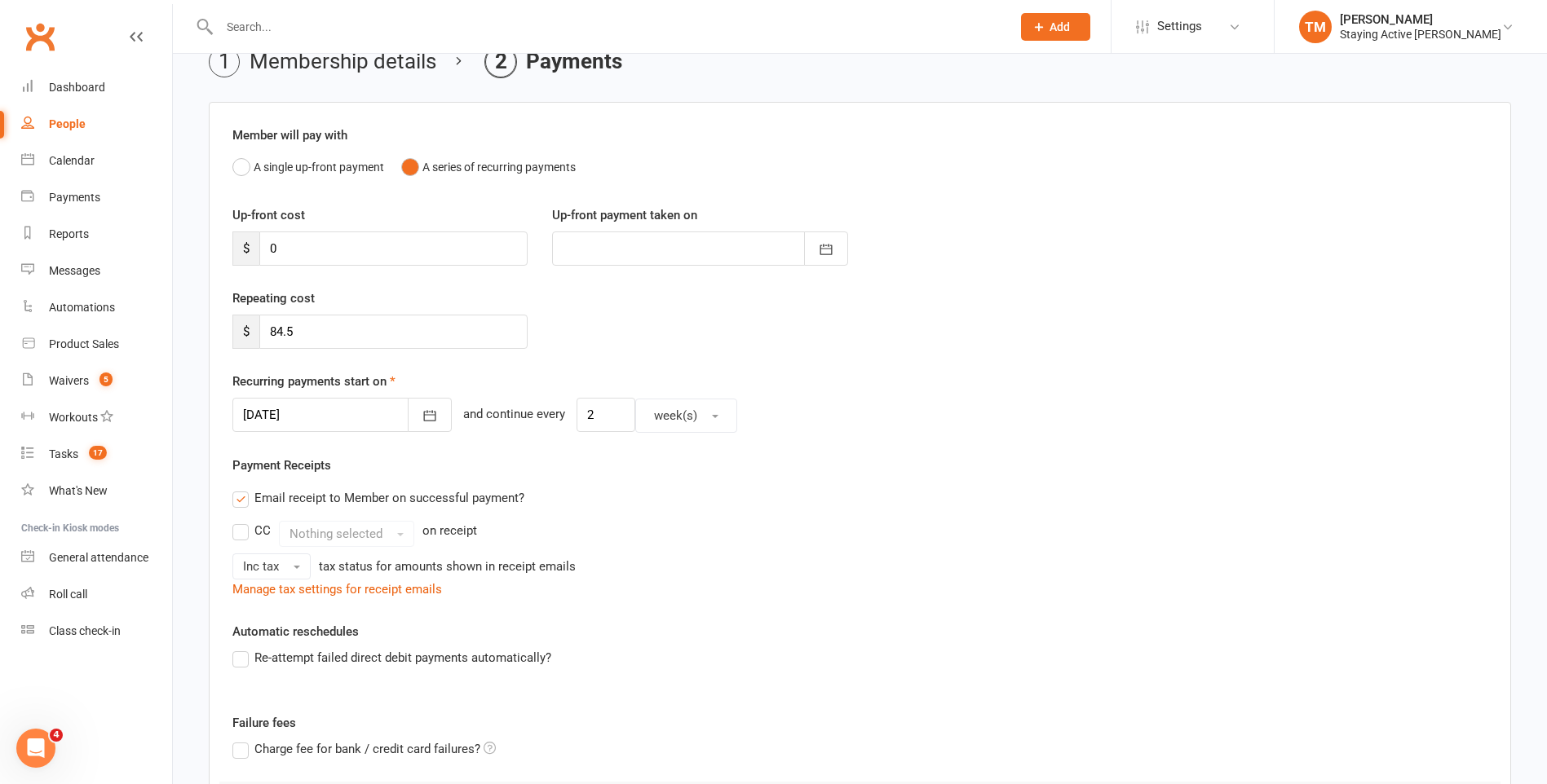
click at [329, 302] on div "Repeating cost $ 84.5" at bounding box center [380, 318] width 320 height 60
click at [306, 336] on input "84.5" at bounding box center [393, 332] width 269 height 35
type input "8"
type input "0"
click at [612, 323] on div "Repeating cost $ 0" at bounding box center [859, 330] width 1279 height 83
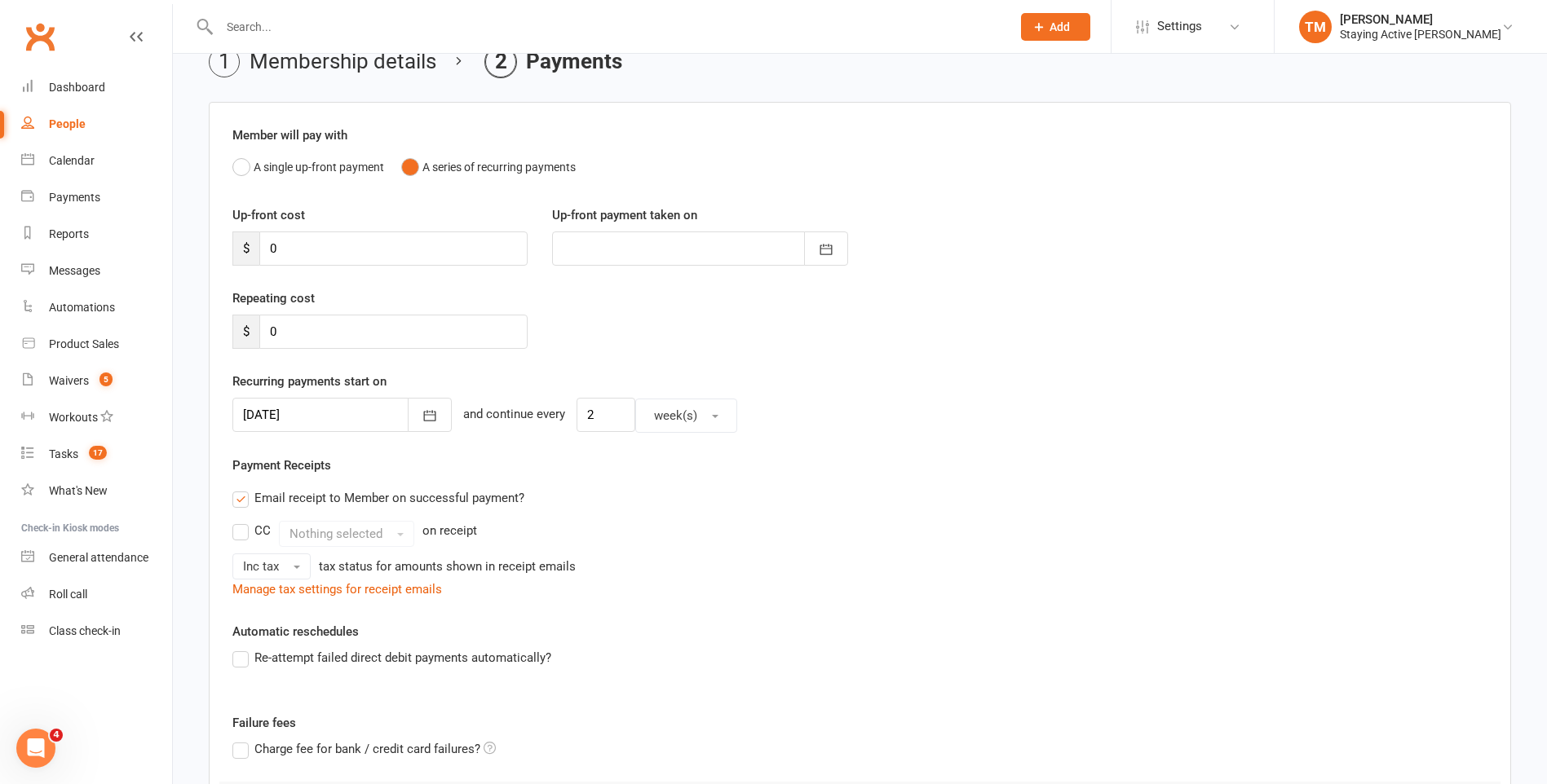
click at [359, 418] on div at bounding box center [342, 415] width 219 height 35
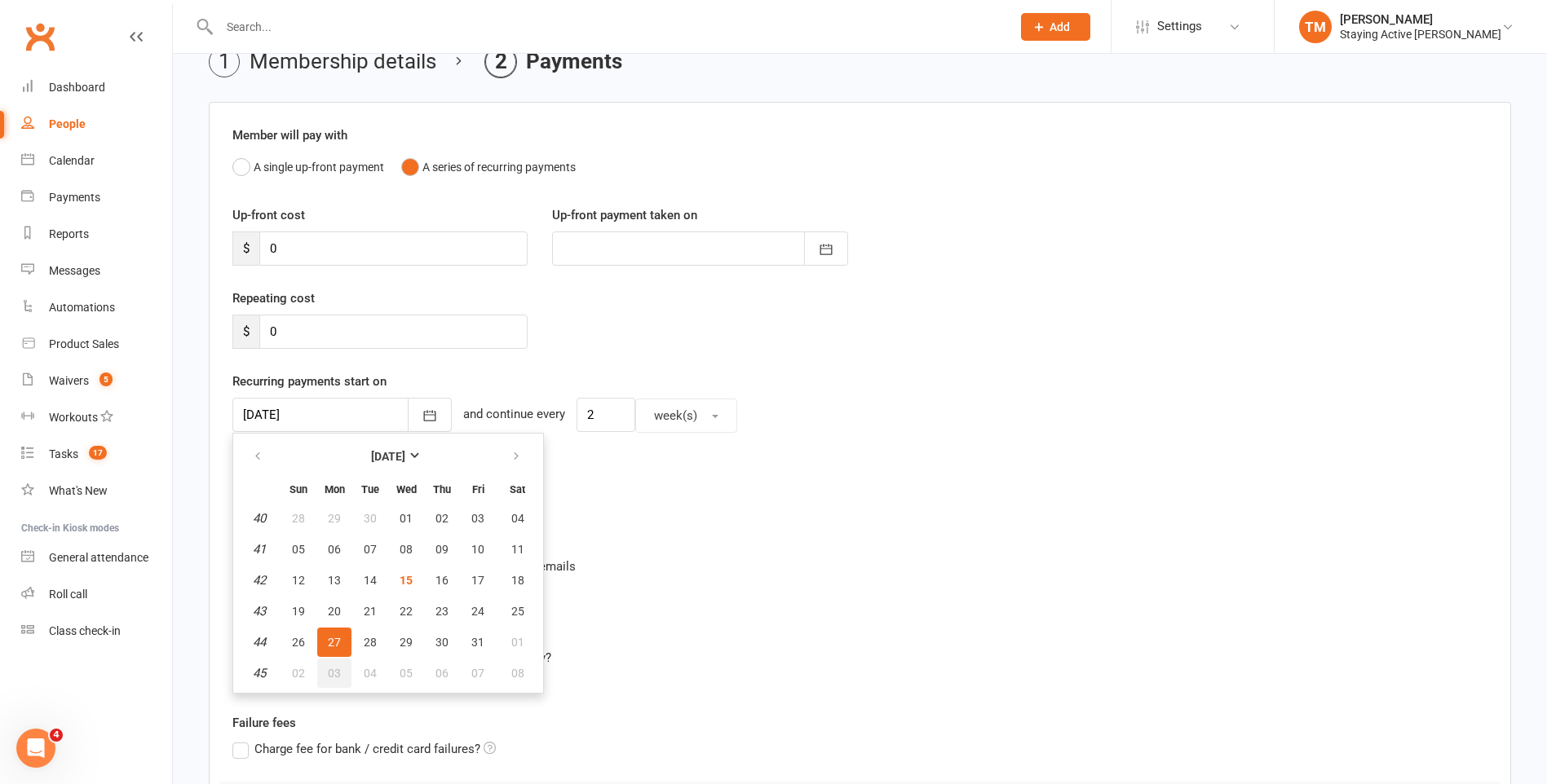
click at [340, 664] on button "03" at bounding box center [334, 673] width 35 height 30
type input "03 Nov 2025"
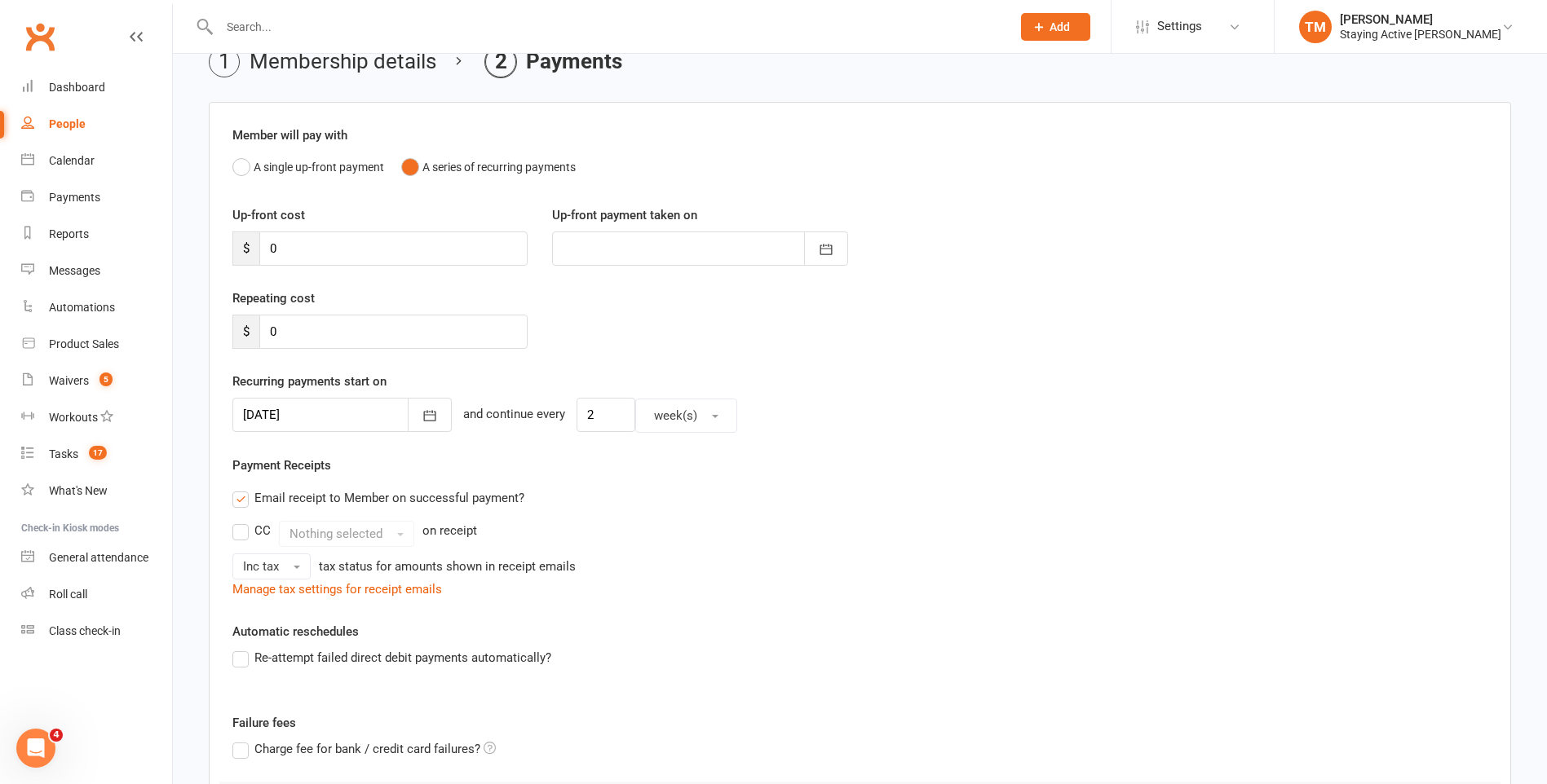
click at [560, 474] on div "Payment Receipts Email receipt to Member on successful payment? CC Nothing sele…" at bounding box center [859, 526] width 1255 height 143
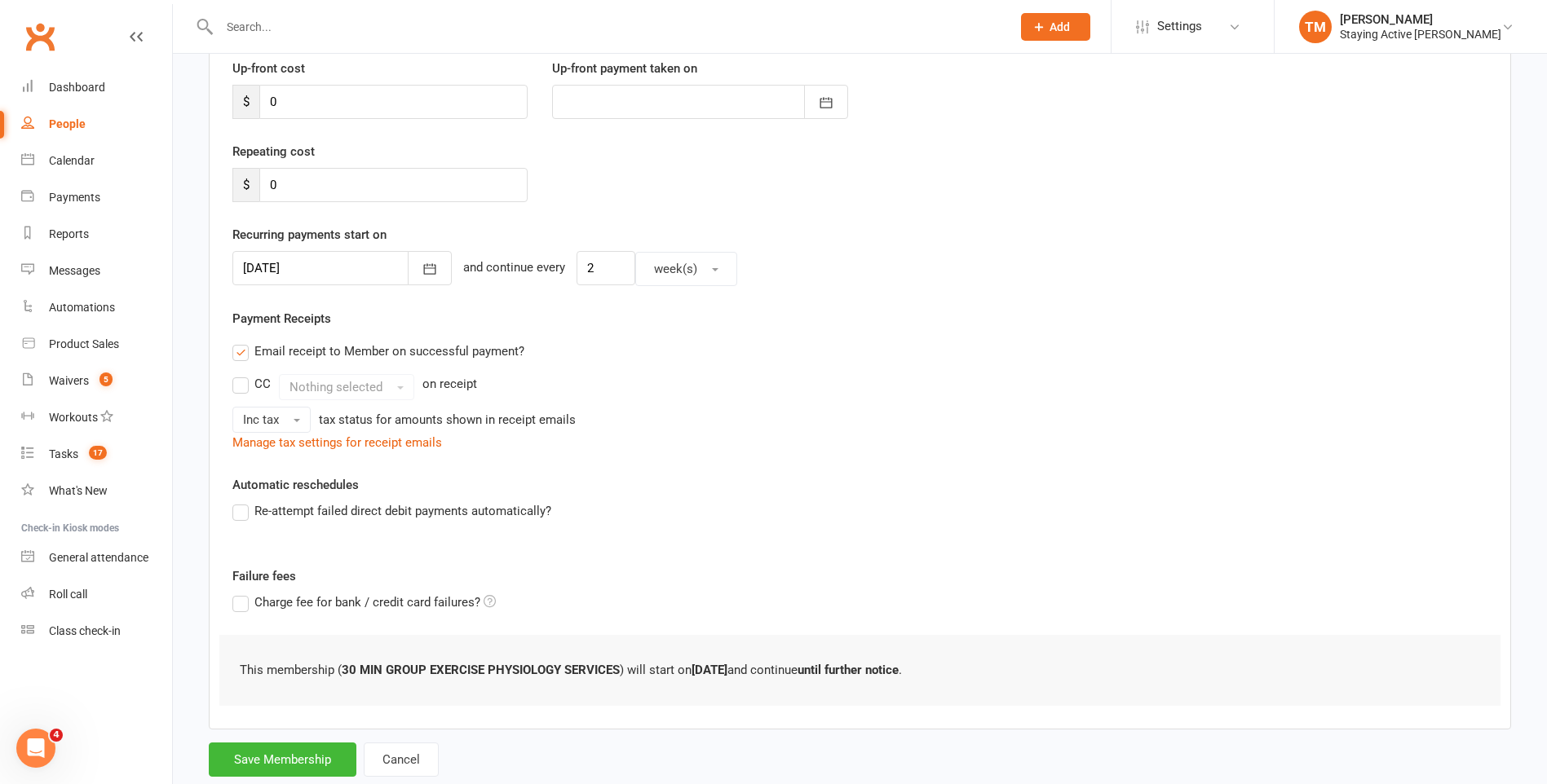
scroll to position [245, 0]
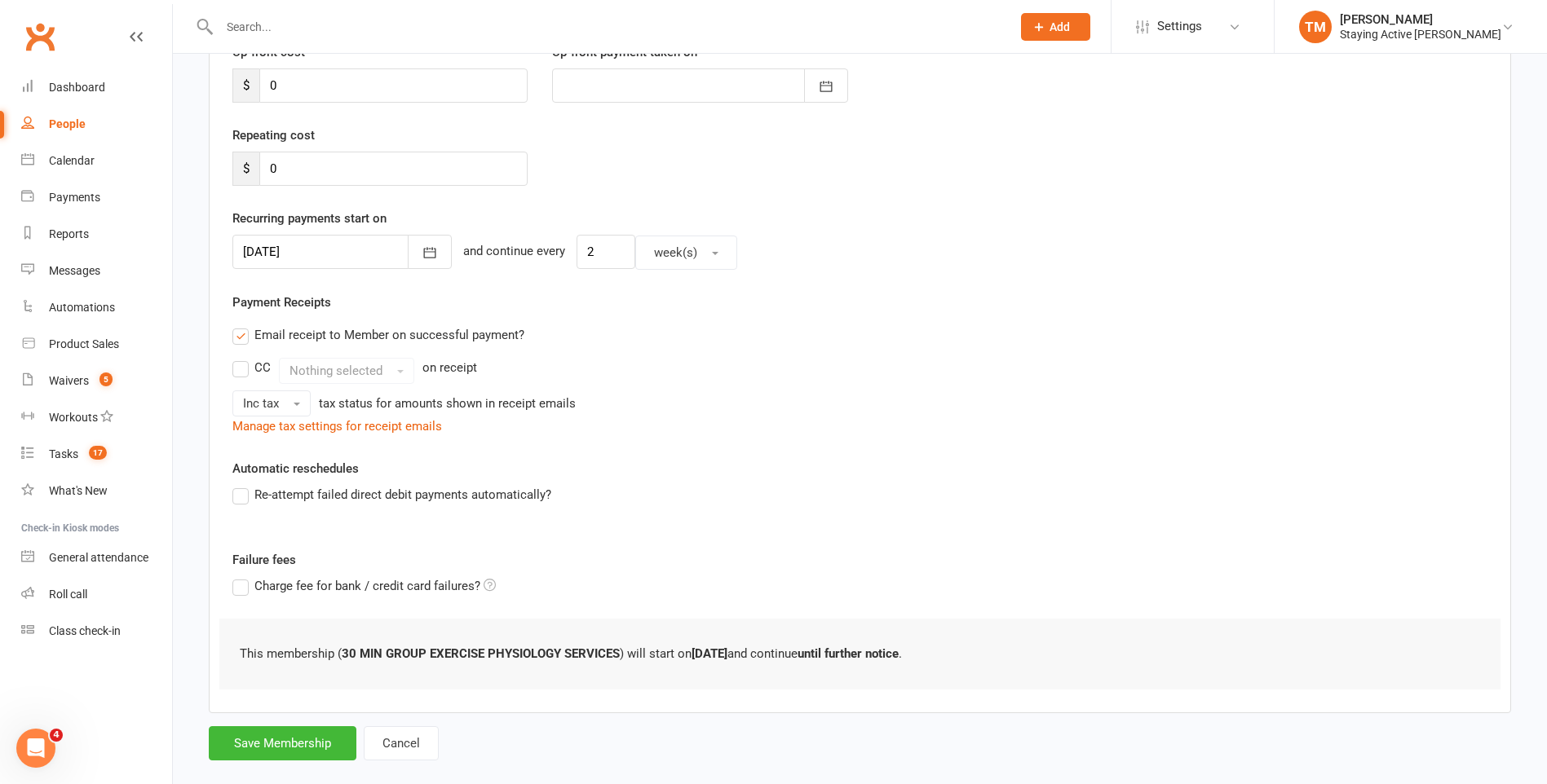
click at [243, 335] on label "Email receipt to Member on successful payment?" at bounding box center [378, 335] width 292 height 20
click at [243, 325] on input "Email receipt to Member on successful payment?" at bounding box center [237, 325] width 11 height 0
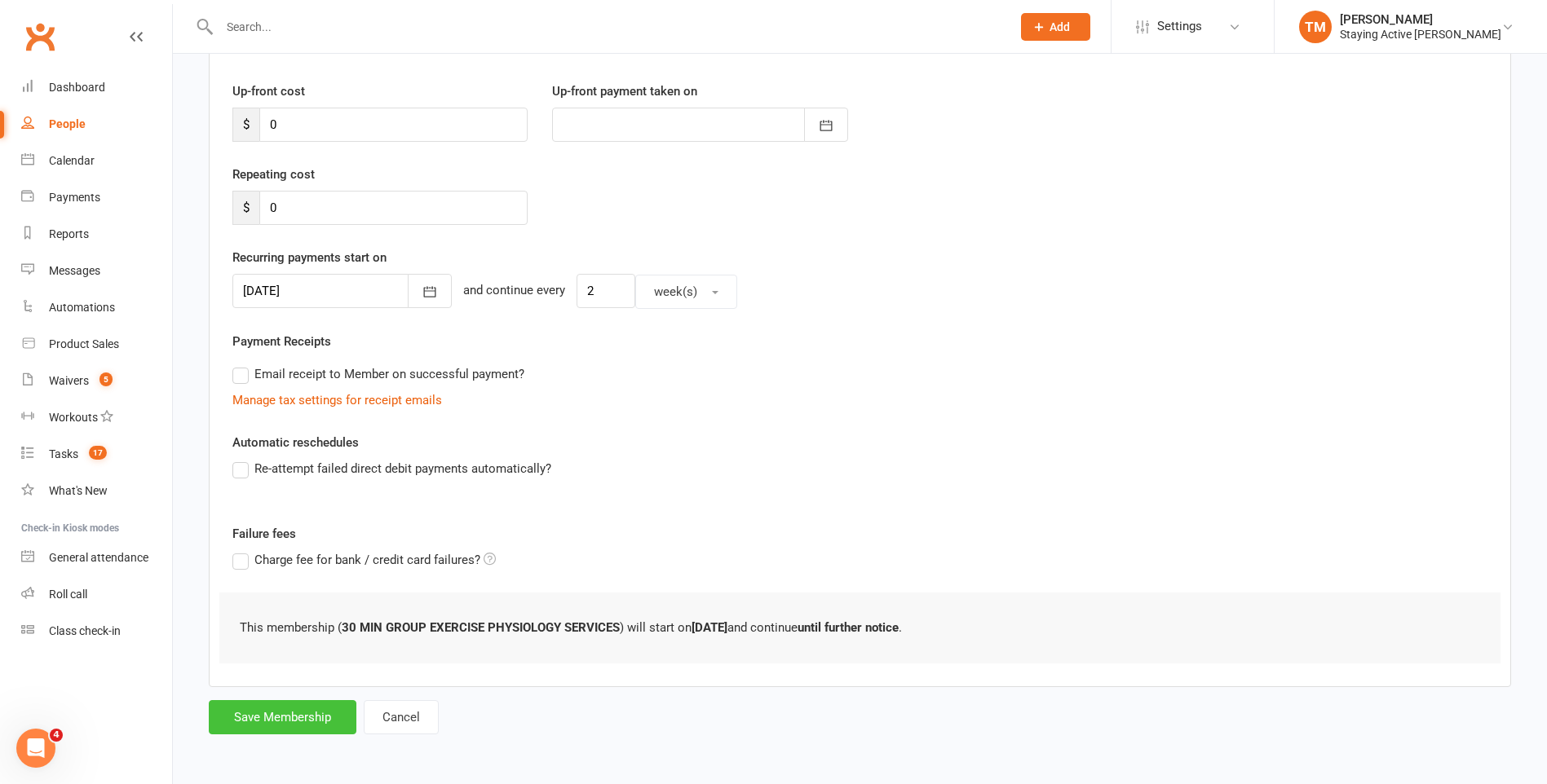
click at [271, 718] on button "Save Membership" at bounding box center [282, 717] width 147 height 35
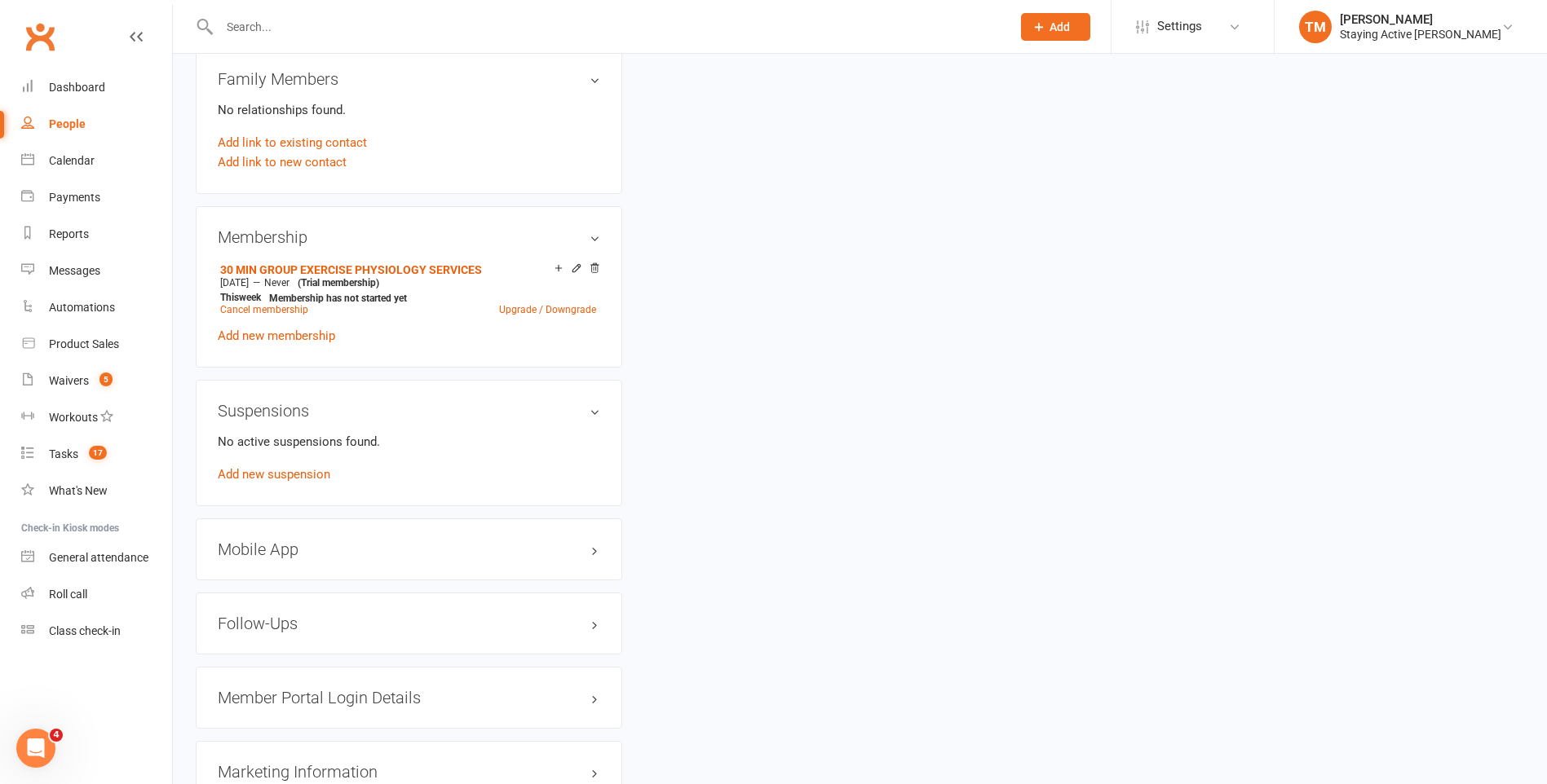
scroll to position [1222, 0]
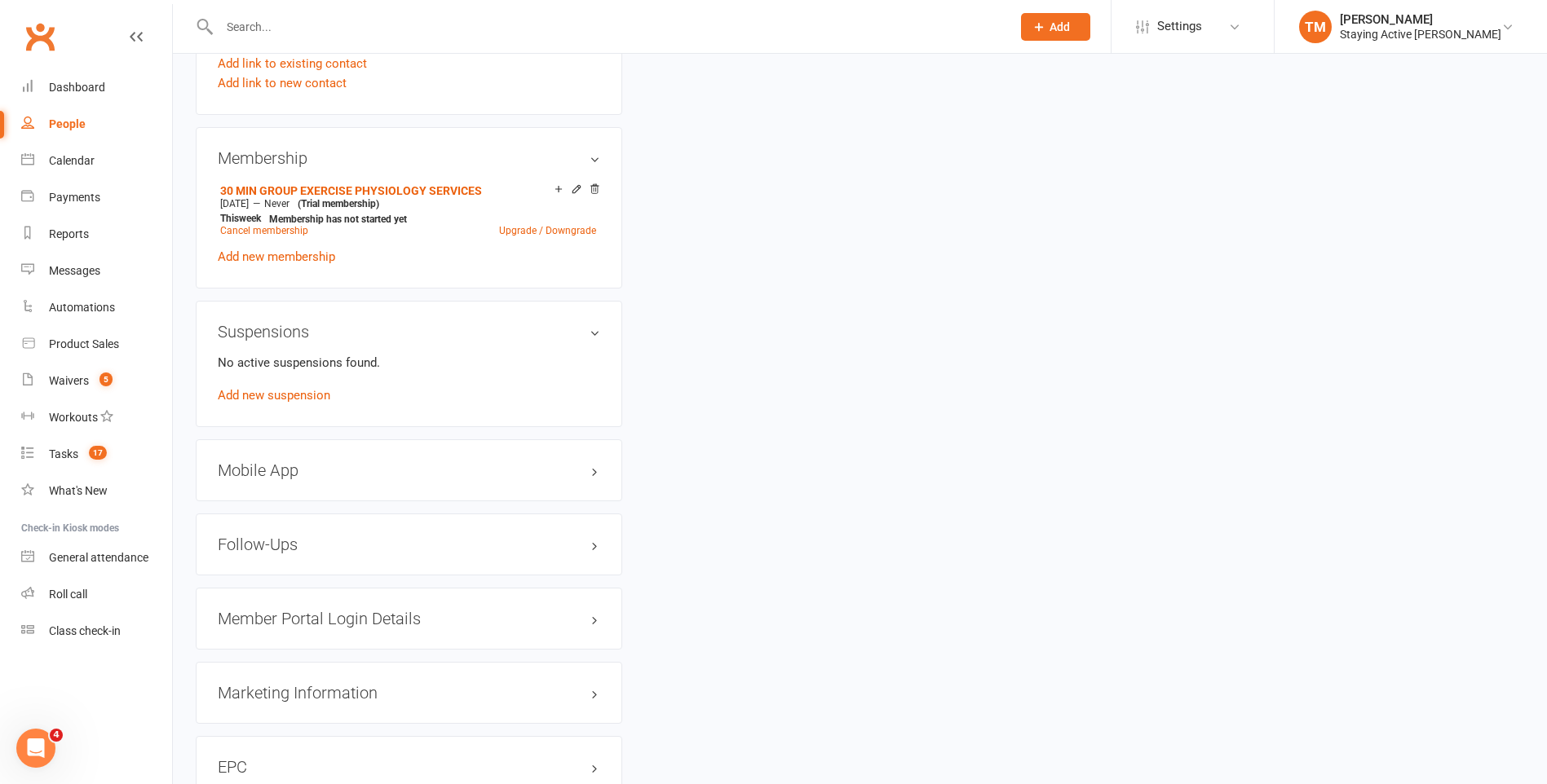
click at [419, 458] on div "Mobile App" at bounding box center [409, 470] width 427 height 62
click at [416, 475] on h3 "Mobile App" at bounding box center [408, 470] width 382 height 18
click at [284, 502] on div at bounding box center [280, 504] width 28 height 12
click at [266, 502] on input "checkbox" at bounding box center [266, 502] width 0 height 0
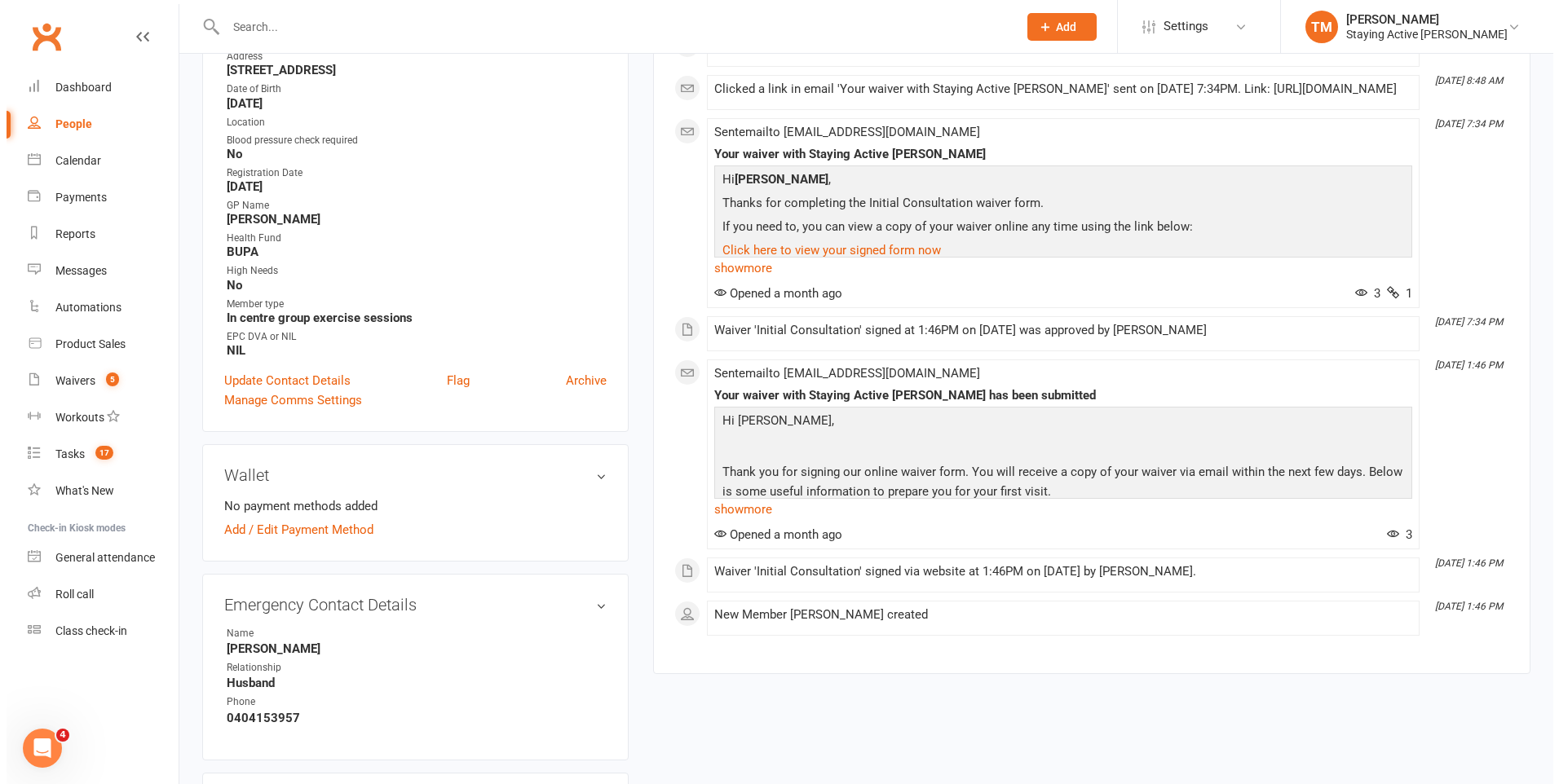
scroll to position [0, 0]
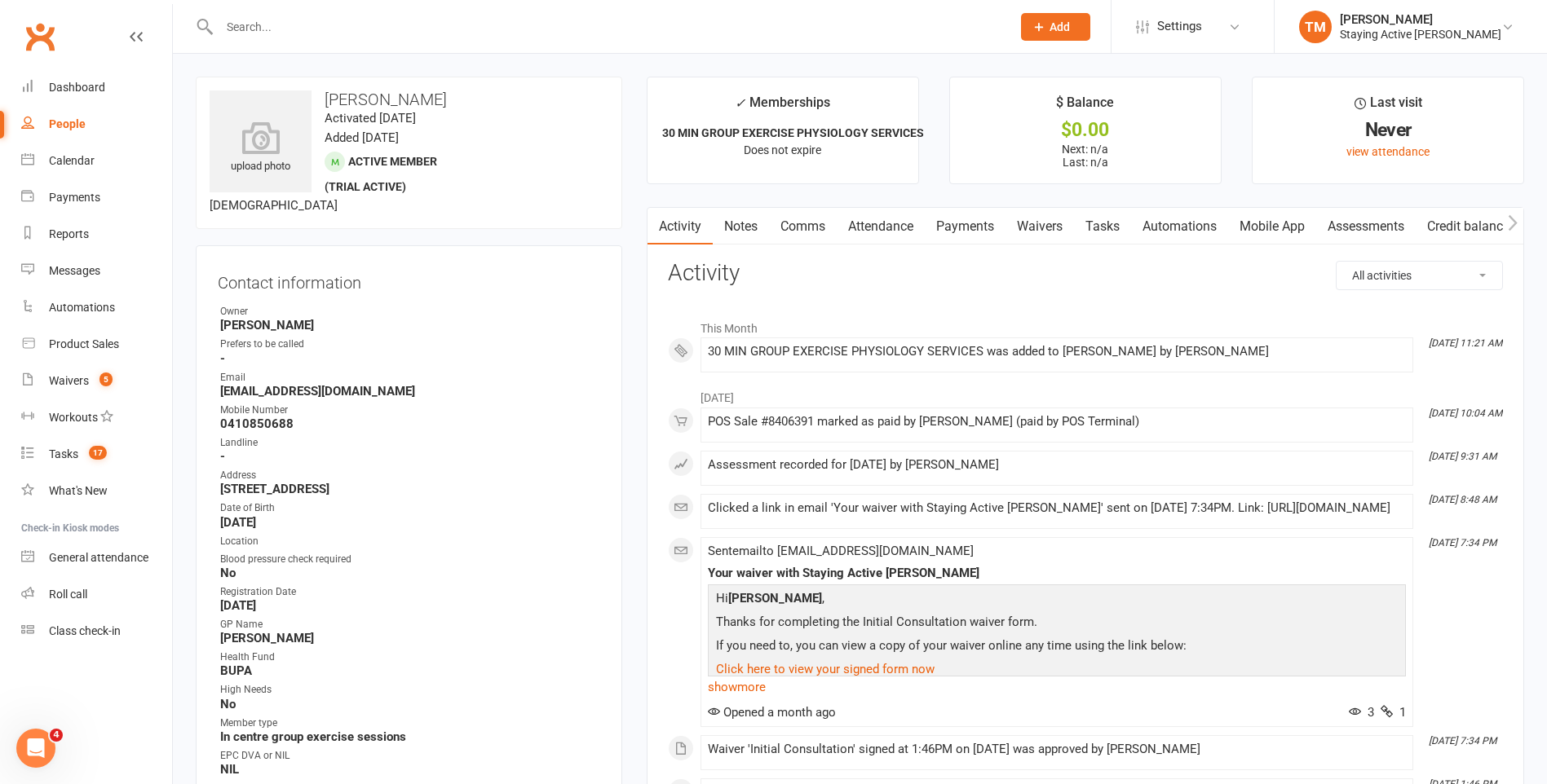
click at [1285, 225] on link "Mobile App" at bounding box center [1271, 226] width 88 height 38
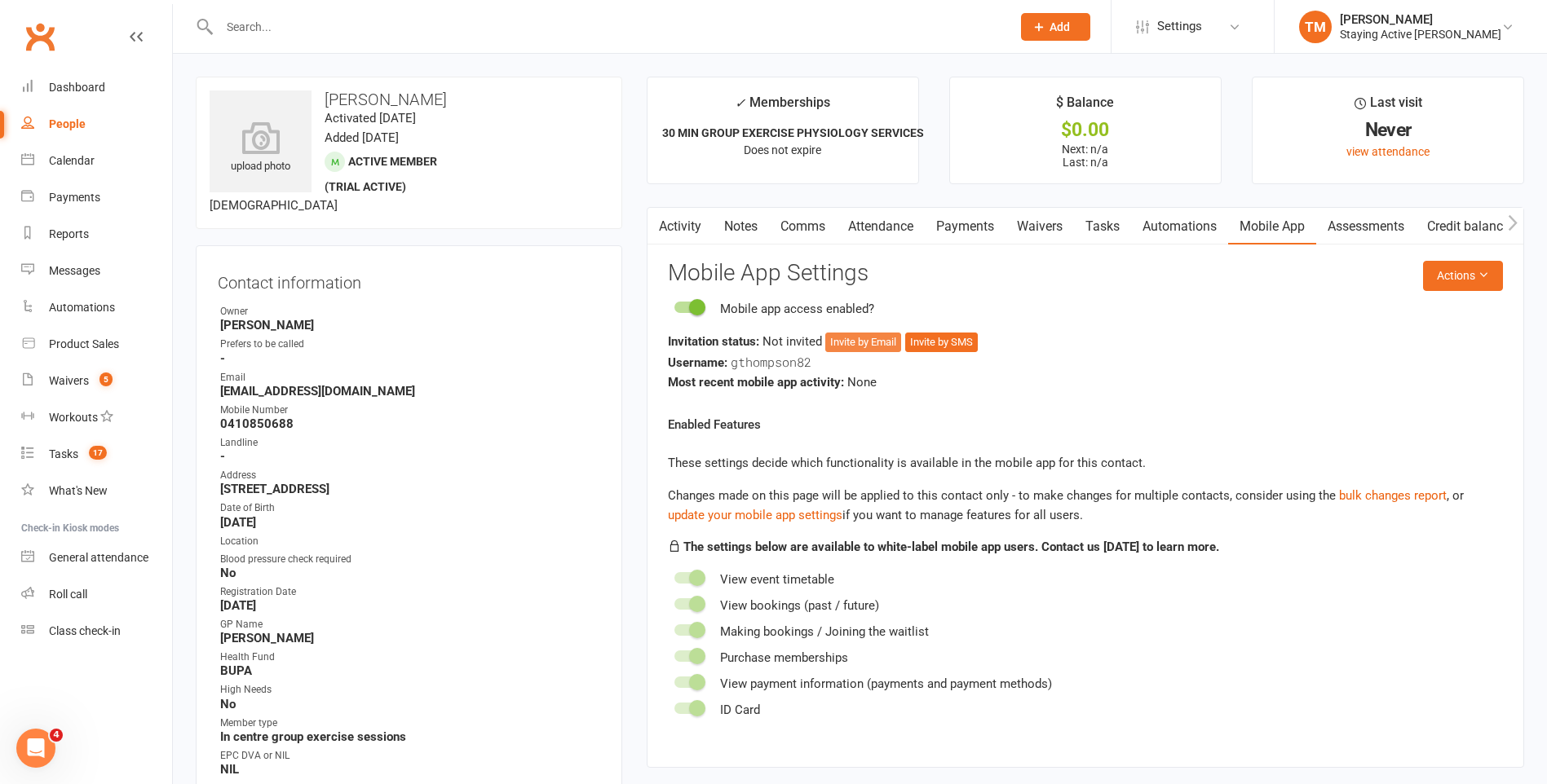
click at [871, 345] on button "Invite by Email" at bounding box center [862, 343] width 76 height 20
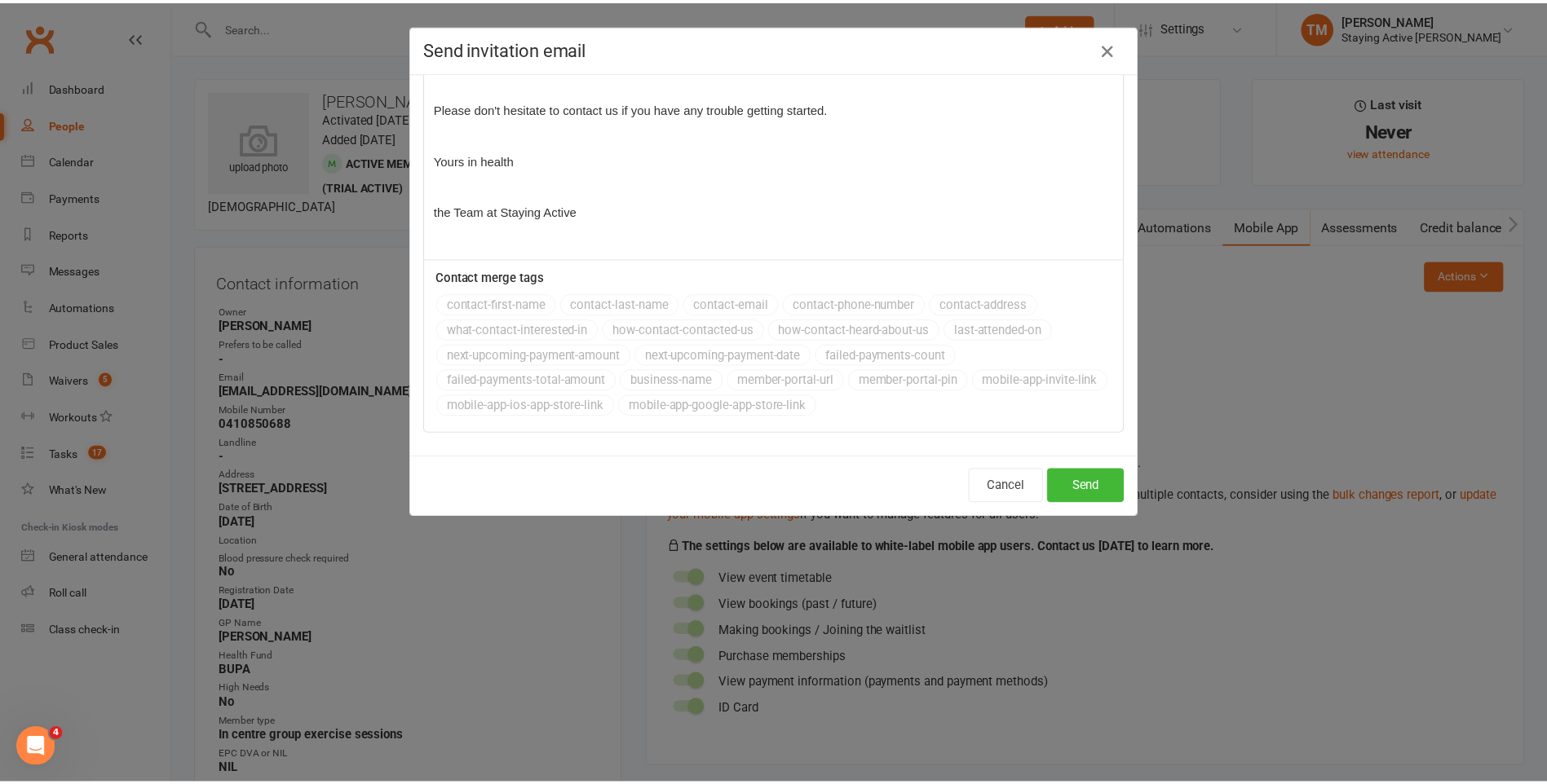
scroll to position [338, 0]
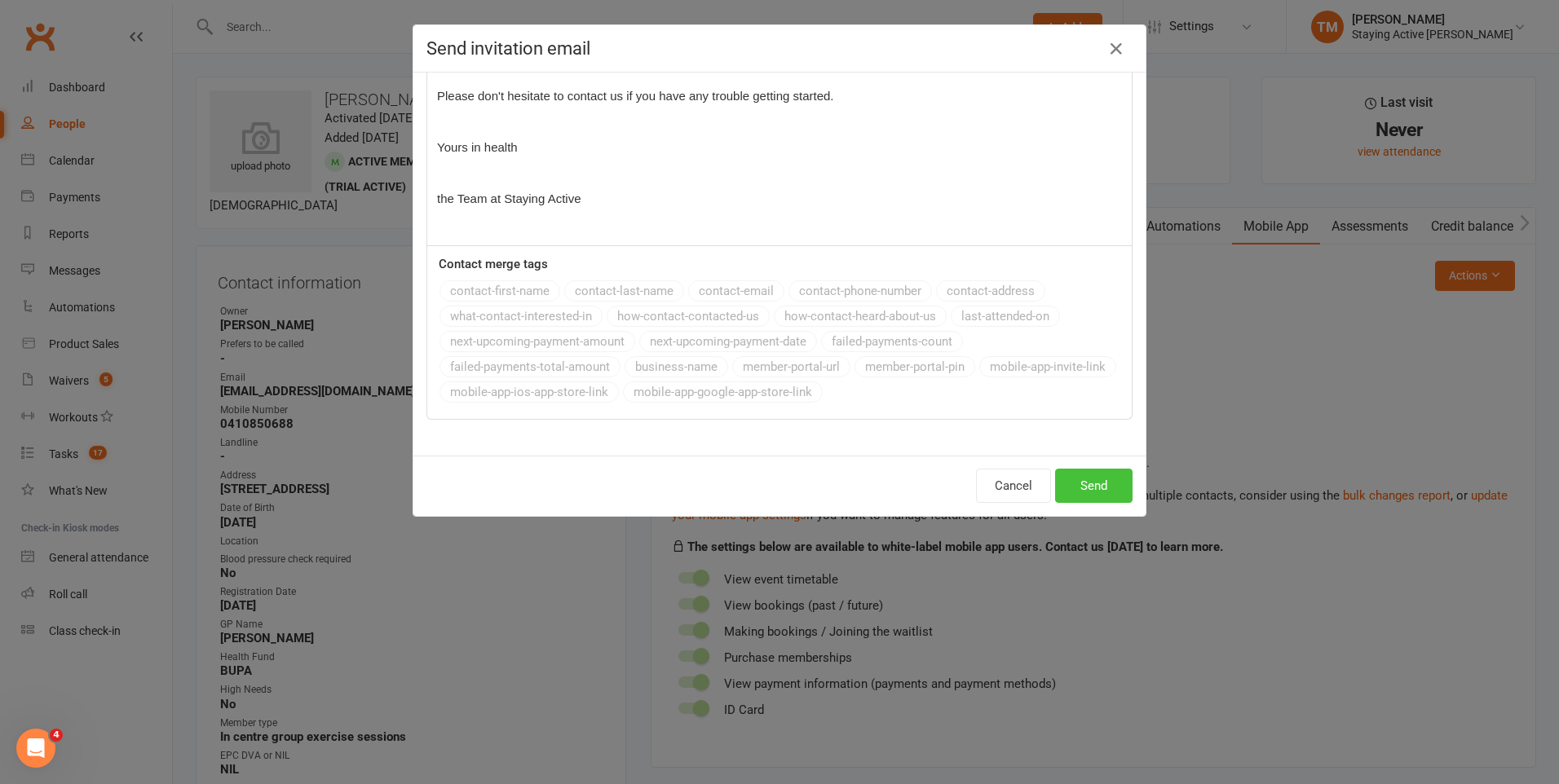
click at [1087, 498] on button "Send" at bounding box center [1094, 486] width 77 height 35
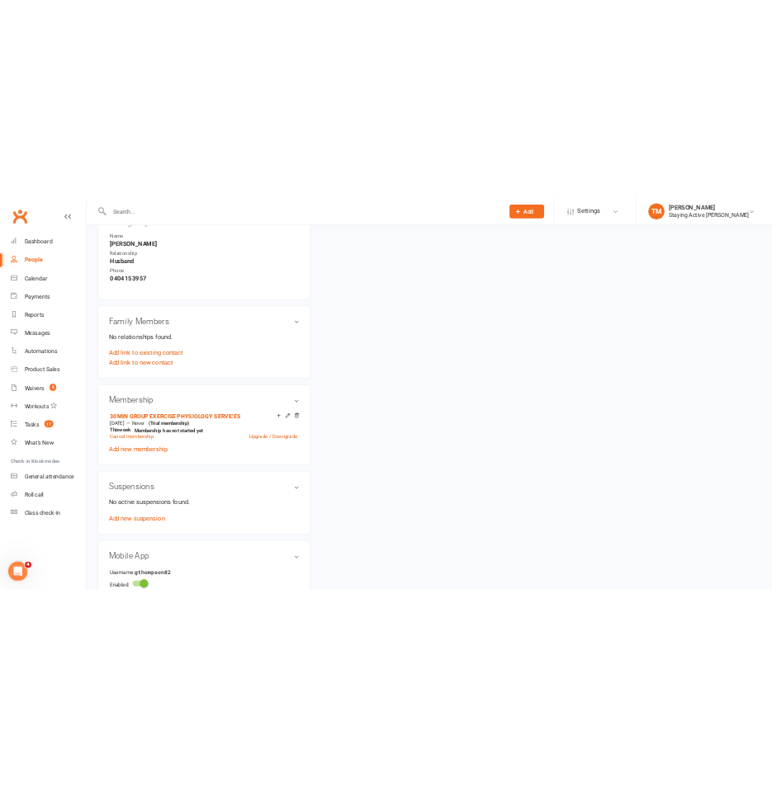
scroll to position [991, 0]
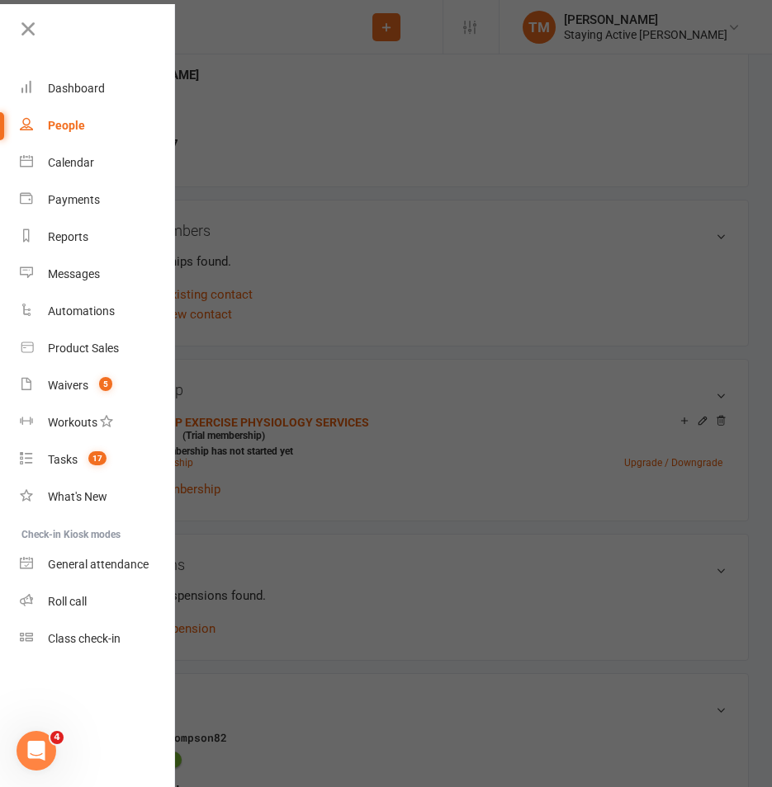
click at [35, 35] on icon at bounding box center [28, 28] width 23 height 23
